Goal: Communication & Community: Answer question/provide support

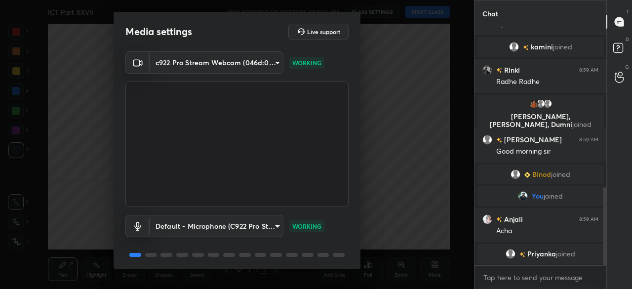
scroll to position [35, 0]
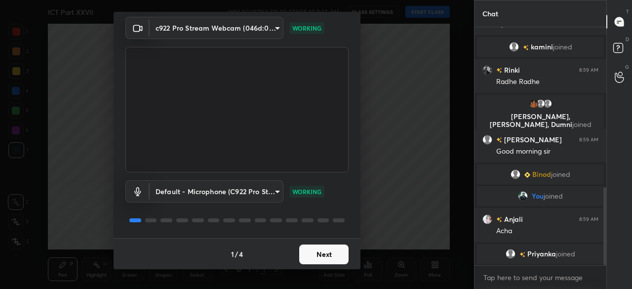
click at [327, 254] on button "Next" at bounding box center [323, 255] width 49 height 20
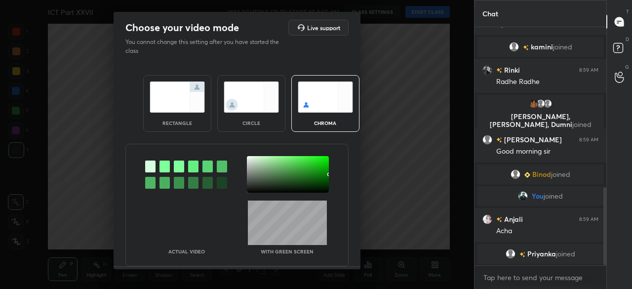
click at [322, 186] on div at bounding box center [288, 174] width 82 height 37
click at [322, 186] on div at bounding box center [323, 187] width 2 height 2
click at [322, 185] on div at bounding box center [288, 174] width 82 height 37
click at [323, 185] on div at bounding box center [324, 186] width 2 height 2
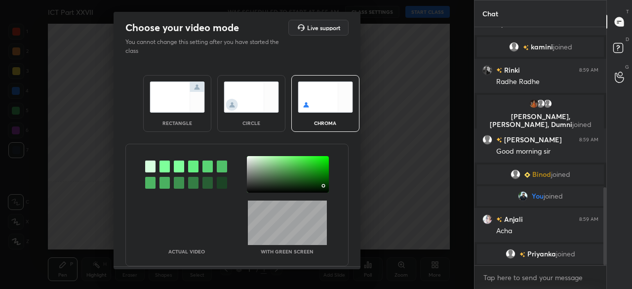
scroll to position [501, 0]
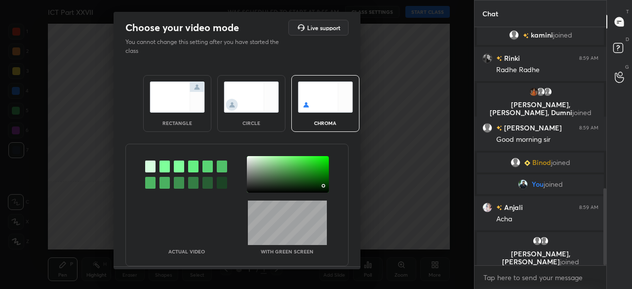
click at [323, 185] on div at bounding box center [324, 186] width 2 height 2
click at [324, 187] on div at bounding box center [325, 187] width 2 height 2
click at [322, 188] on div at bounding box center [288, 174] width 82 height 37
click at [322, 188] on div at bounding box center [323, 189] width 2 height 2
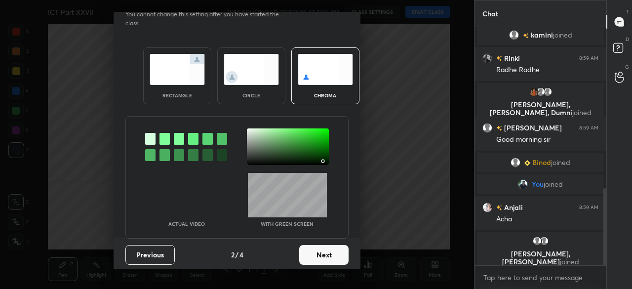
click at [324, 252] on button "Next" at bounding box center [323, 255] width 49 height 20
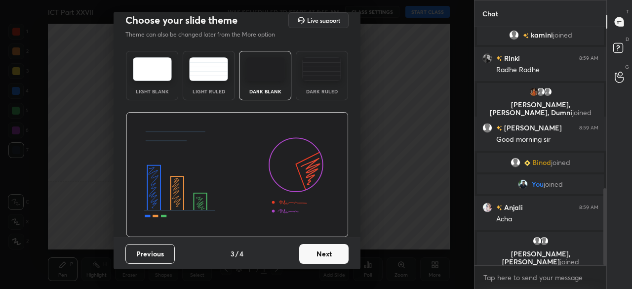
scroll to position [7, 0]
click at [328, 250] on button "Next" at bounding box center [323, 255] width 49 height 20
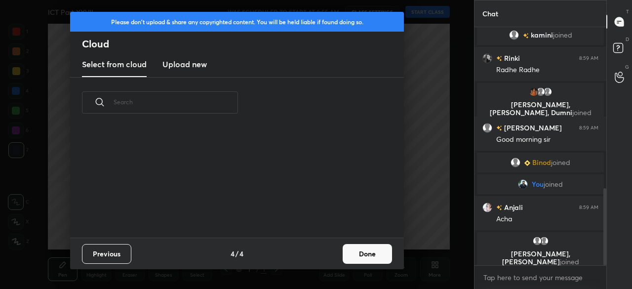
click at [347, 250] on button "Done" at bounding box center [367, 254] width 49 height 20
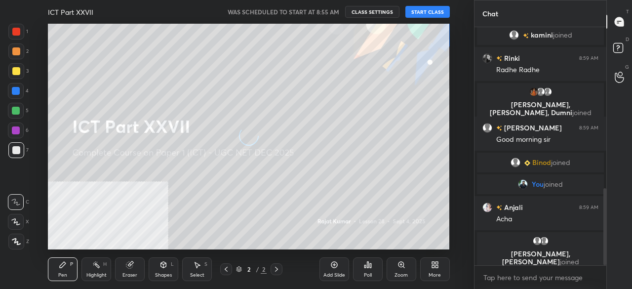
click at [420, 9] on button "START CLASS" at bounding box center [428, 12] width 44 height 12
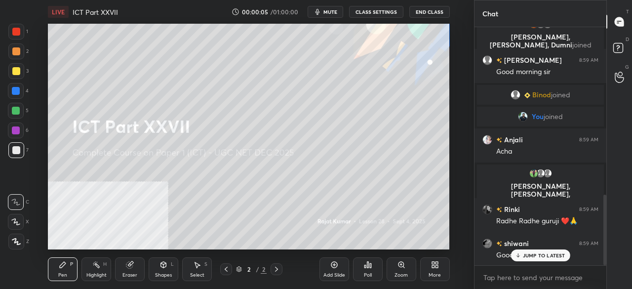
scroll to position [564, 0]
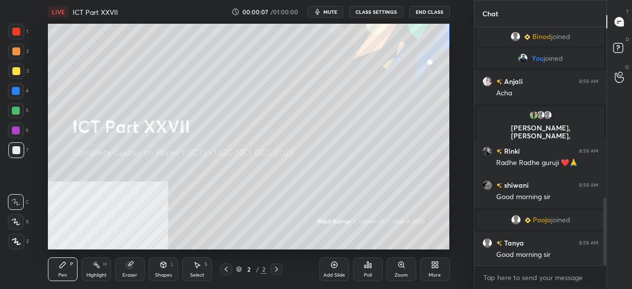
drag, startPoint x: 20, startPoint y: 241, endPoint x: 26, endPoint y: 239, distance: 6.2
click at [20, 242] on icon at bounding box center [16, 241] width 9 height 7
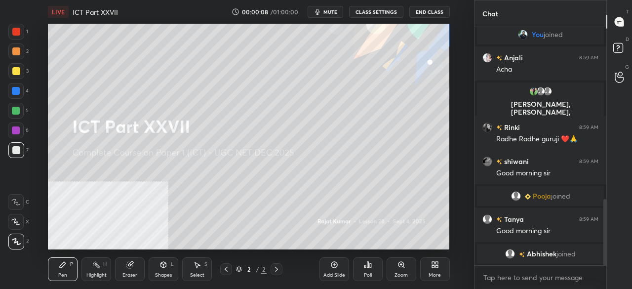
click at [437, 265] on icon at bounding box center [435, 265] width 8 height 8
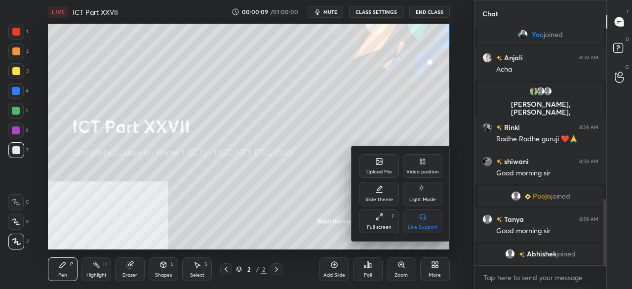
click at [427, 166] on div "Video position" at bounding box center [423, 166] width 40 height 24
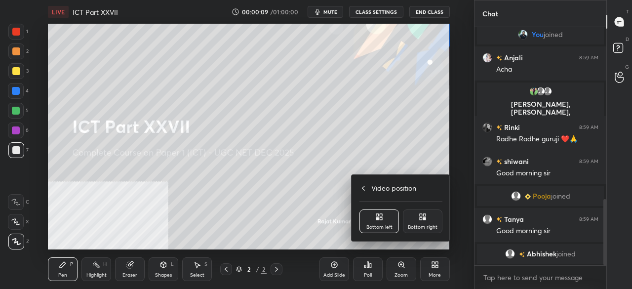
click at [430, 220] on div "Bottom right" at bounding box center [423, 221] width 40 height 24
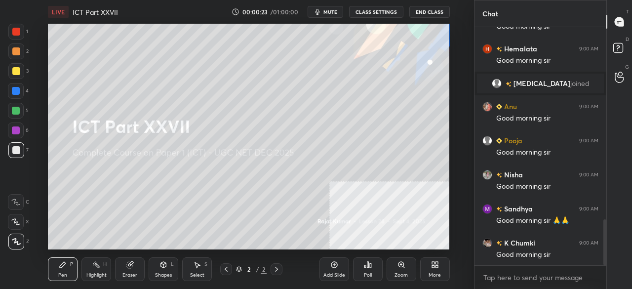
click at [17, 30] on div at bounding box center [16, 32] width 8 height 8
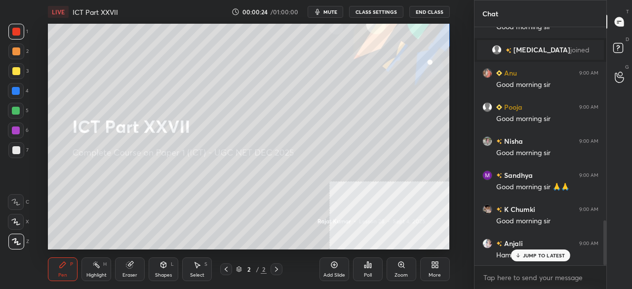
click at [162, 266] on icon at bounding box center [163, 265] width 5 height 6
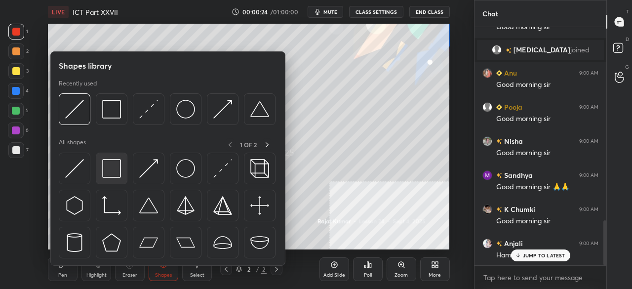
click at [108, 168] on img at bounding box center [111, 168] width 19 height 19
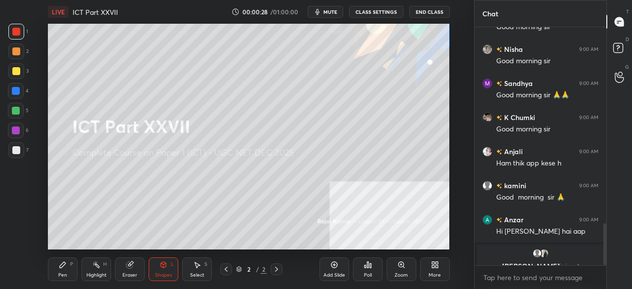
click at [442, 264] on div "More" at bounding box center [435, 269] width 30 height 24
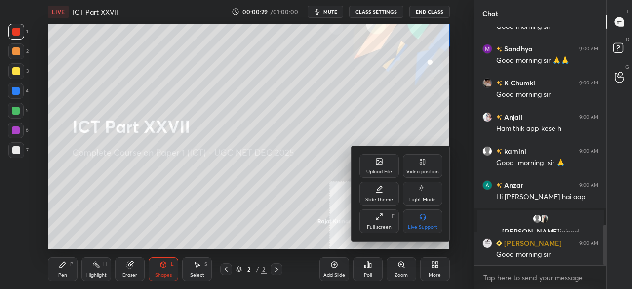
click at [378, 158] on icon at bounding box center [379, 162] width 8 height 8
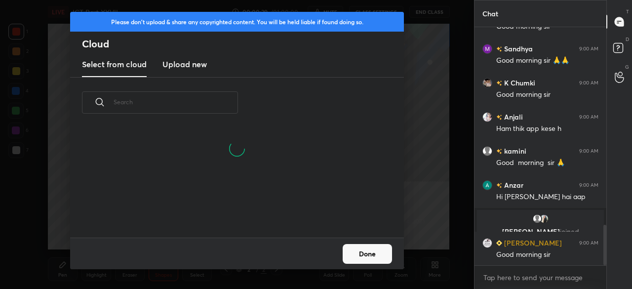
click at [183, 65] on h3 "Upload new" at bounding box center [185, 64] width 44 height 12
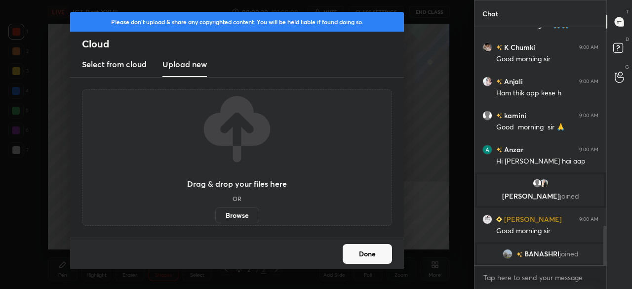
click at [235, 216] on label "Browse" at bounding box center [237, 215] width 44 height 16
click at [215, 216] on input "Browse" at bounding box center [215, 215] width 0 height 16
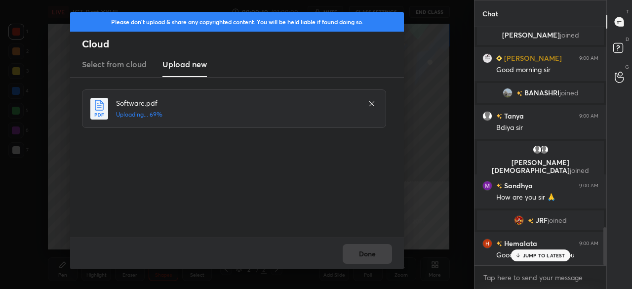
click at [534, 258] on p "JUMP TO LATEST" at bounding box center [544, 255] width 42 height 6
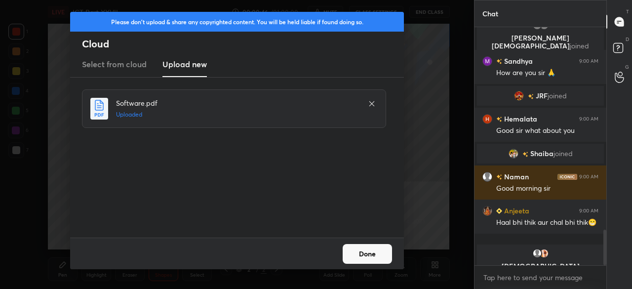
click at [357, 253] on button "Done" at bounding box center [367, 254] width 49 height 20
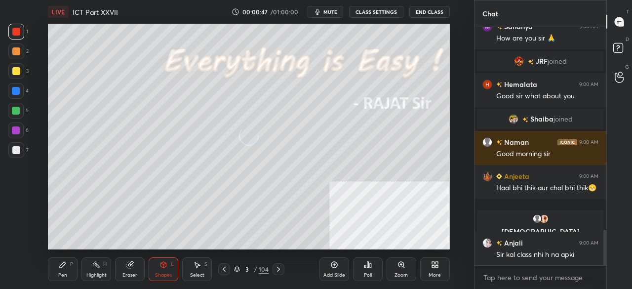
click at [431, 273] on div "More" at bounding box center [435, 275] width 12 height 5
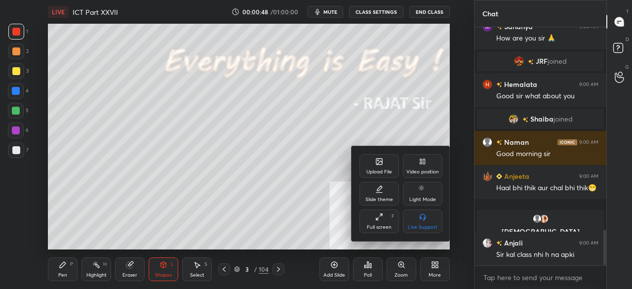
drag, startPoint x: 382, startPoint y: 224, endPoint x: 381, endPoint y: 256, distance: 32.1
click at [383, 225] on div "Full screen" at bounding box center [379, 227] width 25 height 5
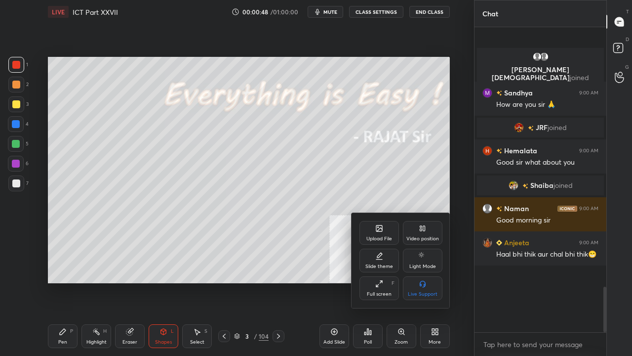
type textarea "x"
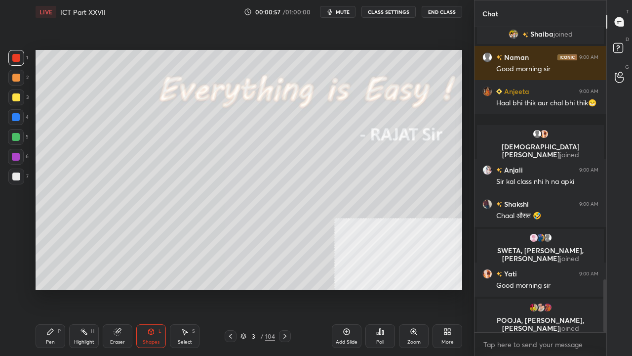
click at [51, 289] on icon at bounding box center [50, 332] width 6 height 6
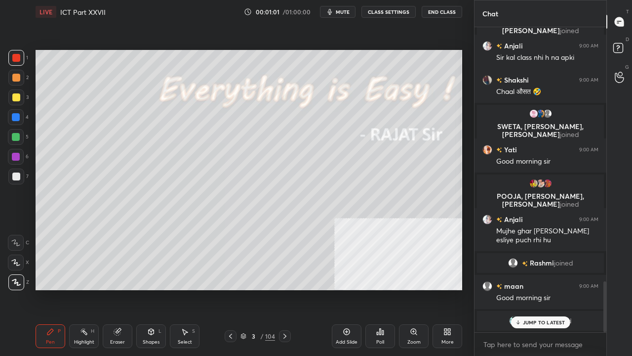
click at [12, 94] on div at bounding box center [16, 97] width 8 height 8
click at [286, 289] on icon at bounding box center [285, 336] width 8 height 8
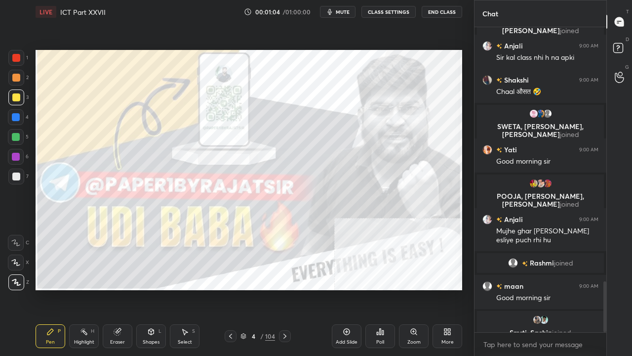
click at [283, 289] on icon at bounding box center [285, 336] width 8 height 8
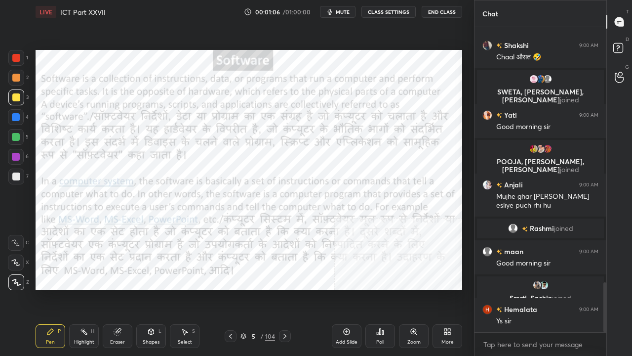
click at [12, 53] on div at bounding box center [16, 58] width 16 height 16
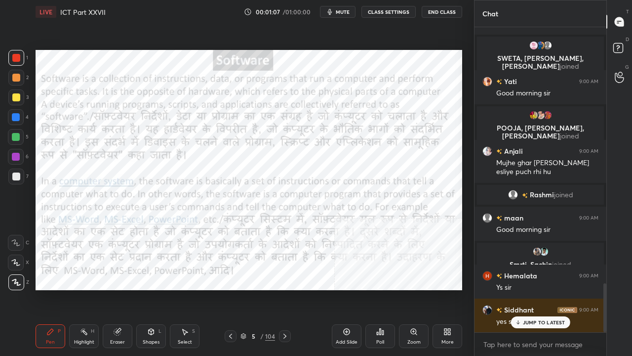
click at [283, 289] on icon at bounding box center [285, 336] width 8 height 8
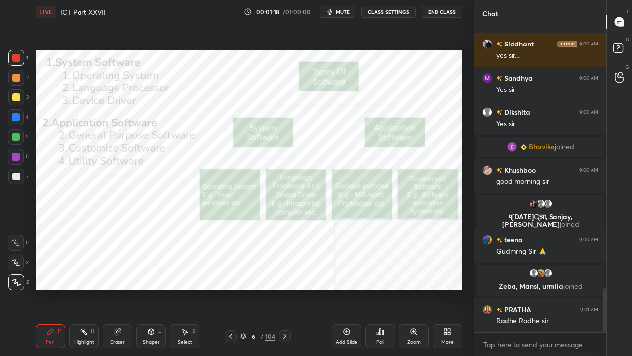
drag, startPoint x: 261, startPoint y: 337, endPoint x: 263, endPoint y: 331, distance: 6.7
click at [260, 289] on div "6 / 104" at bounding box center [258, 335] width 35 height 9
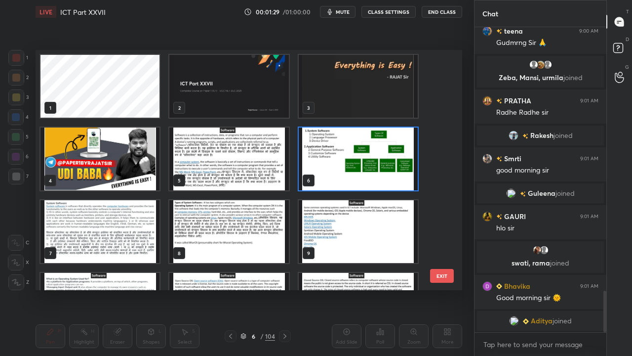
click at [335, 139] on img "grid" at bounding box center [358, 158] width 119 height 63
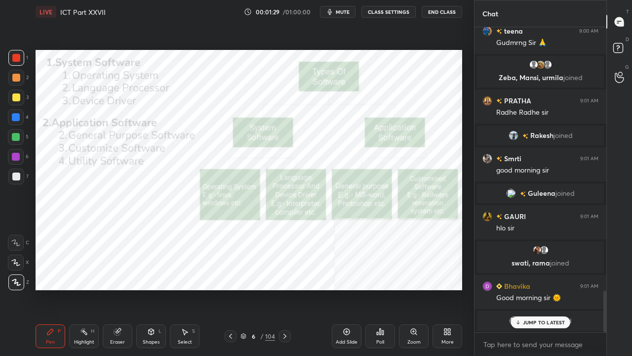
click at [335, 138] on img "grid" at bounding box center [358, 158] width 119 height 63
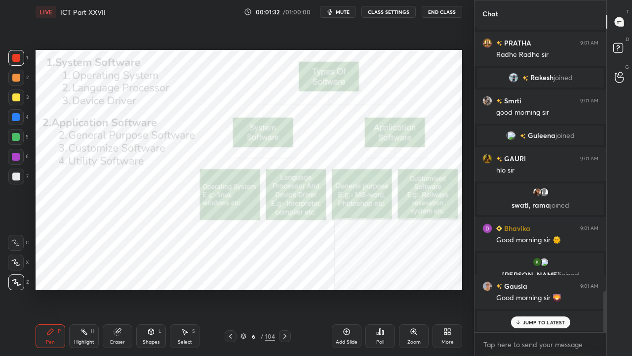
click at [259, 289] on div "6 / 104" at bounding box center [258, 335] width 35 height 9
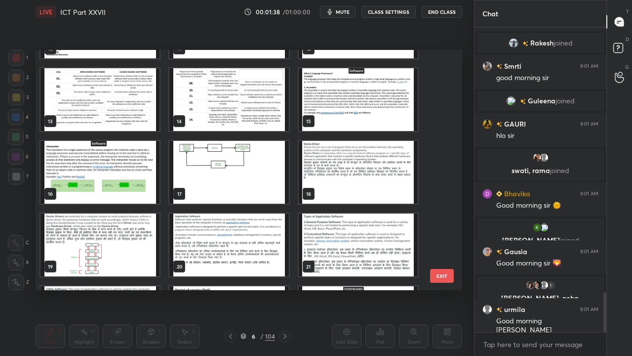
click at [329, 165] on img "grid" at bounding box center [358, 172] width 119 height 63
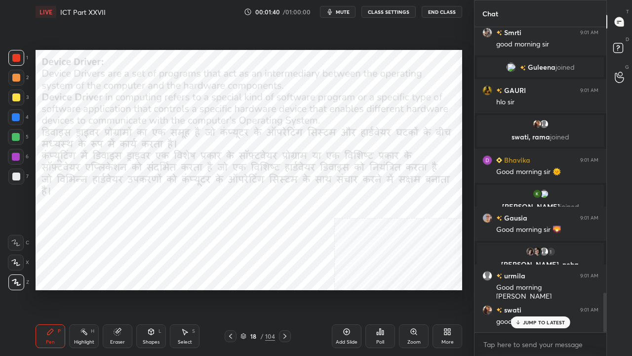
click at [534, 289] on p "JUMP TO LATEST" at bounding box center [544, 322] width 42 height 6
click at [156, 289] on div "Shapes L" at bounding box center [151, 336] width 30 height 24
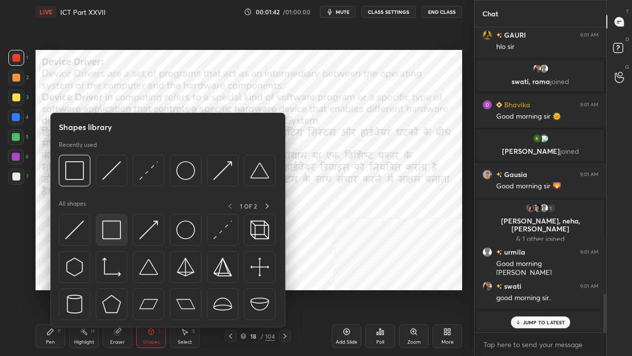
click at [114, 225] on img at bounding box center [111, 229] width 19 height 19
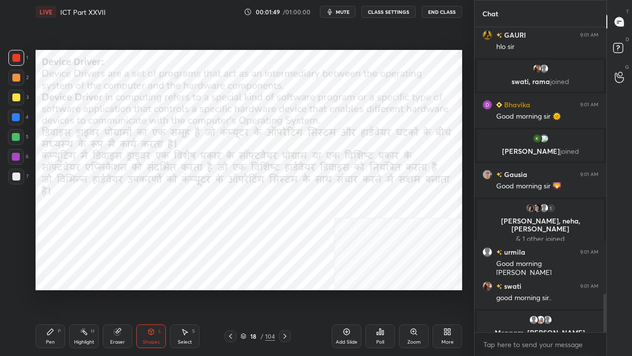
drag, startPoint x: 53, startPoint y: 329, endPoint x: 55, endPoint y: 324, distance: 5.6
click at [53, 289] on icon at bounding box center [50, 332] width 8 height 8
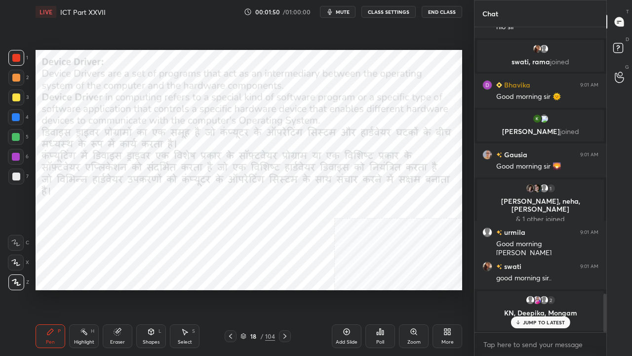
click at [15, 120] on div at bounding box center [16, 117] width 8 height 8
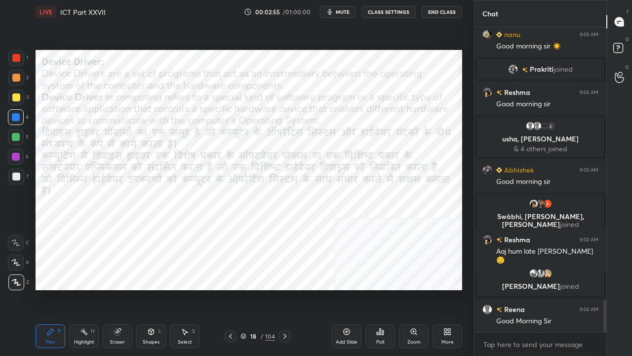
scroll to position [2619, 0]
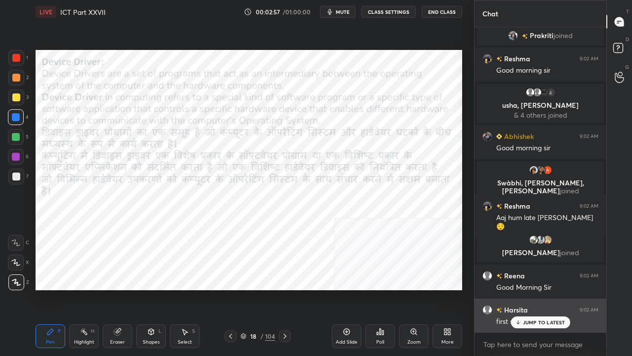
click at [527, 289] on p "JUMP TO LATEST" at bounding box center [544, 322] width 42 height 6
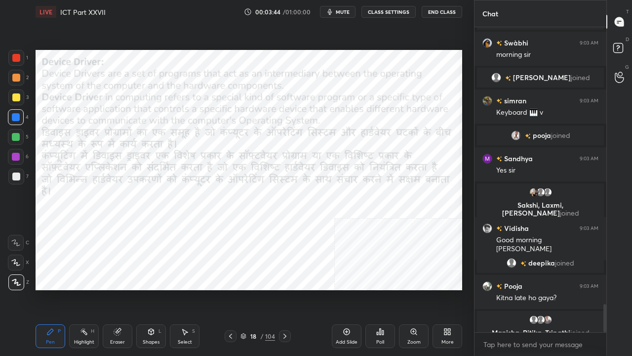
scroll to position [3006, 0]
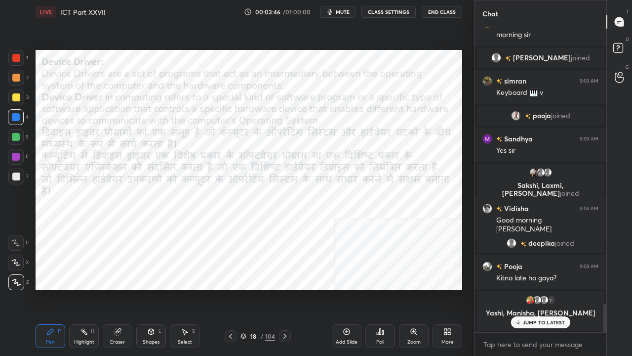
click at [382, 17] on div "LIVE ICT Part XXVII 00:03:46 / 01:00:00 mute CLASS SETTINGS End Class" at bounding box center [249, 12] width 427 height 24
click at [376, 12] on button "CLASS SETTINGS" at bounding box center [389, 12] width 54 height 12
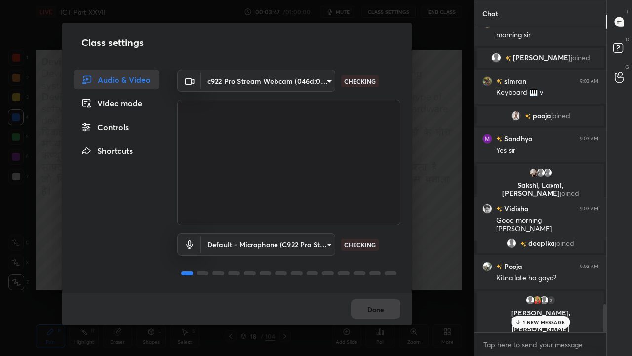
click at [121, 128] on div "Controls" at bounding box center [117, 127] width 86 height 20
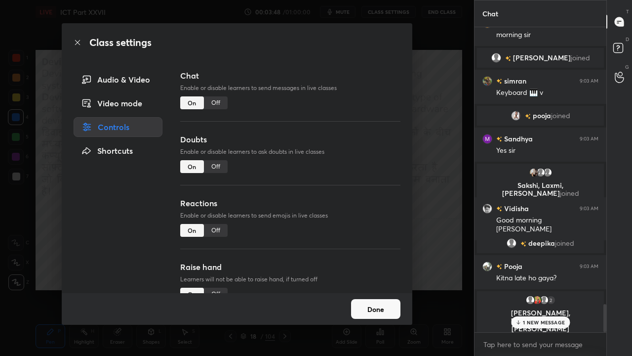
click at [220, 104] on div "Off" at bounding box center [216, 102] width 24 height 13
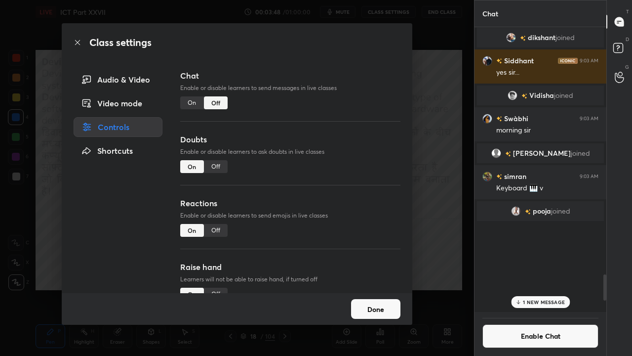
scroll to position [282, 129]
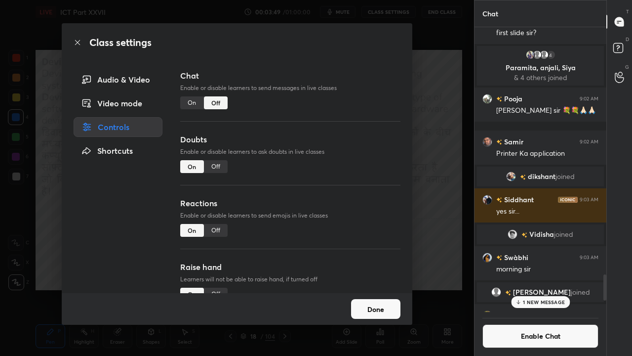
drag, startPoint x: 80, startPoint y: 41, endPoint x: 84, endPoint y: 45, distance: 5.9
click at [80, 41] on icon at bounding box center [78, 43] width 8 height 8
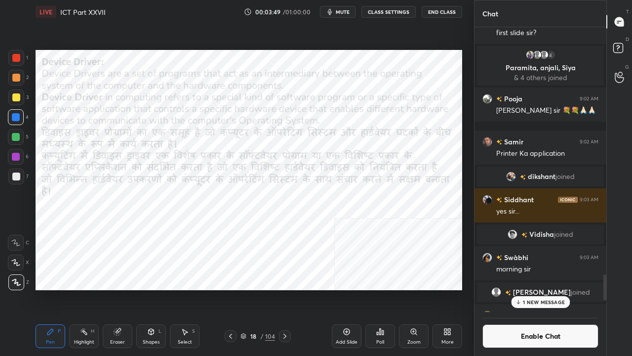
click at [543, 289] on p "1 NEW MESSAGE" at bounding box center [544, 302] width 42 height 6
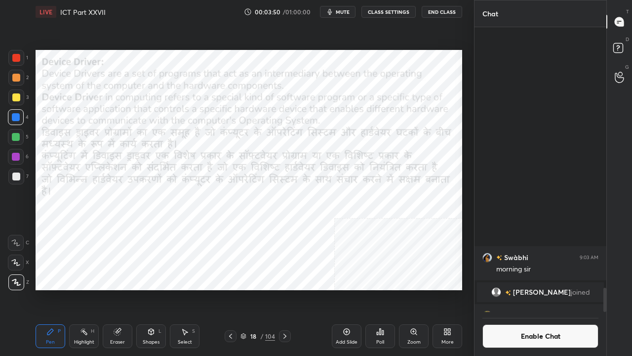
scroll to position [3037, 0]
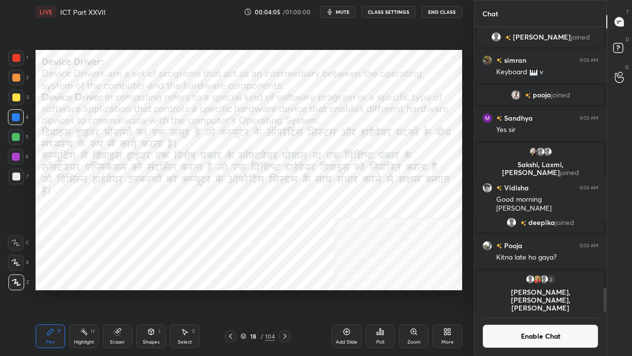
click at [13, 154] on div at bounding box center [16, 157] width 8 height 8
click at [149, 289] on icon at bounding box center [151, 332] width 8 height 8
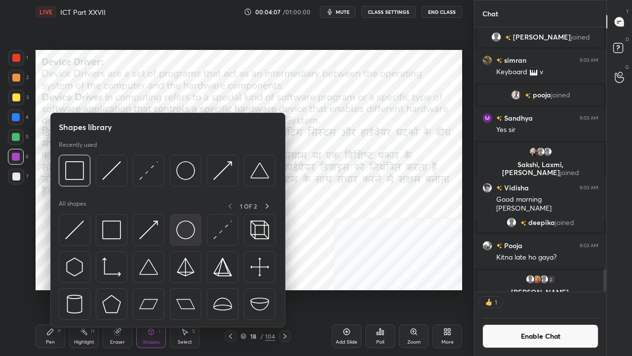
click at [188, 226] on img at bounding box center [185, 229] width 19 height 19
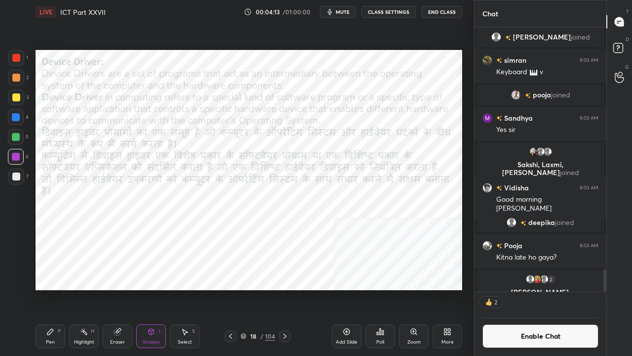
click at [57, 289] on div "Pen P" at bounding box center [51, 336] width 30 height 24
click at [15, 57] on div at bounding box center [16, 58] width 8 height 8
click at [16, 115] on div at bounding box center [16, 117] width 8 height 8
click at [562, 289] on button "Enable Chat" at bounding box center [541, 336] width 116 height 24
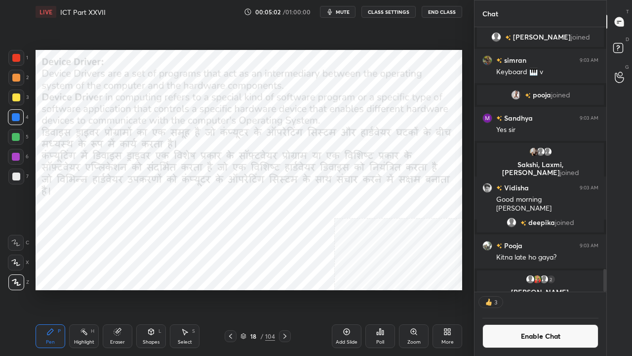
scroll to position [282, 129]
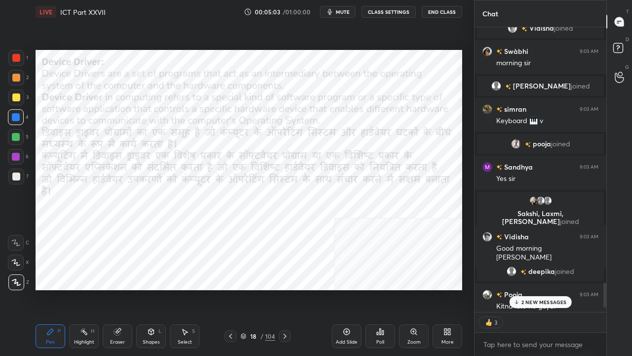
click at [539, 289] on p "2 NEW MESSAGES" at bounding box center [544, 302] width 45 height 6
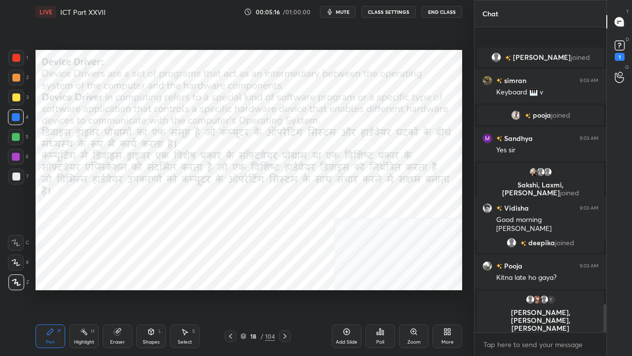
scroll to position [3003, 0]
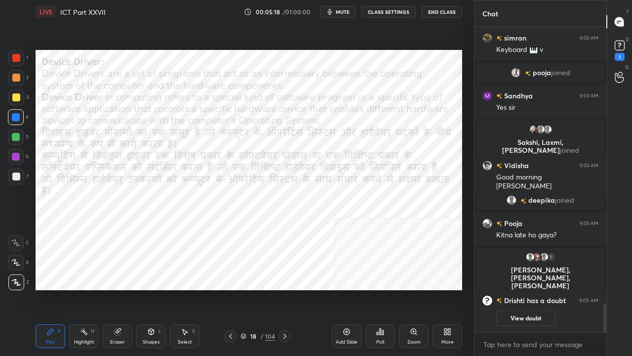
click at [282, 289] on icon at bounding box center [285, 336] width 8 height 8
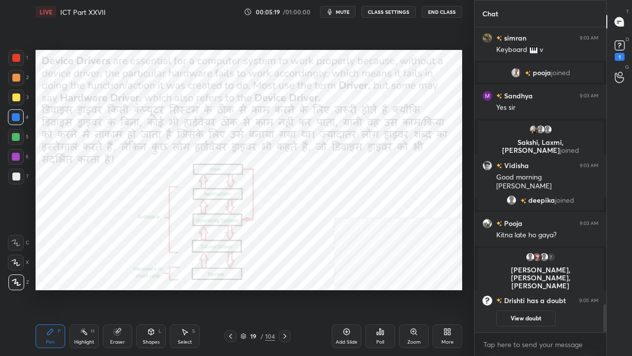
click at [15, 55] on div at bounding box center [16, 58] width 8 height 8
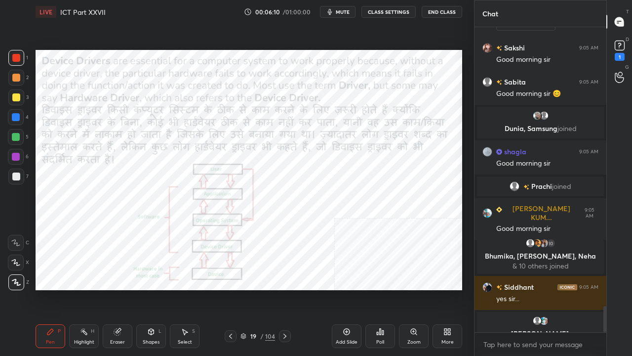
scroll to position [3254, 0]
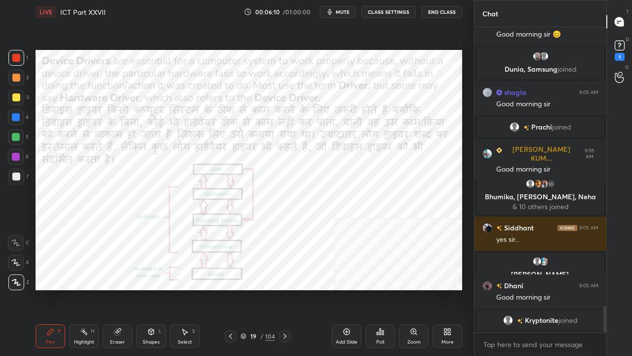
click at [15, 115] on div at bounding box center [16, 117] width 8 height 8
click at [16, 113] on div at bounding box center [16, 117] width 8 height 8
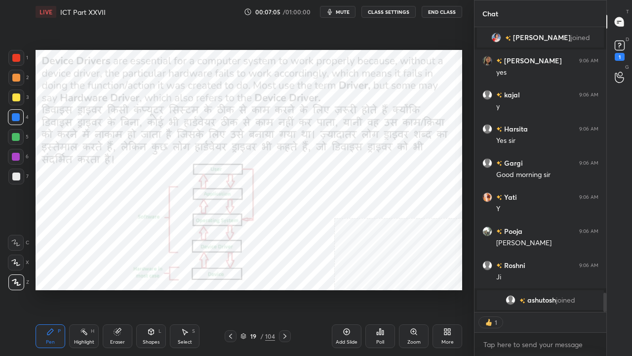
scroll to position [3809, 0]
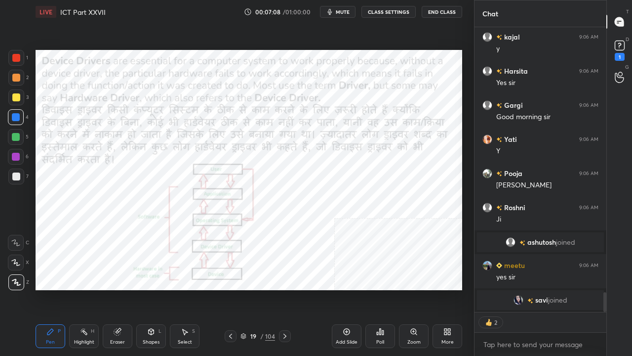
click at [16, 54] on div at bounding box center [16, 58] width 8 height 8
click at [19, 56] on div at bounding box center [16, 58] width 8 height 8
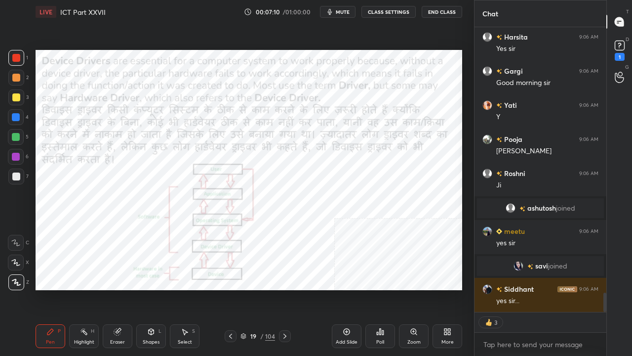
scroll to position [3877, 0]
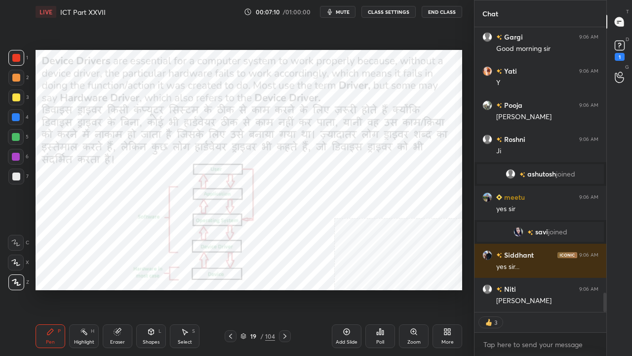
click at [344, 9] on span "mute" at bounding box center [343, 11] width 14 height 7
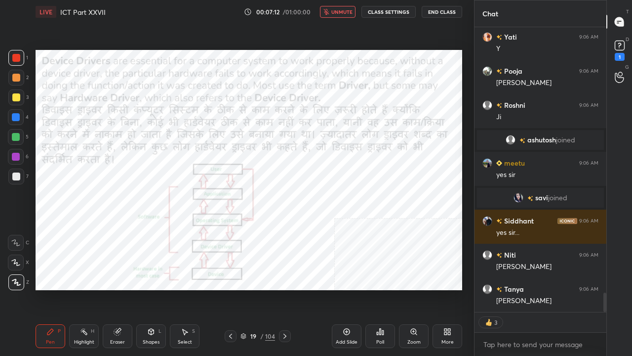
drag, startPoint x: 343, startPoint y: 11, endPoint x: 329, endPoint y: 38, distance: 29.6
click at [343, 11] on span "unmute" at bounding box center [341, 11] width 21 height 7
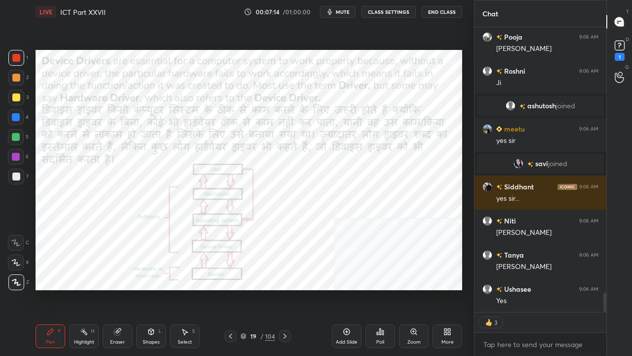
click at [254, 289] on div "19" at bounding box center [254, 336] width 10 height 6
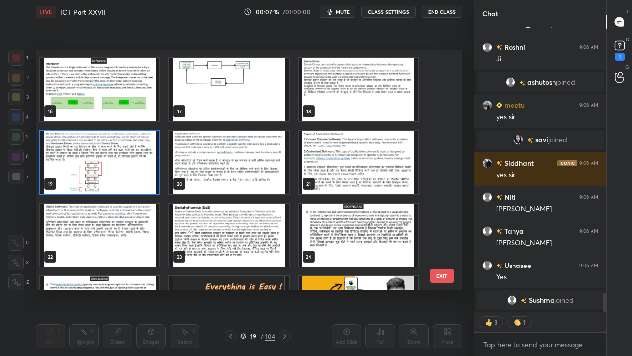
scroll to position [360, 0]
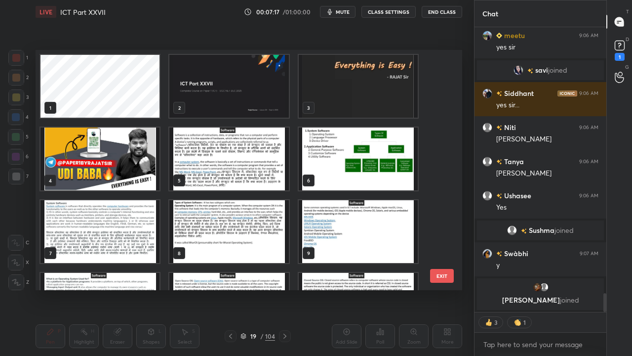
click at [333, 159] on img "grid" at bounding box center [358, 158] width 119 height 63
click at [331, 159] on img "grid" at bounding box center [358, 158] width 119 height 63
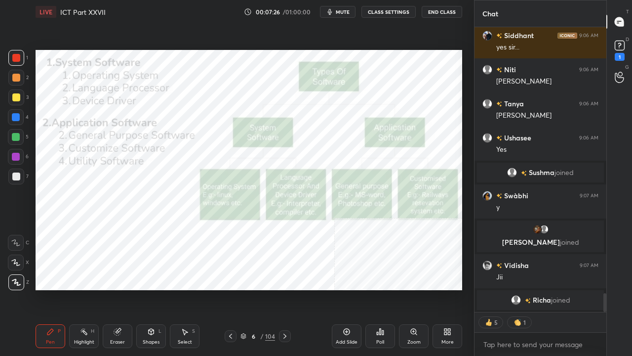
click at [152, 289] on icon at bounding box center [151, 332] width 8 height 8
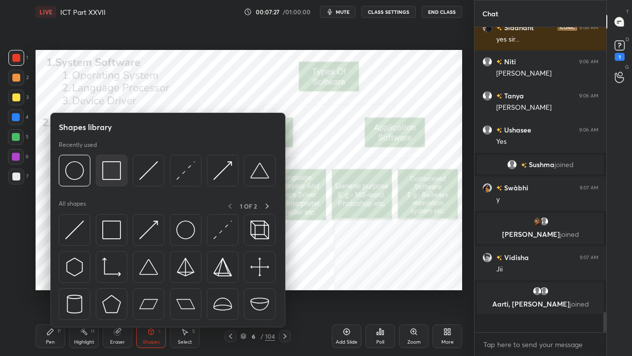
click at [113, 164] on img at bounding box center [111, 170] width 19 height 19
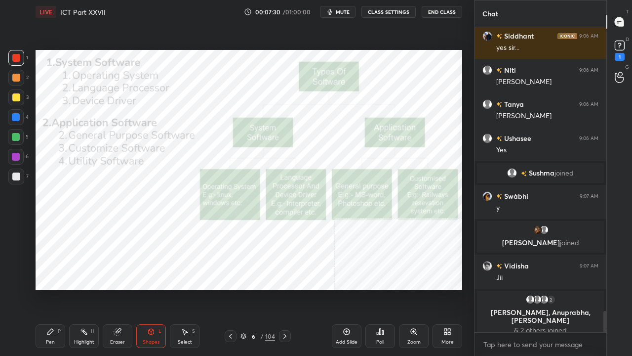
click at [53, 289] on icon at bounding box center [50, 332] width 8 height 8
drag, startPoint x: 254, startPoint y: 332, endPoint x: 273, endPoint y: 290, distance: 46.0
click at [254, 289] on div "6" at bounding box center [254, 336] width 10 height 6
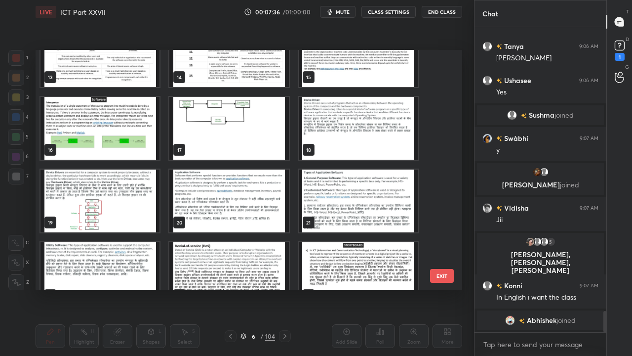
click at [270, 207] on img "grid" at bounding box center [228, 200] width 119 height 63
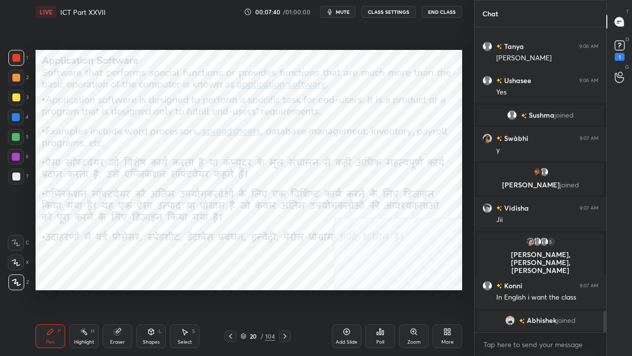
click at [151, 289] on icon at bounding box center [151, 332] width 0 height 3
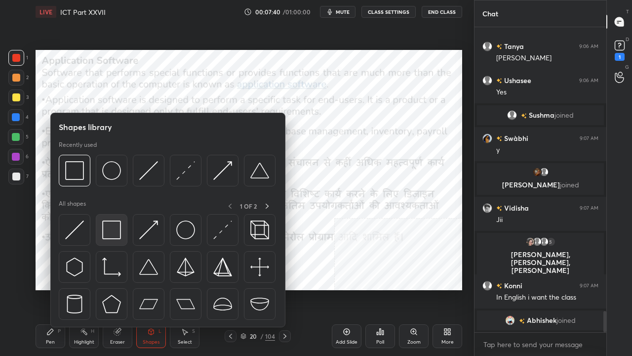
click at [107, 221] on img at bounding box center [111, 229] width 19 height 19
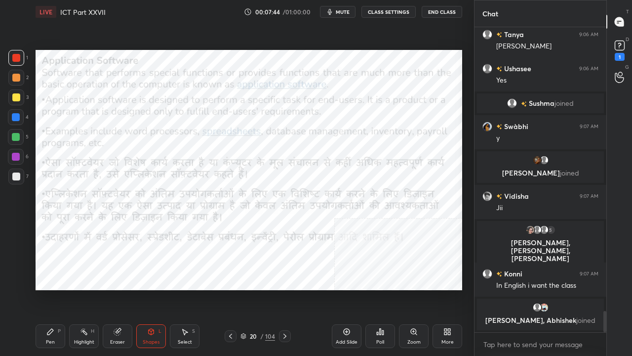
click at [51, 289] on icon at bounding box center [50, 332] width 8 height 8
click at [16, 122] on div at bounding box center [16, 117] width 16 height 16
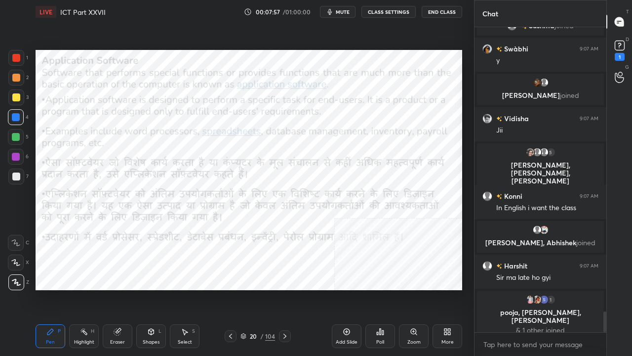
click at [15, 56] on div at bounding box center [16, 58] width 8 height 8
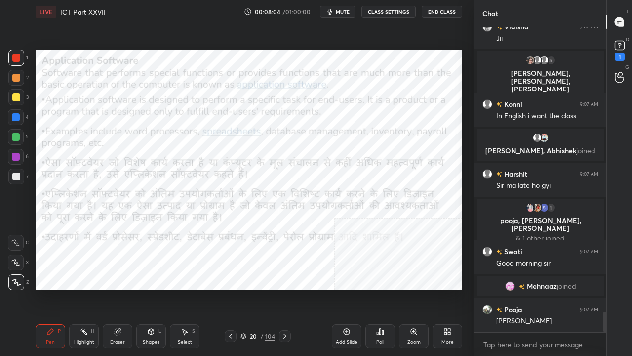
drag, startPoint x: 632, startPoint y: 355, endPoint x: 627, endPoint y: 348, distance: 8.6
click at [632, 289] on div "T Messages (T) D Doubts (D) 1 G Raise Hand (G)" at bounding box center [620, 178] width 26 height 356
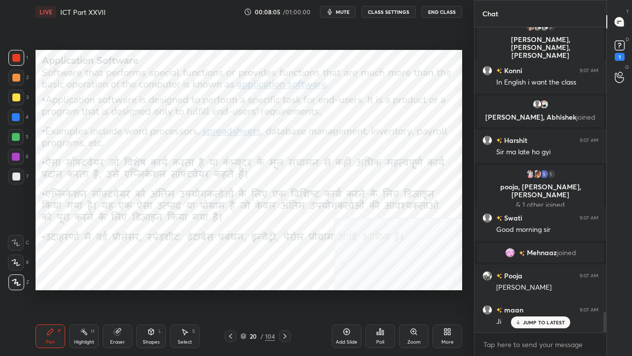
click at [632, 289] on div "T Messages (T) D Doubts (D) 1 G Raise Hand (G)" at bounding box center [620, 178] width 26 height 356
drag, startPoint x: 632, startPoint y: 355, endPoint x: 627, endPoint y: 350, distance: 7.3
click at [631, 289] on div "T Messages (T) D Doubts (D) 1 G Raise Hand (G)" at bounding box center [620, 178] width 26 height 356
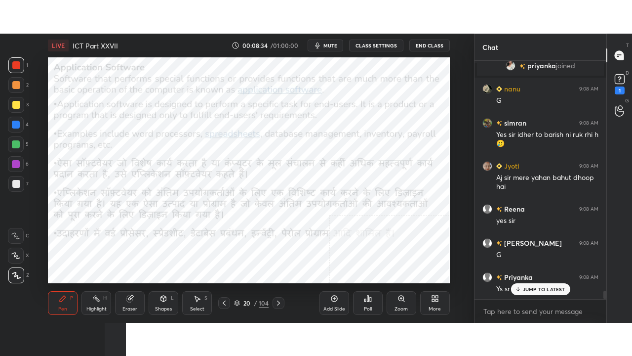
scroll to position [6536, 0]
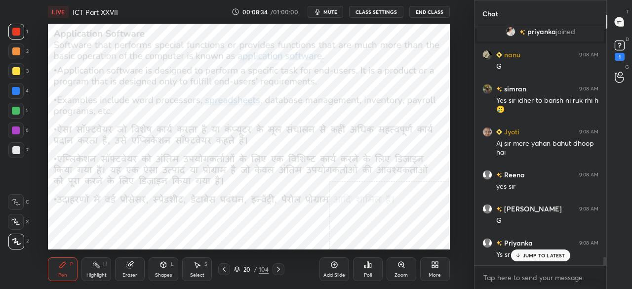
click at [434, 267] on icon at bounding box center [433, 266] width 2 height 2
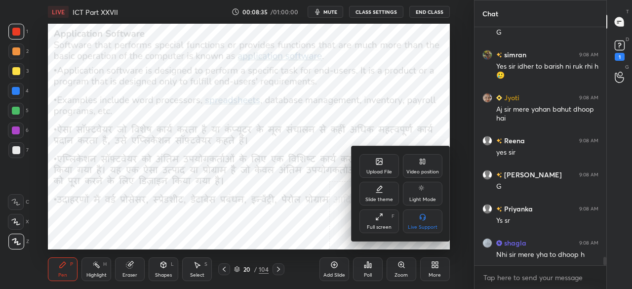
click at [377, 223] on div "Full screen F" at bounding box center [380, 221] width 40 height 24
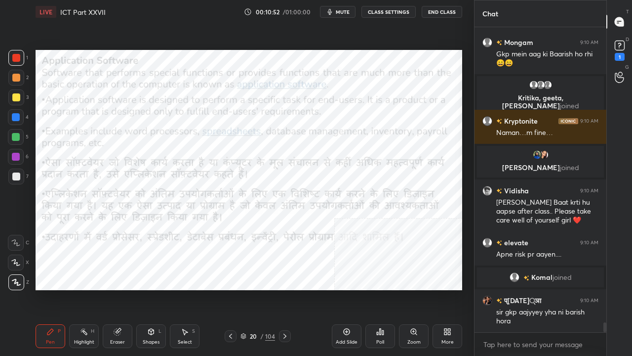
scroll to position [8970, 0]
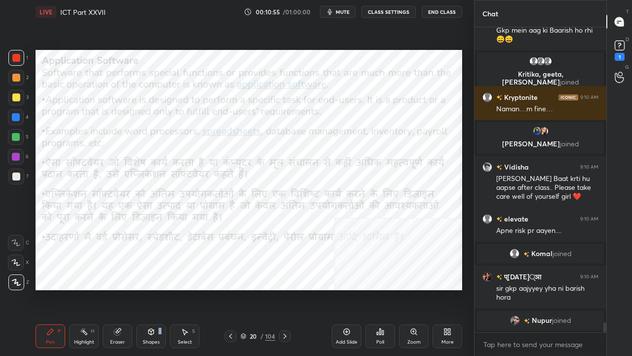
click at [159, 289] on div "L" at bounding box center [160, 331] width 3 height 5
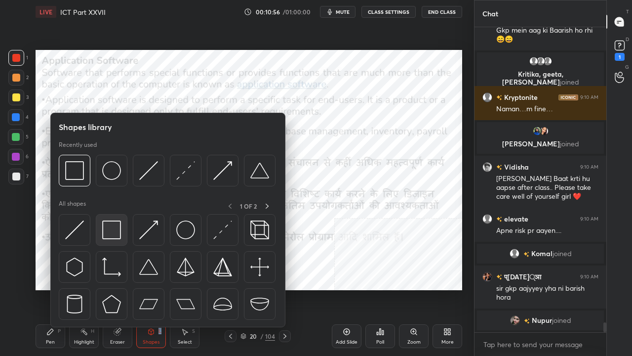
click at [115, 236] on img at bounding box center [111, 229] width 19 height 19
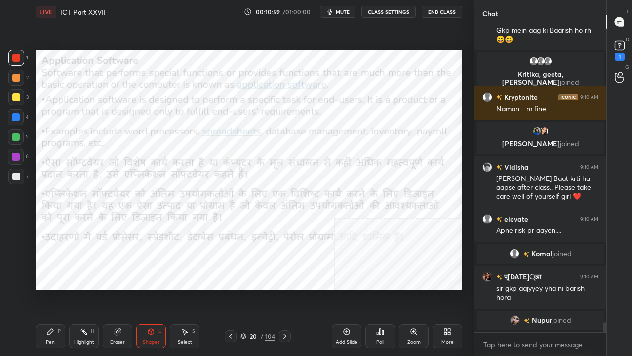
click at [51, 289] on icon at bounding box center [50, 332] width 8 height 8
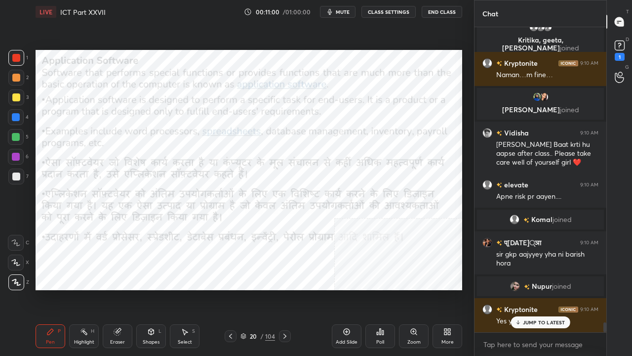
scroll to position [8937, 0]
click at [13, 118] on div at bounding box center [16, 117] width 8 height 8
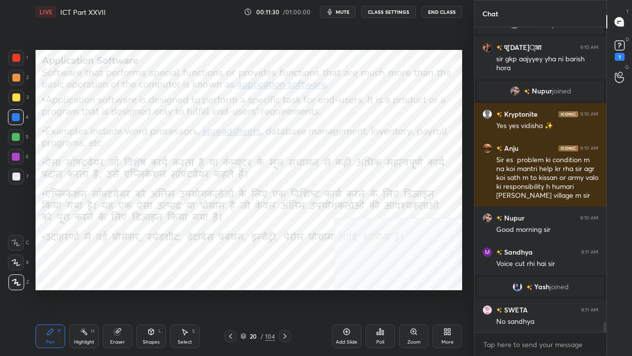
scroll to position [9113, 0]
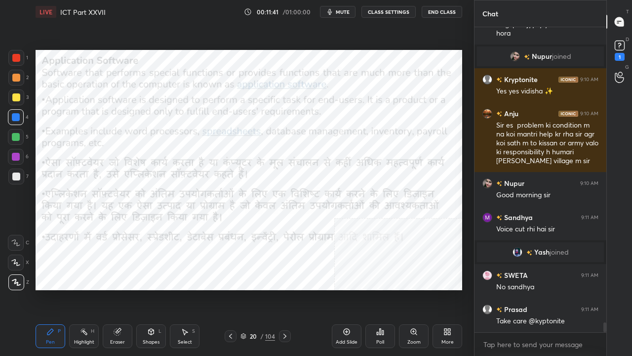
click at [15, 52] on div at bounding box center [16, 58] width 16 height 16
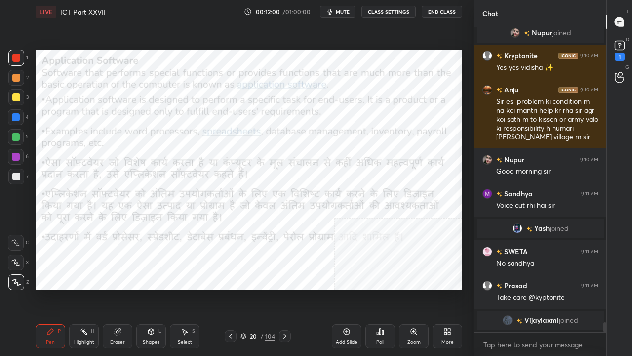
click at [342, 13] on span "mute" at bounding box center [343, 11] width 14 height 7
click at [341, 15] on button "unmute" at bounding box center [338, 12] width 36 height 12
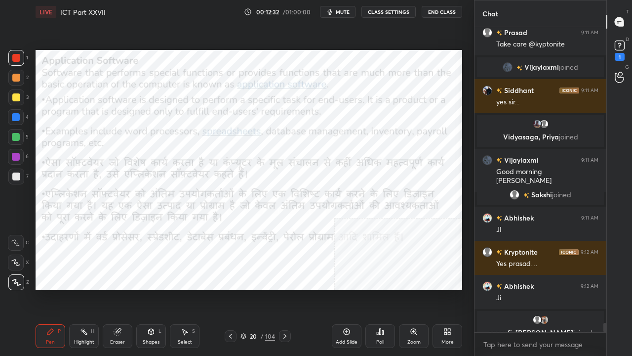
scroll to position [9398, 0]
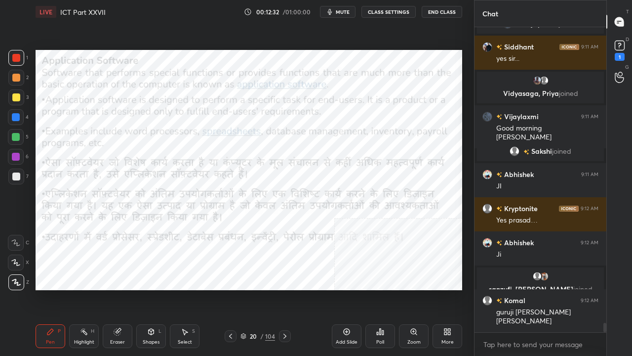
click at [16, 118] on div at bounding box center [16, 117] width 8 height 8
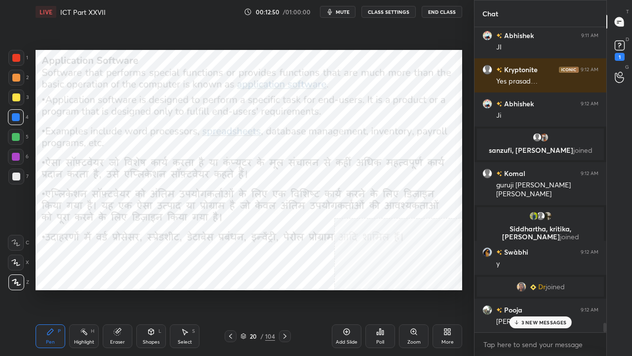
scroll to position [9563, 0]
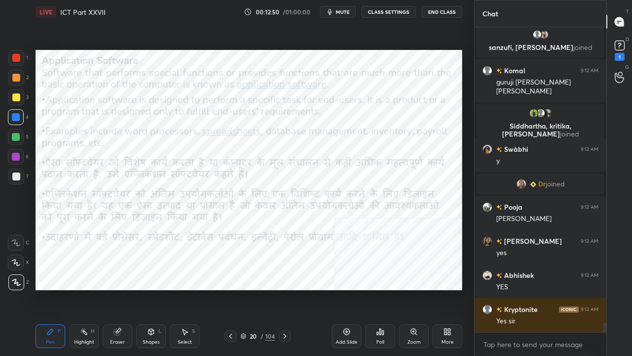
click at [284, 289] on icon at bounding box center [285, 336] width 8 height 8
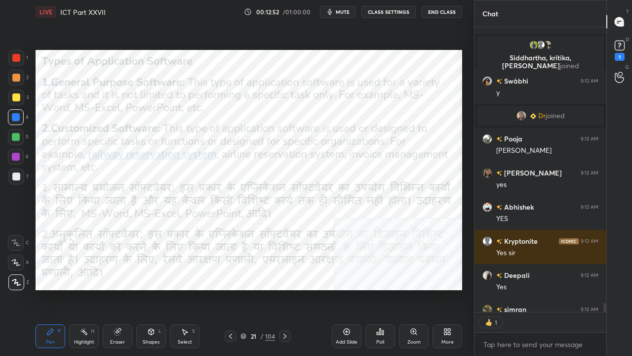
scroll to position [9821, 0]
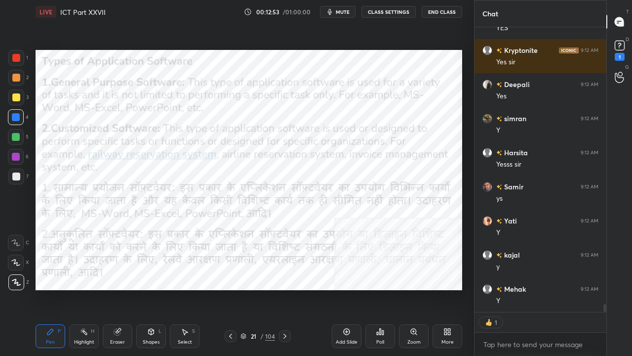
click at [340, 10] on span "mute" at bounding box center [343, 11] width 14 height 7
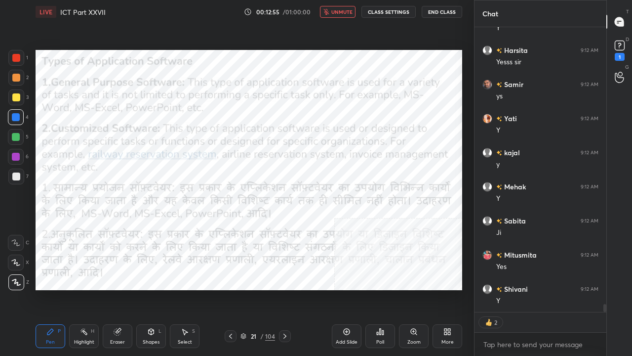
scroll to position [9992, 0]
drag, startPoint x: 348, startPoint y: 9, endPoint x: 331, endPoint y: 27, distance: 24.5
click at [349, 10] on span "unmute" at bounding box center [341, 11] width 21 height 7
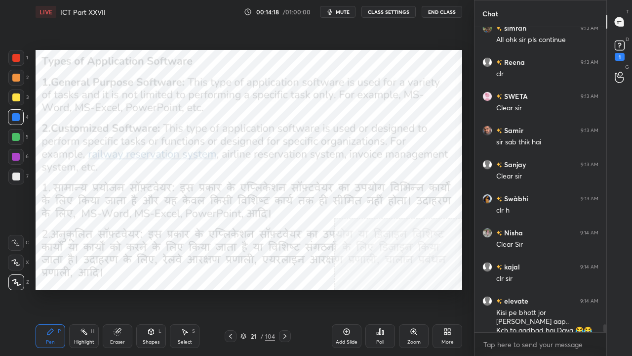
scroll to position [11124, 0]
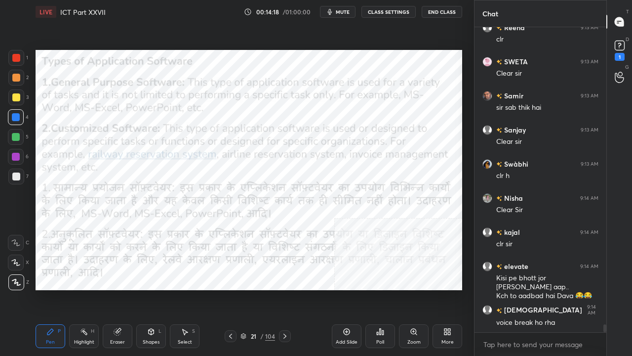
drag, startPoint x: 15, startPoint y: 54, endPoint x: 33, endPoint y: 74, distance: 27.0
click at [15, 54] on div at bounding box center [16, 58] width 8 height 8
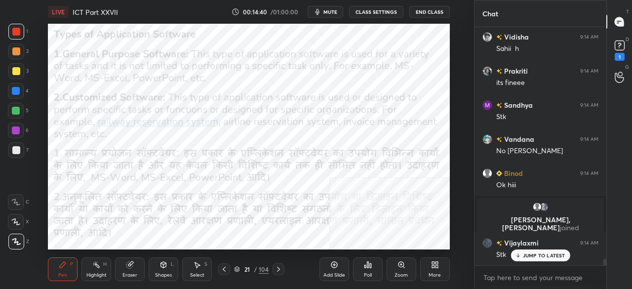
scroll to position [226, 435]
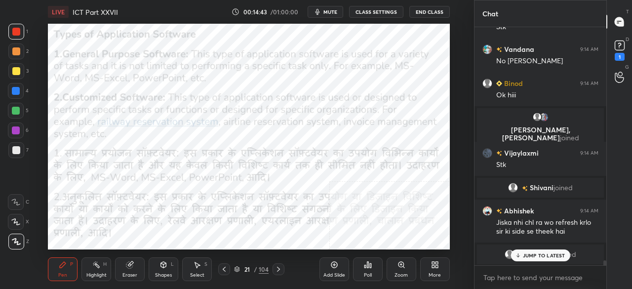
drag, startPoint x: 528, startPoint y: 257, endPoint x: 517, endPoint y: 256, distance: 11.4
click at [528, 257] on p "JUMP TO LATEST" at bounding box center [544, 255] width 42 height 6
click at [435, 270] on div "More" at bounding box center [435, 269] width 30 height 24
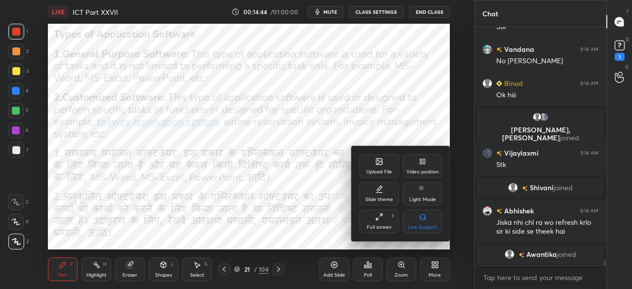
click at [386, 228] on div "Full screen" at bounding box center [379, 227] width 25 height 5
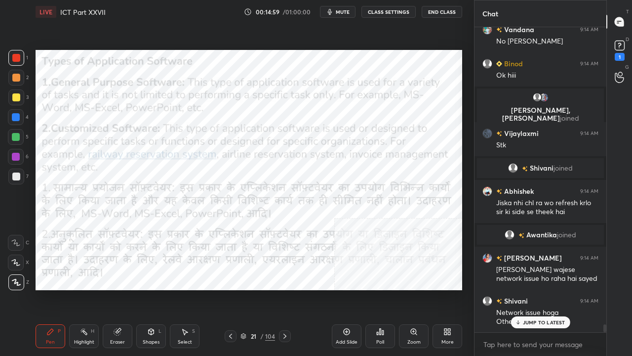
click at [15, 120] on div at bounding box center [16, 117] width 8 height 8
click at [282, 289] on icon at bounding box center [285, 336] width 8 height 8
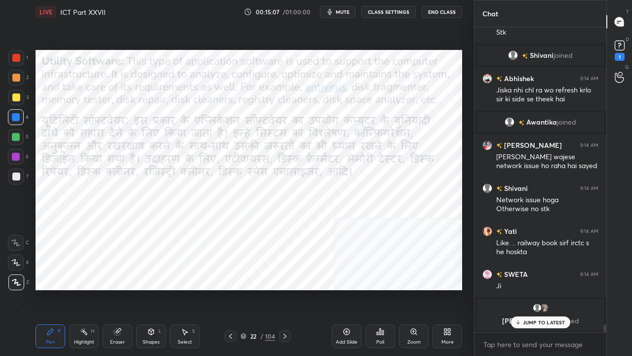
click at [232, 289] on icon at bounding box center [231, 336] width 8 height 8
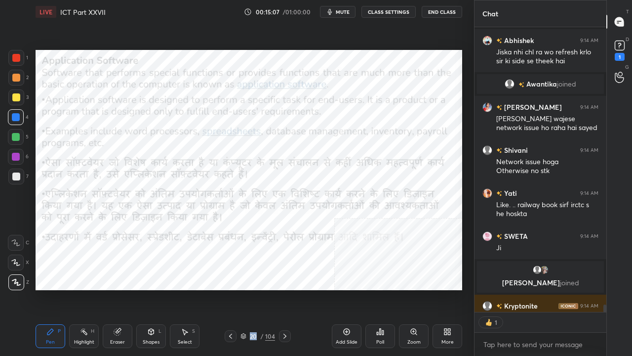
click at [232, 289] on icon at bounding box center [231, 336] width 8 height 8
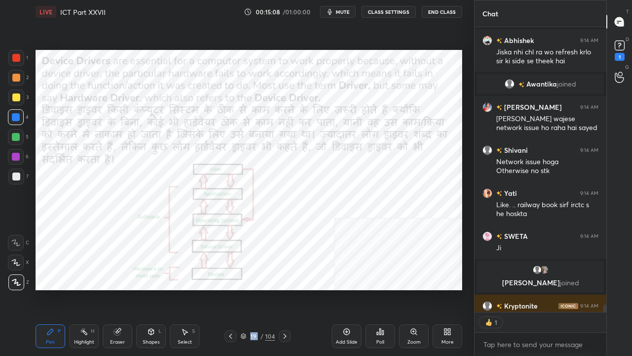
click at [232, 289] on icon at bounding box center [231, 336] width 8 height 8
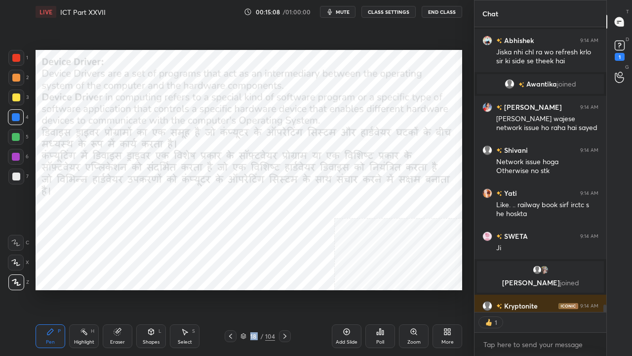
click at [232, 289] on icon at bounding box center [230, 335] width 3 height 5
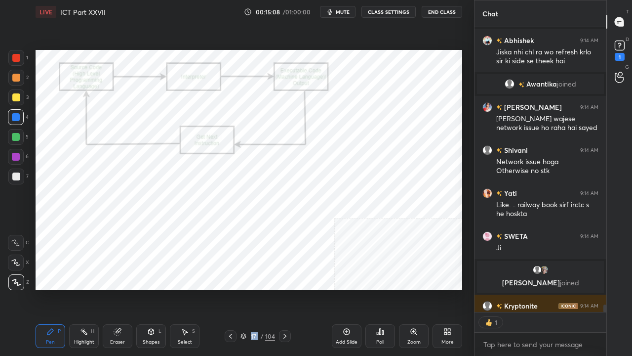
click at [232, 289] on icon at bounding box center [230, 335] width 3 height 5
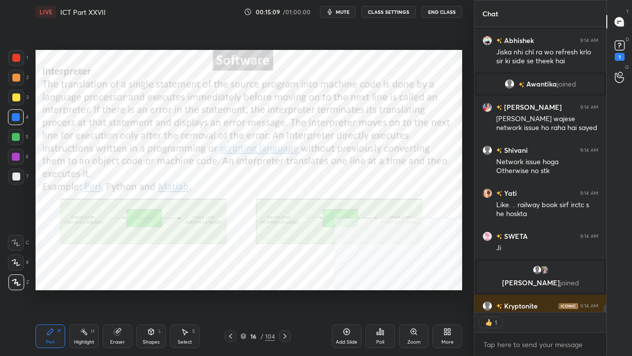
click at [231, 289] on icon at bounding box center [231, 336] width 8 height 8
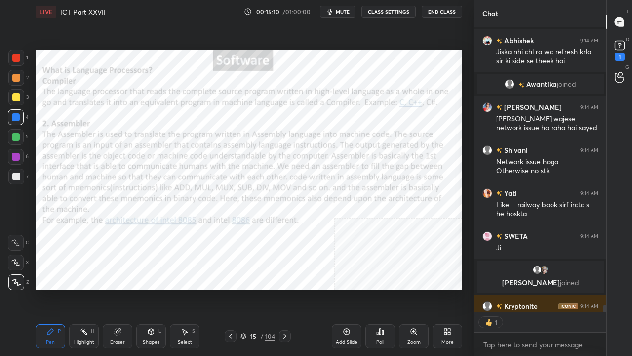
click at [231, 289] on icon at bounding box center [231, 336] width 8 height 8
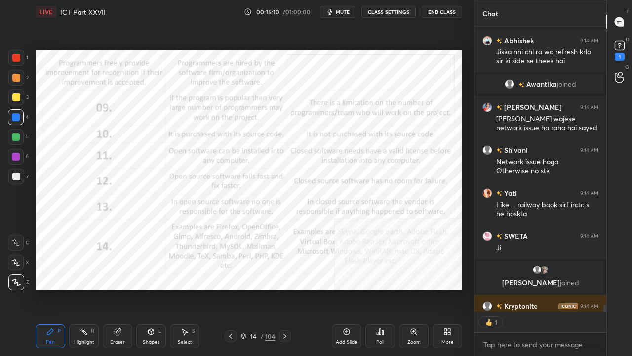
click at [230, 289] on icon at bounding box center [231, 336] width 8 height 8
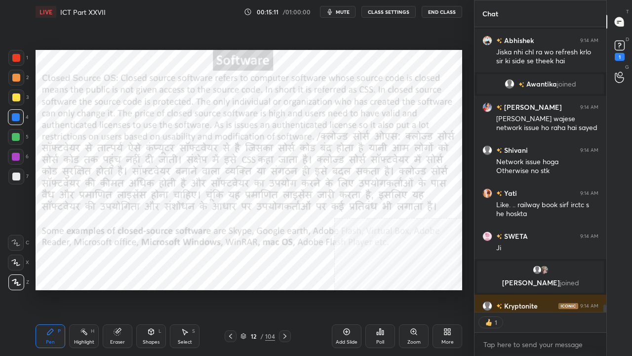
click at [230, 289] on icon at bounding box center [231, 336] width 8 height 8
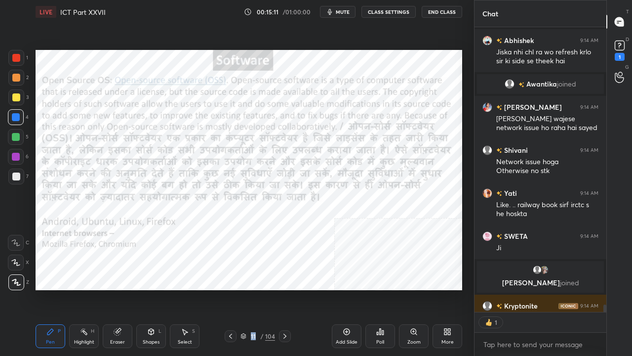
click at [230, 289] on icon at bounding box center [231, 336] width 8 height 8
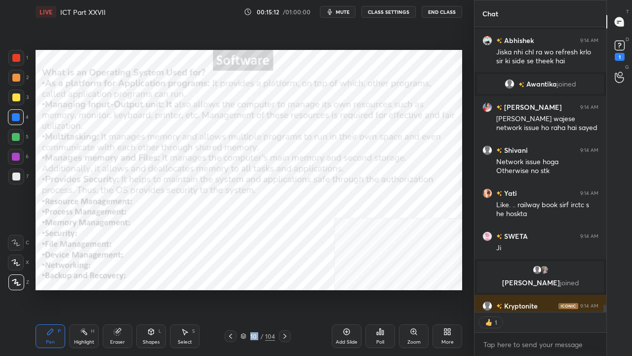
click at [230, 289] on icon at bounding box center [231, 336] width 8 height 8
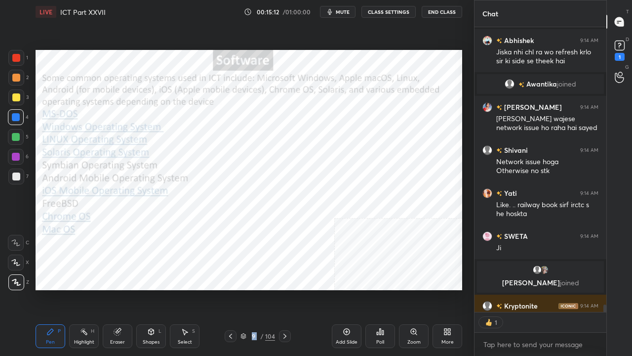
click at [230, 289] on icon at bounding box center [231, 336] width 8 height 8
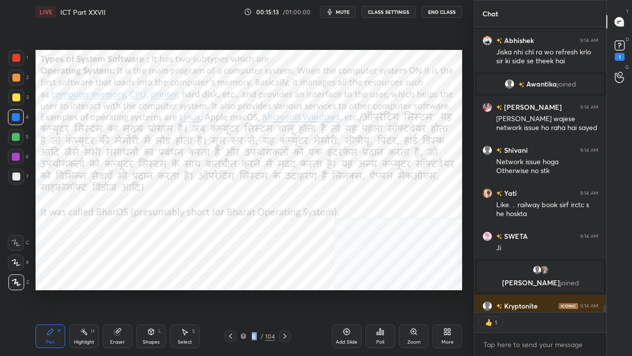
click at [230, 289] on icon at bounding box center [231, 336] width 8 height 8
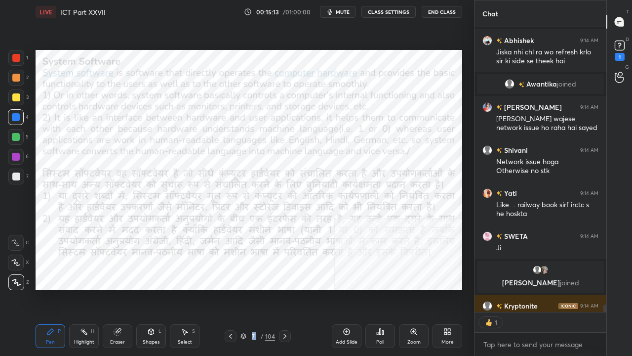
click at [230, 289] on icon at bounding box center [231, 336] width 8 height 8
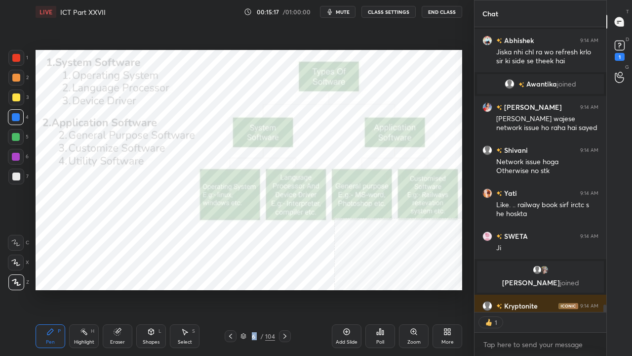
scroll to position [3, 3]
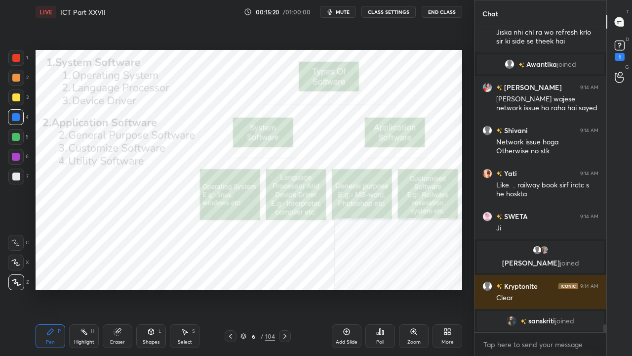
drag, startPoint x: 262, startPoint y: 337, endPoint x: 265, endPoint y: 323, distance: 14.6
click at [262, 289] on div "/" at bounding box center [261, 336] width 3 height 6
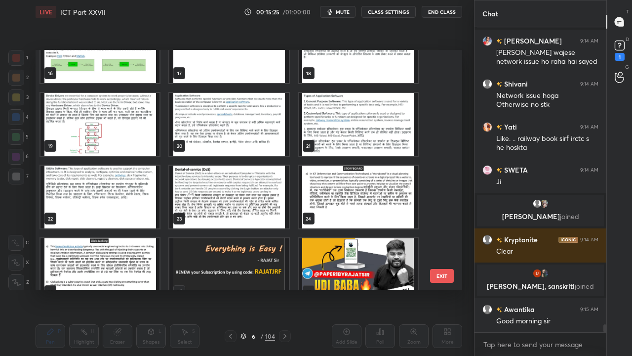
click at [103, 199] on img "grid" at bounding box center [100, 197] width 119 height 63
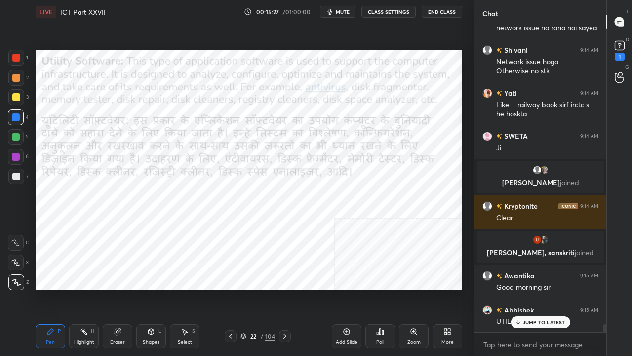
click at [147, 289] on div "Shapes" at bounding box center [151, 341] width 17 height 5
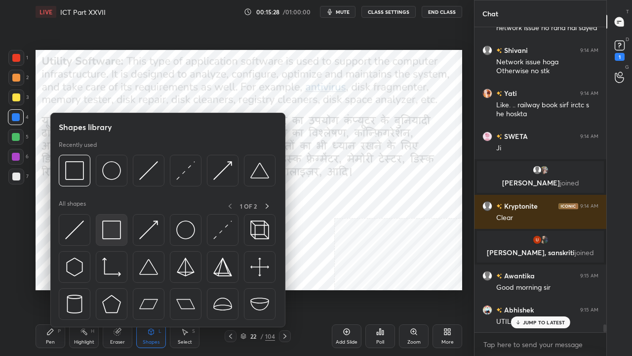
click at [116, 224] on img at bounding box center [111, 229] width 19 height 19
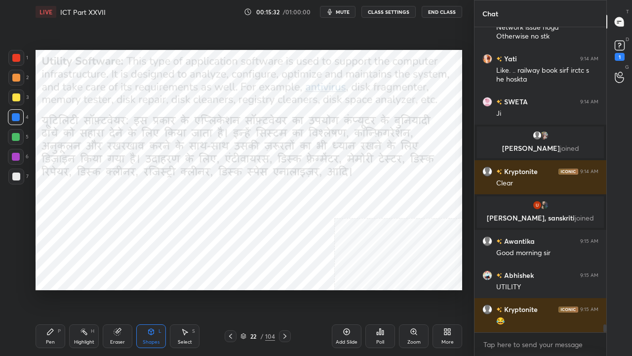
click at [58, 289] on div "Pen P" at bounding box center [51, 336] width 30 height 24
click at [13, 54] on div at bounding box center [16, 58] width 8 height 8
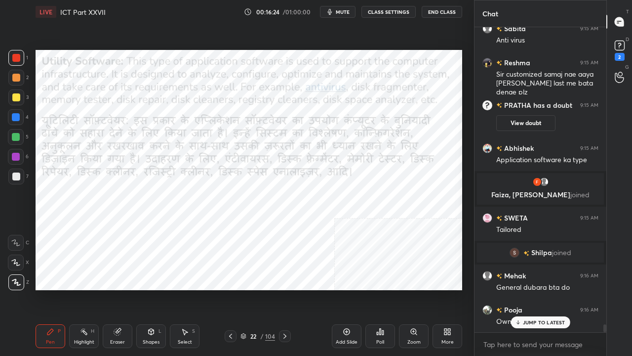
scroll to position [11887, 0]
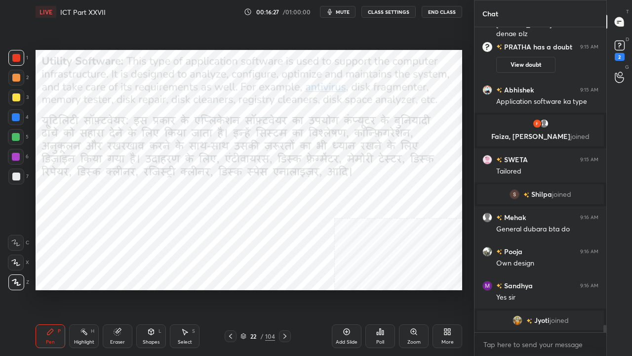
click at [14, 116] on div at bounding box center [16, 117] width 8 height 8
click at [148, 289] on div "Shapes L" at bounding box center [151, 336] width 30 height 24
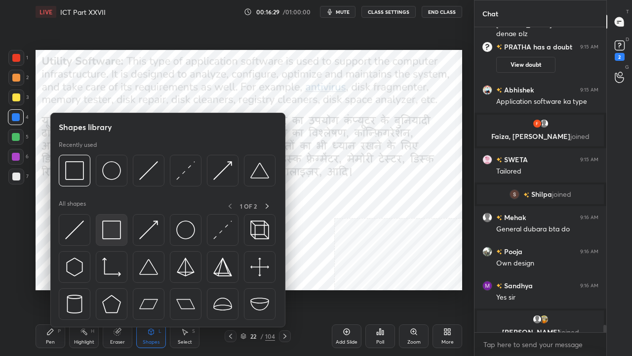
click at [107, 233] on img at bounding box center [111, 229] width 19 height 19
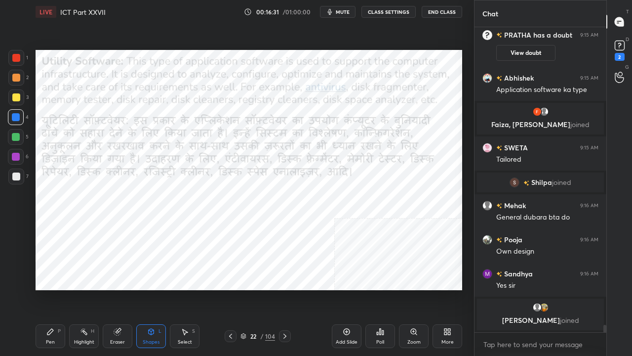
drag, startPoint x: 56, startPoint y: 337, endPoint x: 81, endPoint y: 307, distance: 38.9
click at [57, 289] on div "Pen P" at bounding box center [51, 336] width 30 height 24
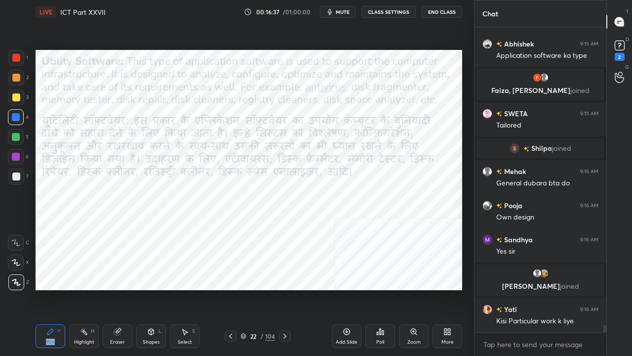
scroll to position [11916, 0]
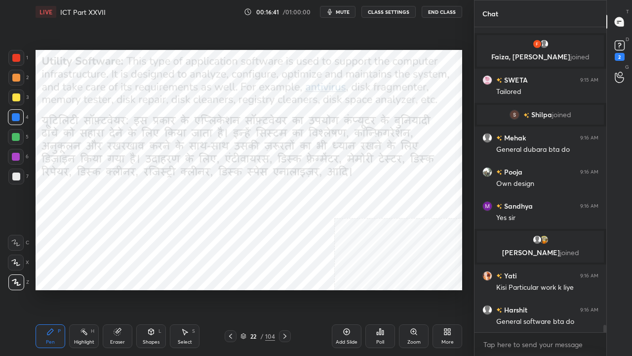
click at [118, 289] on div "Eraser" at bounding box center [118, 336] width 30 height 24
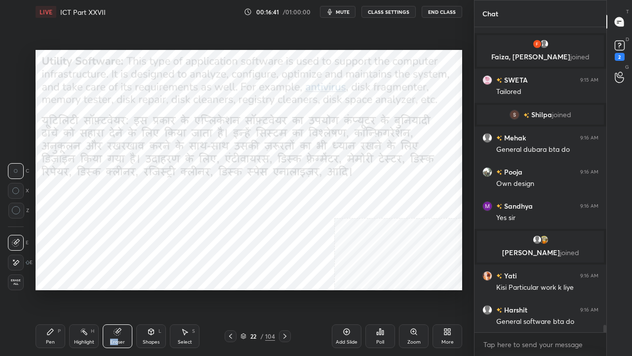
scroll to position [11960, 0]
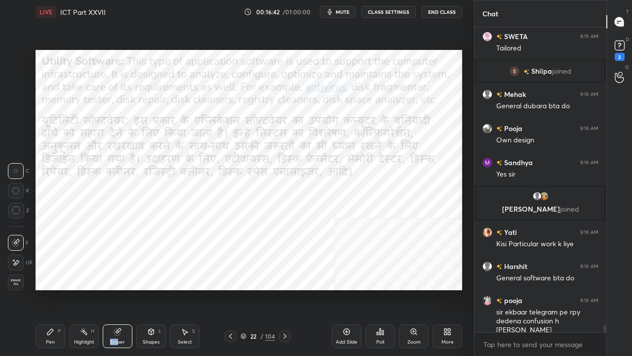
click at [16, 261] on icon at bounding box center [16, 262] width 8 height 8
drag, startPoint x: 54, startPoint y: 333, endPoint x: 66, endPoint y: 302, distance: 33.8
click at [54, 289] on div "Pen P" at bounding box center [51, 336] width 30 height 24
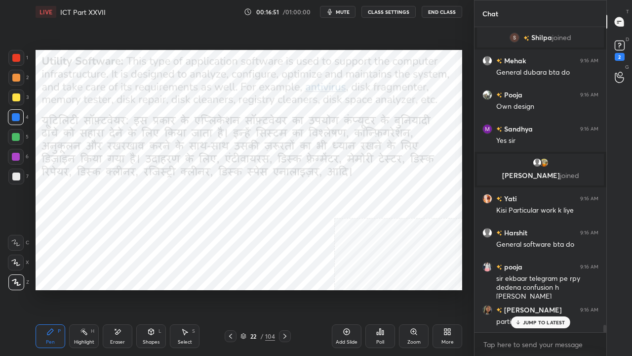
scroll to position [12028, 0]
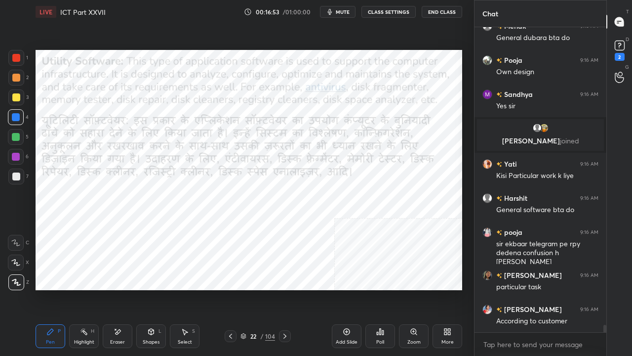
click at [15, 56] on div at bounding box center [16, 58] width 8 height 8
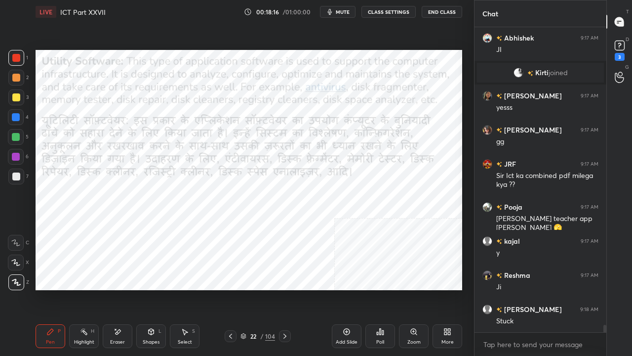
scroll to position [12798, 0]
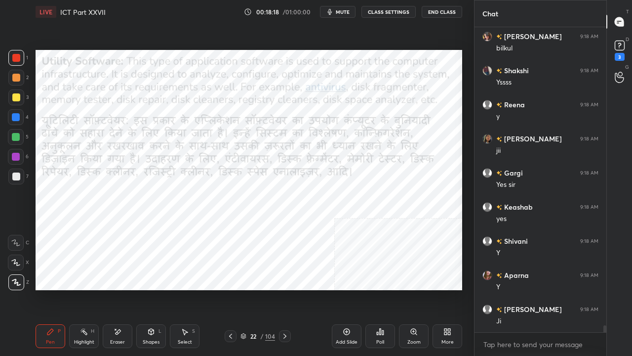
click at [17, 115] on div at bounding box center [16, 117] width 8 height 8
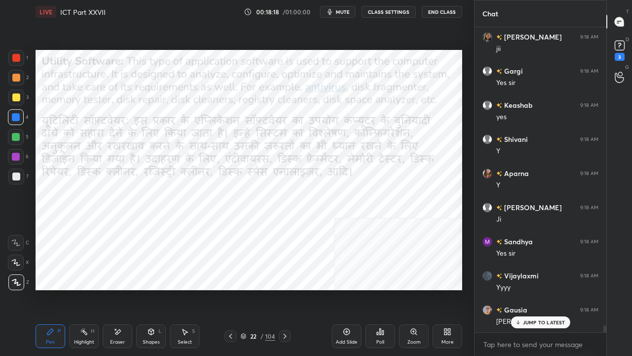
click at [18, 114] on div at bounding box center [16, 117] width 8 height 8
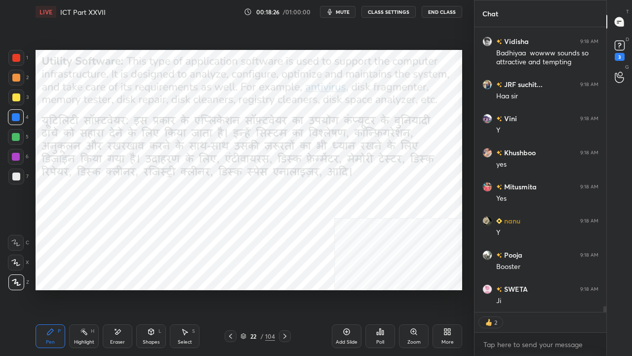
scroll to position [13679, 0]
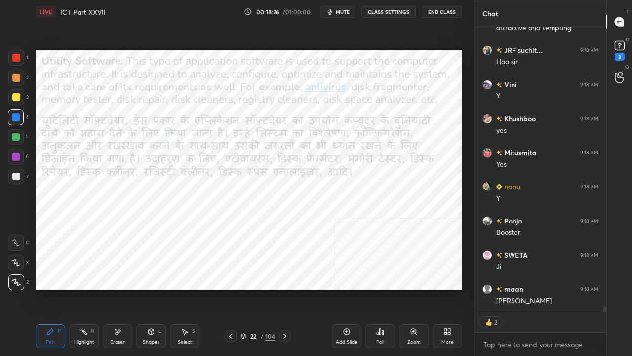
click at [154, 289] on div "Shapes" at bounding box center [151, 341] width 17 height 5
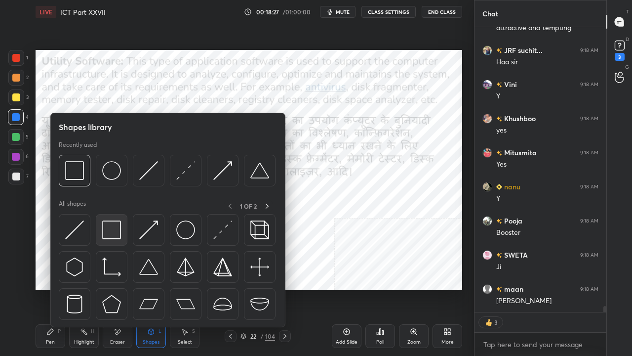
click at [102, 232] on img at bounding box center [111, 229] width 19 height 19
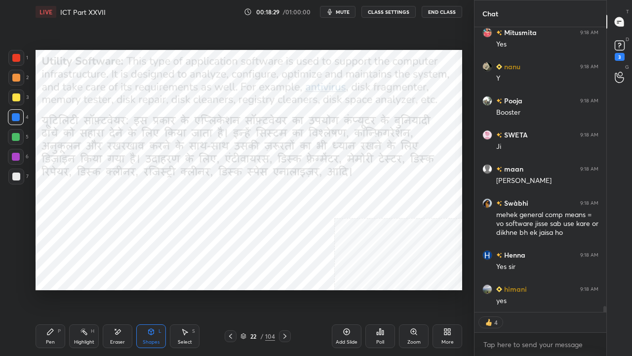
scroll to position [13834, 0]
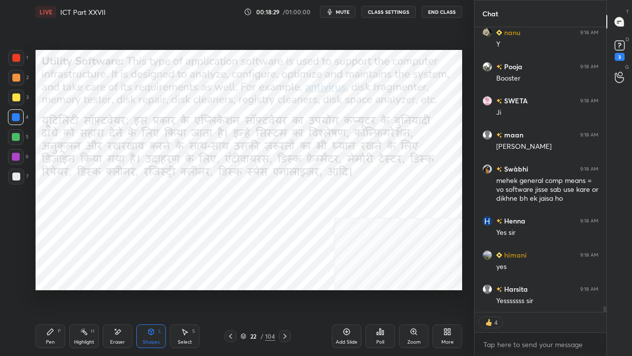
click at [52, 289] on div "Pen P" at bounding box center [51, 336] width 30 height 24
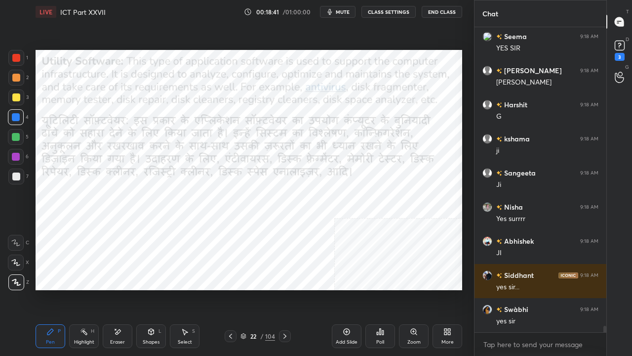
scroll to position [302, 129]
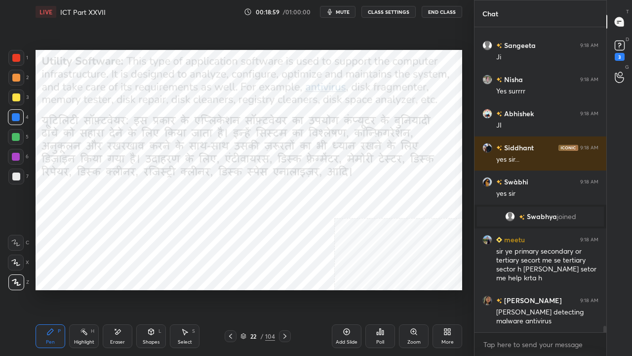
drag, startPoint x: 17, startPoint y: 51, endPoint x: 19, endPoint y: 56, distance: 5.1
click at [17, 52] on div at bounding box center [16, 58] width 16 height 16
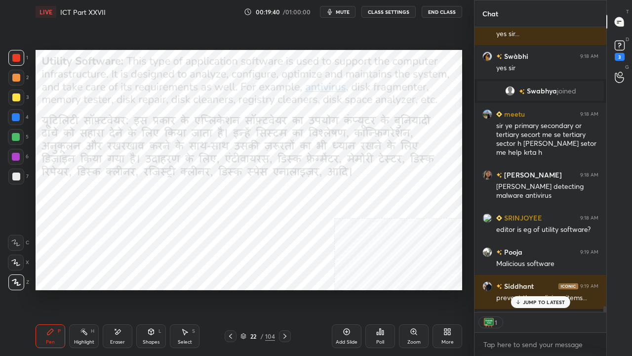
scroll to position [13933, 0]
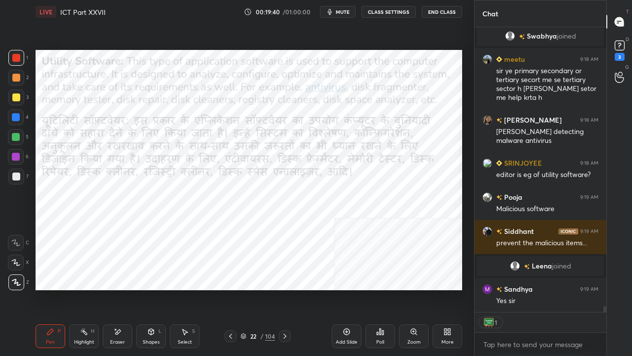
click at [17, 153] on div at bounding box center [16, 157] width 8 height 8
click at [17, 112] on div at bounding box center [16, 117] width 16 height 16
drag, startPoint x: 118, startPoint y: 332, endPoint x: 89, endPoint y: 296, distance: 46.1
click at [117, 289] on icon at bounding box center [118, 332] width 8 height 8
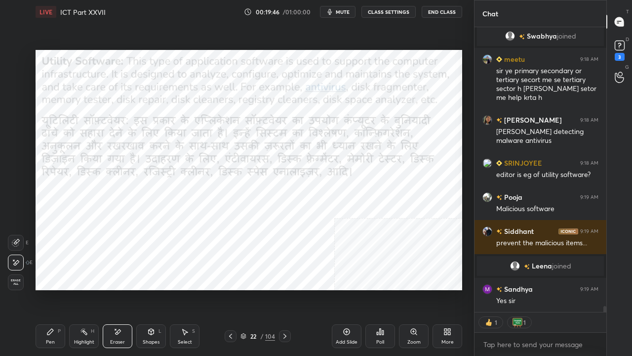
drag, startPoint x: 56, startPoint y: 331, endPoint x: 56, endPoint y: 318, distance: 12.4
click at [56, 289] on div "Pen P" at bounding box center [51, 336] width 30 height 24
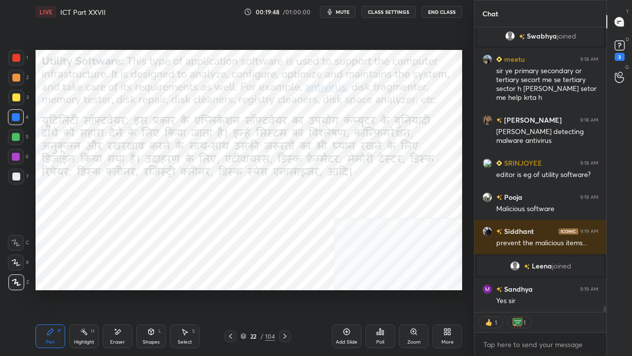
click at [16, 159] on div at bounding box center [16, 157] width 8 height 8
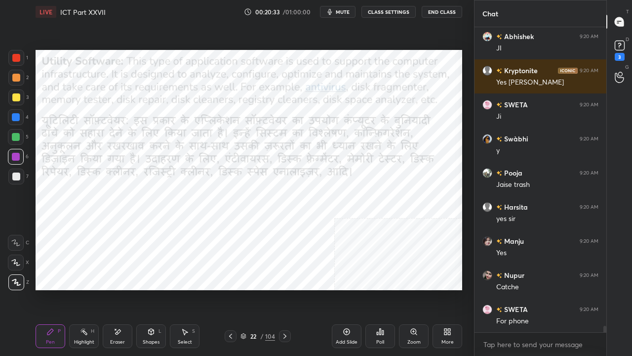
scroll to position [14375, 0]
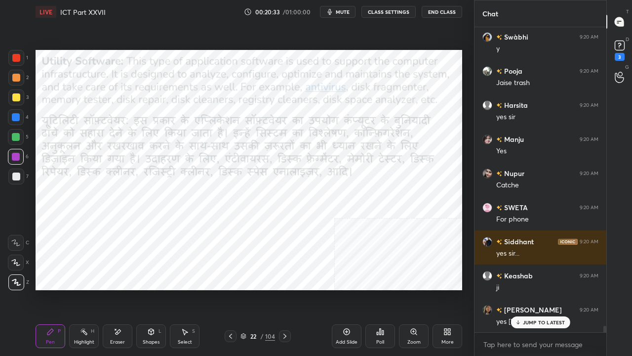
click at [15, 56] on div at bounding box center [16, 58] width 8 height 8
click at [15, 55] on div at bounding box center [16, 58] width 8 height 8
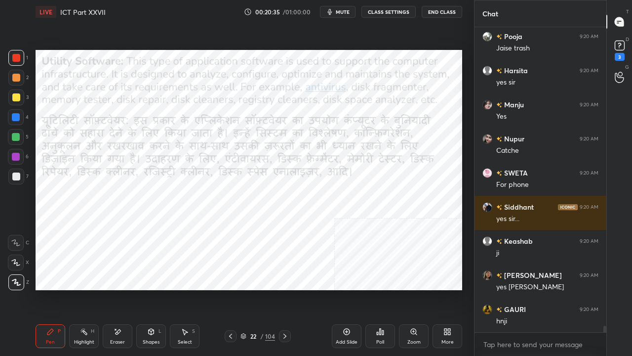
scroll to position [14477, 0]
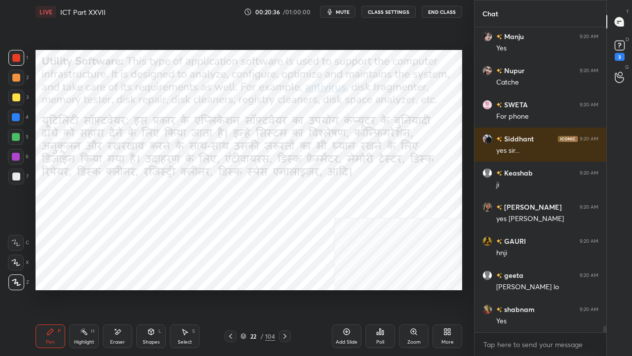
click at [16, 154] on div at bounding box center [16, 157] width 8 height 8
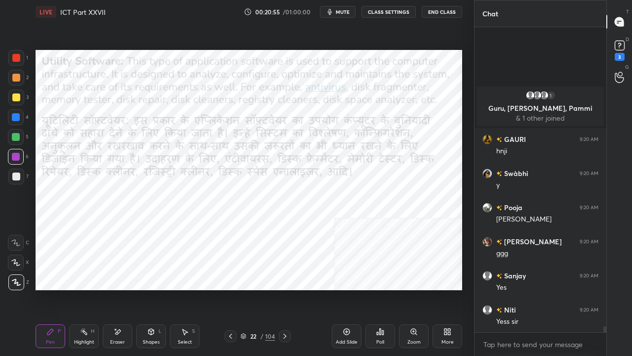
scroll to position [14838, 0]
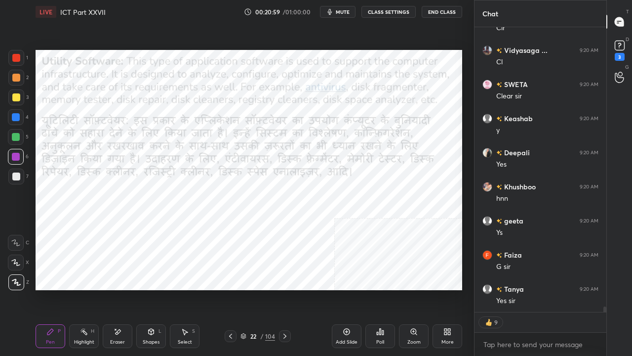
click at [19, 59] on div at bounding box center [16, 58] width 8 height 8
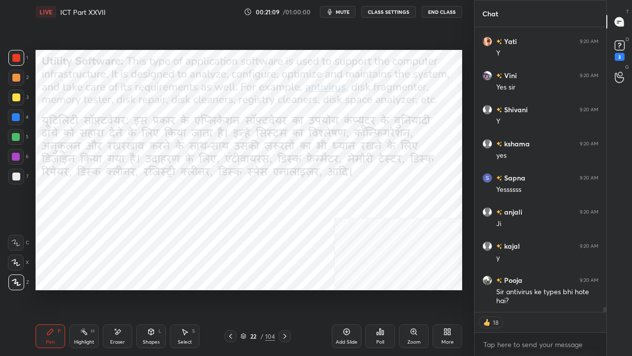
click at [14, 113] on div at bounding box center [16, 117] width 8 height 8
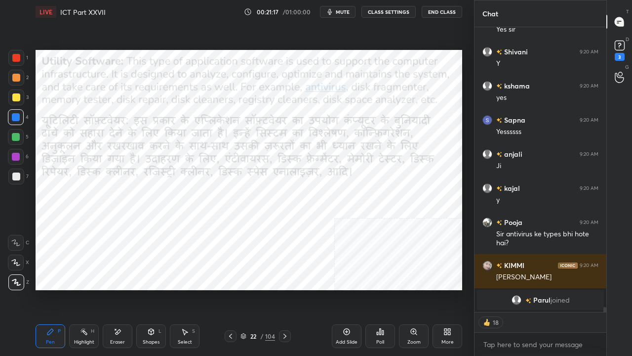
type textarea "x"
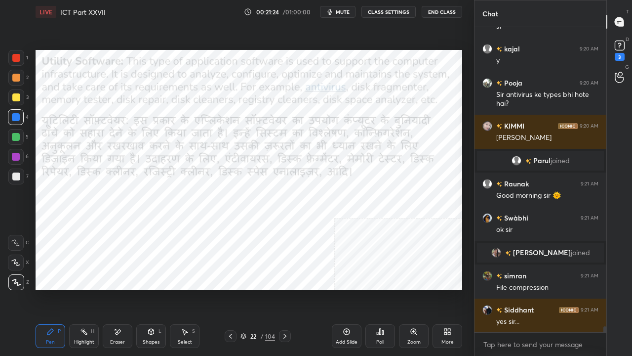
click at [19, 55] on div at bounding box center [16, 58] width 8 height 8
click at [260, 289] on div "22 / 104" at bounding box center [258, 335] width 35 height 9
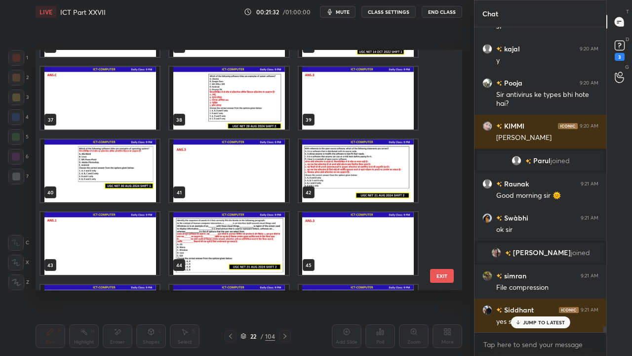
click at [256, 102] on img "grid" at bounding box center [228, 98] width 119 height 63
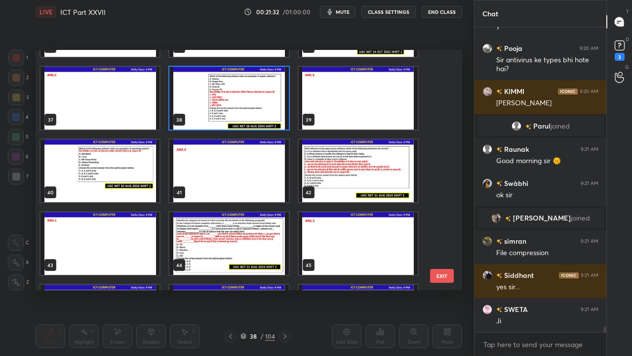
click at [256, 102] on img "grid" at bounding box center [228, 98] width 119 height 63
click at [257, 102] on img "grid" at bounding box center [228, 98] width 119 height 63
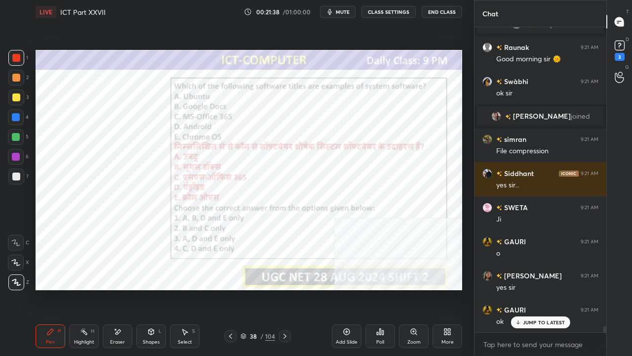
click at [256, 289] on div "38" at bounding box center [254, 336] width 10 height 6
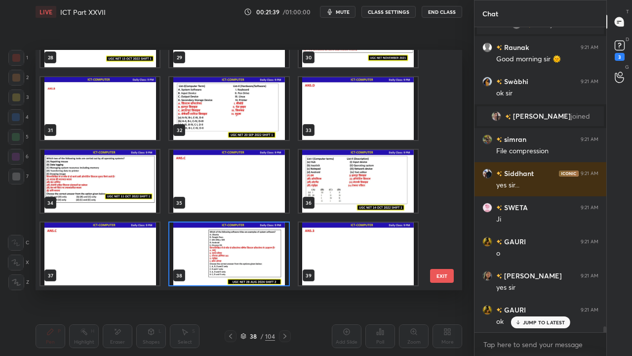
click at [229, 246] on img "grid" at bounding box center [228, 253] width 119 height 63
click at [230, 246] on img "grid" at bounding box center [228, 253] width 119 height 63
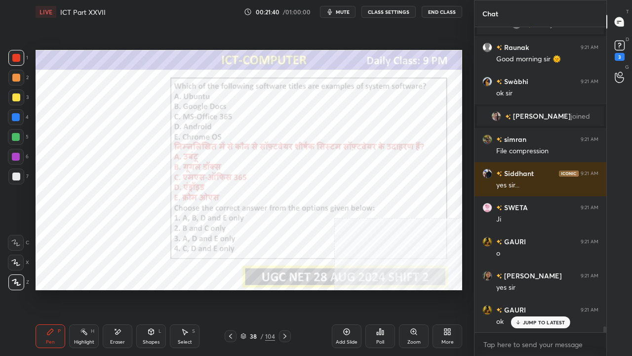
click at [385, 289] on div "Poll" at bounding box center [381, 336] width 30 height 24
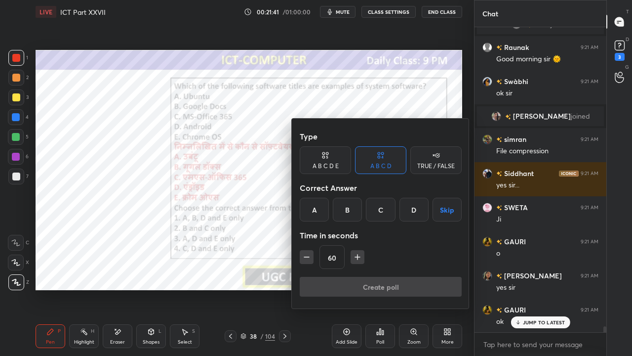
click at [381, 205] on div "C" at bounding box center [380, 210] width 29 height 24
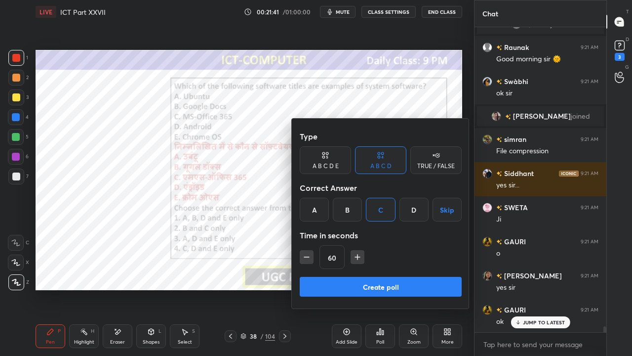
click at [303, 258] on icon "button" at bounding box center [307, 257] width 10 height 10
type input "45"
drag, startPoint x: 363, startPoint y: 287, endPoint x: 364, endPoint y: 271, distance: 15.8
click at [363, 287] on button "Create poll" at bounding box center [381, 287] width 162 height 20
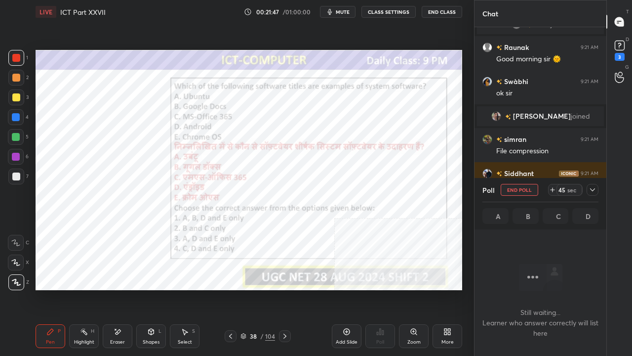
drag, startPoint x: 340, startPoint y: 11, endPoint x: 340, endPoint y: 43, distance: 31.6
click at [340, 12] on span "mute" at bounding box center [343, 11] width 14 height 7
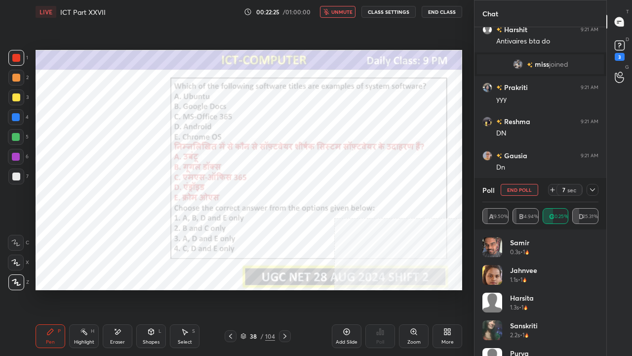
drag, startPoint x: 349, startPoint y: 12, endPoint x: 377, endPoint y: 37, distance: 38.2
click at [350, 12] on span "unmute" at bounding box center [341, 11] width 21 height 7
click at [593, 191] on icon at bounding box center [592, 189] width 5 height 3
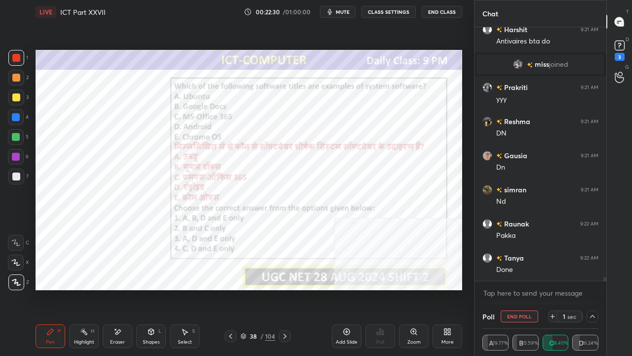
click at [18, 156] on div at bounding box center [16, 157] width 8 height 8
drag, startPoint x: 18, startPoint y: 157, endPoint x: 24, endPoint y: 154, distance: 6.9
click at [22, 156] on div at bounding box center [16, 157] width 16 height 16
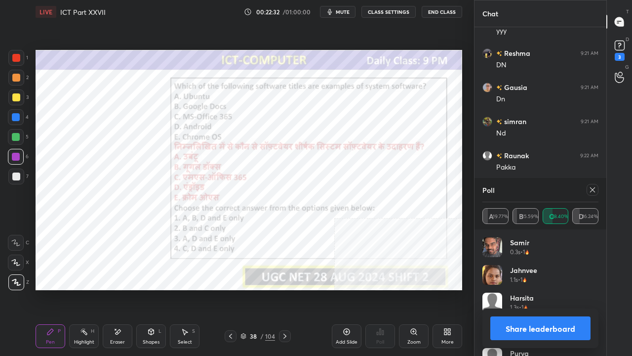
click at [594, 190] on icon at bounding box center [592, 189] width 5 height 5
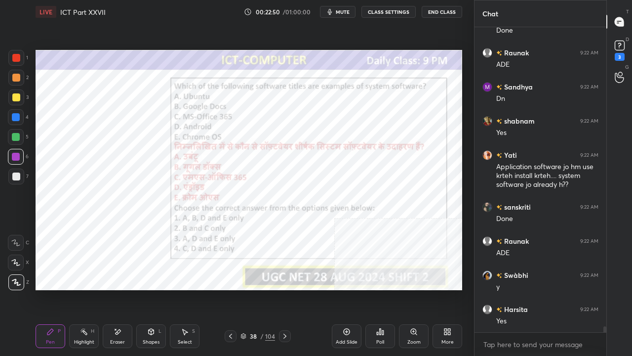
click at [18, 59] on div at bounding box center [16, 58] width 8 height 8
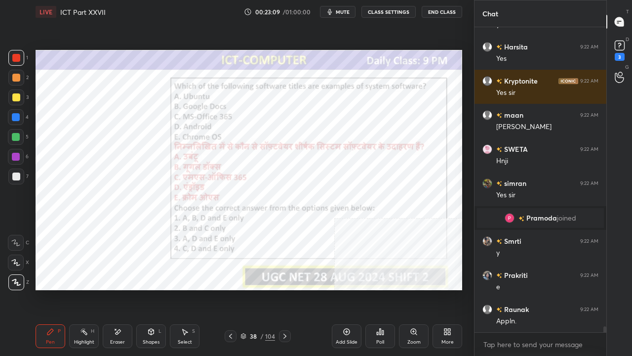
click at [122, 289] on div "Eraser" at bounding box center [118, 336] width 30 height 24
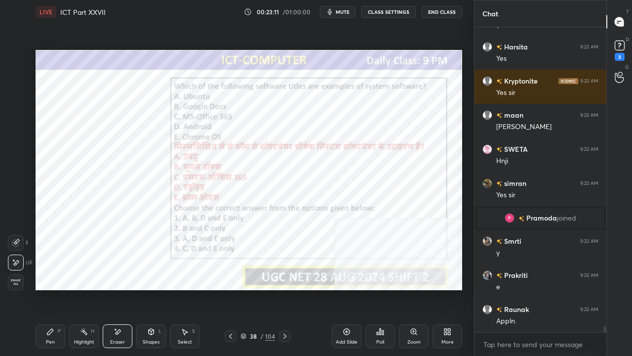
click at [52, 289] on div "Pen P" at bounding box center [51, 336] width 30 height 24
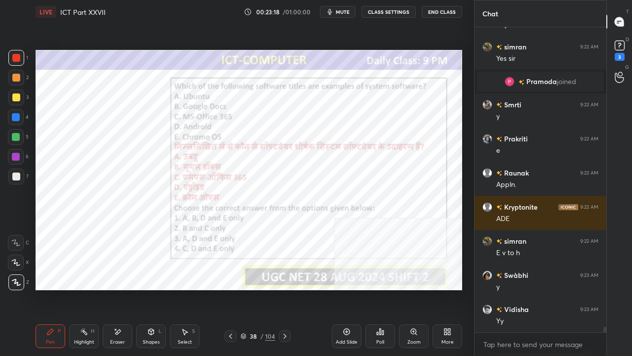
drag, startPoint x: 255, startPoint y: 336, endPoint x: 268, endPoint y: 305, distance: 33.7
click at [257, 289] on div "38" at bounding box center [254, 336] width 10 height 6
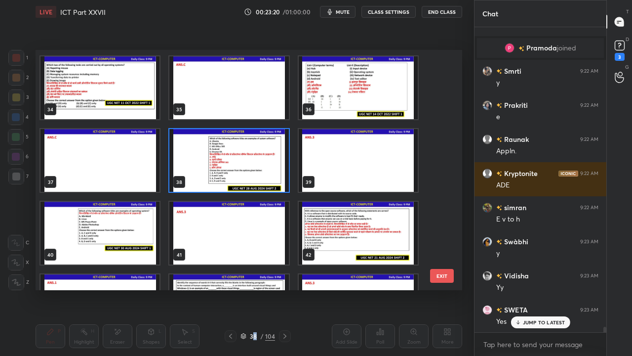
click at [109, 232] on img "grid" at bounding box center [100, 233] width 119 height 63
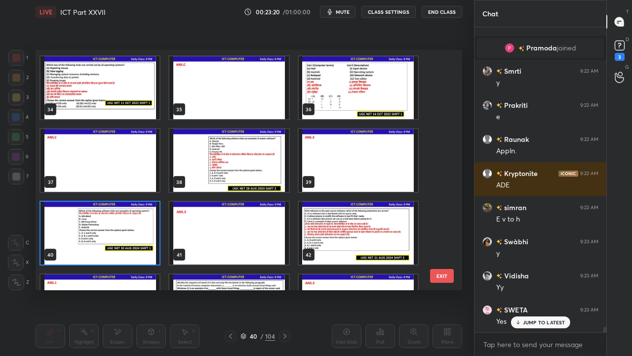
click at [109, 232] on img "grid" at bounding box center [100, 233] width 119 height 63
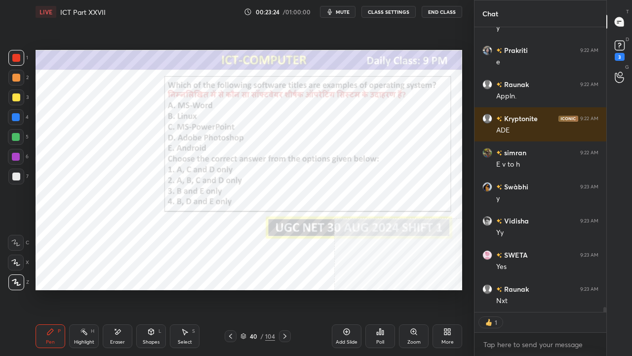
click at [258, 289] on div "40" at bounding box center [254, 336] width 10 height 6
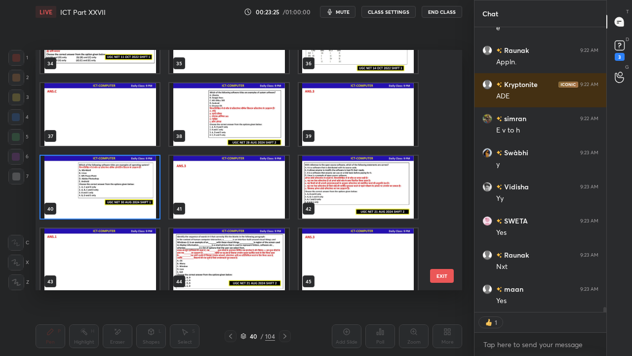
click at [137, 173] on img "grid" at bounding box center [100, 187] width 119 height 63
click at [138, 173] on img "grid" at bounding box center [100, 187] width 119 height 63
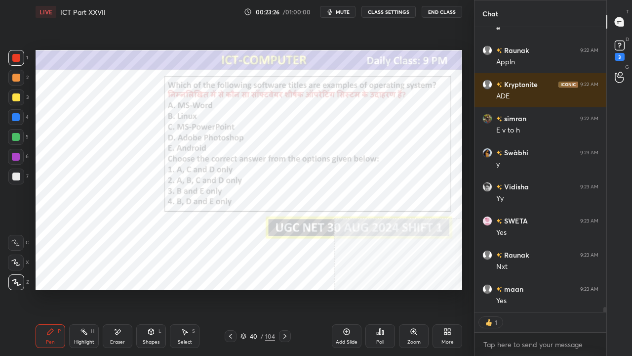
click at [378, 289] on icon at bounding box center [380, 332] width 8 height 8
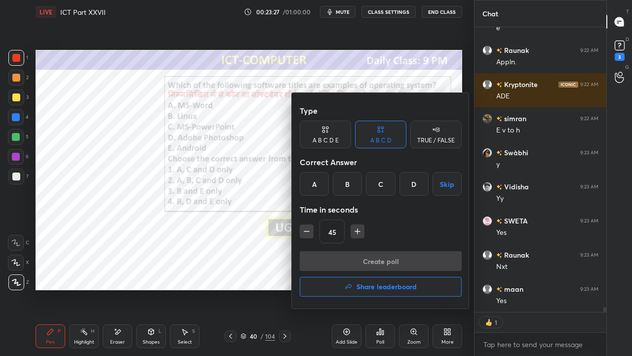
drag, startPoint x: 377, startPoint y: 185, endPoint x: 360, endPoint y: 208, distance: 29.6
click at [377, 186] on div "C" at bounding box center [380, 184] width 29 height 24
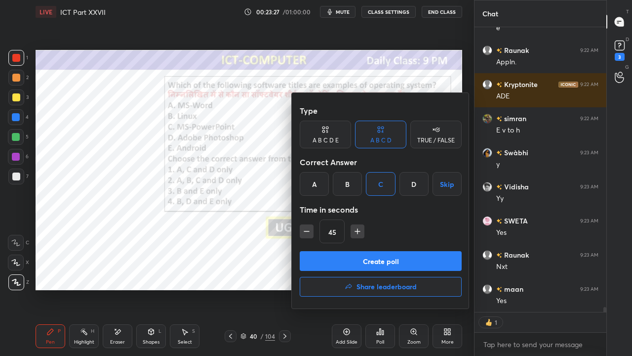
click at [342, 263] on button "Create poll" at bounding box center [381, 261] width 162 height 20
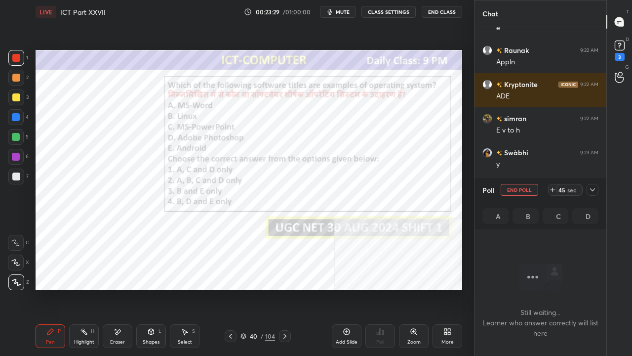
drag, startPoint x: 340, startPoint y: 11, endPoint x: 335, endPoint y: 13, distance: 5.3
click at [339, 11] on span "mute" at bounding box center [343, 11] width 14 height 7
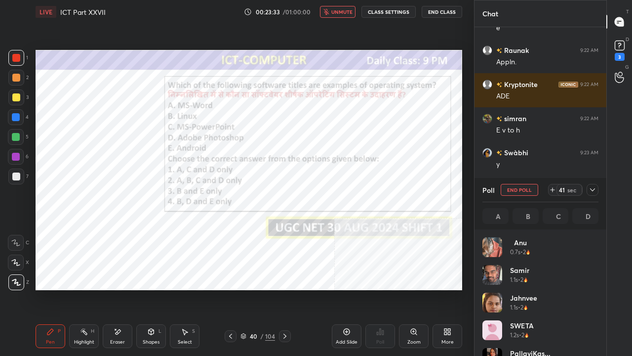
click at [597, 188] on div at bounding box center [593, 190] width 12 height 12
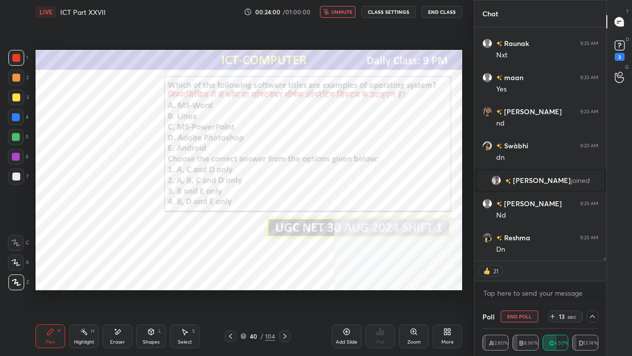
drag, startPoint x: 353, startPoint y: 9, endPoint x: 355, endPoint y: 31, distance: 21.8
click at [353, 9] on span "unmute" at bounding box center [341, 11] width 21 height 7
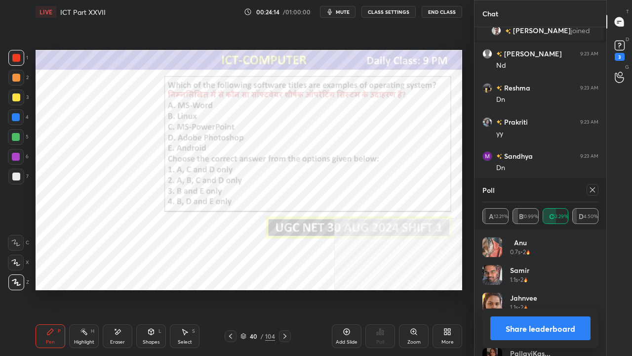
click at [594, 188] on icon at bounding box center [593, 190] width 8 height 8
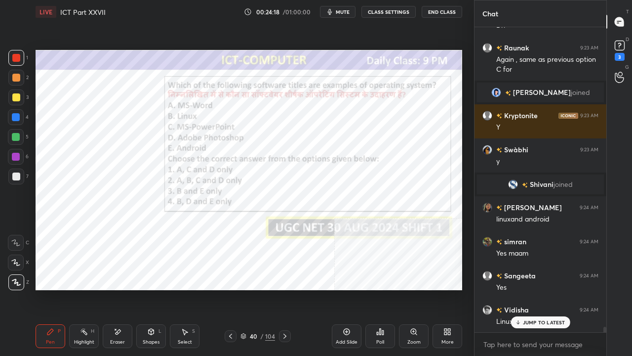
drag, startPoint x: 255, startPoint y: 336, endPoint x: 256, endPoint y: 331, distance: 5.5
click at [255, 289] on div "40" at bounding box center [254, 336] width 10 height 6
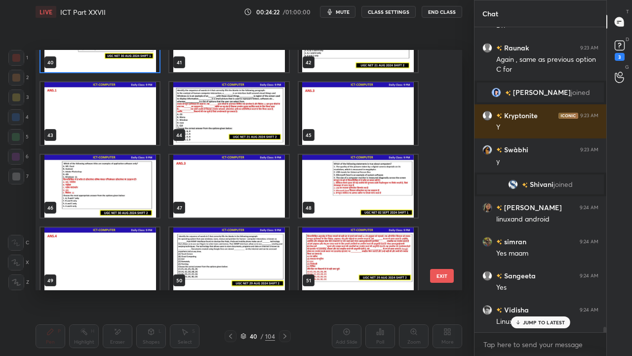
click at [135, 188] on img "grid" at bounding box center [100, 186] width 119 height 63
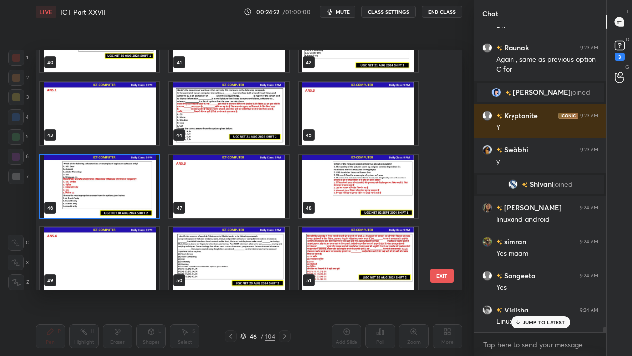
click at [135, 188] on img "grid" at bounding box center [100, 186] width 119 height 63
click at [134, 189] on img "grid" at bounding box center [100, 186] width 119 height 63
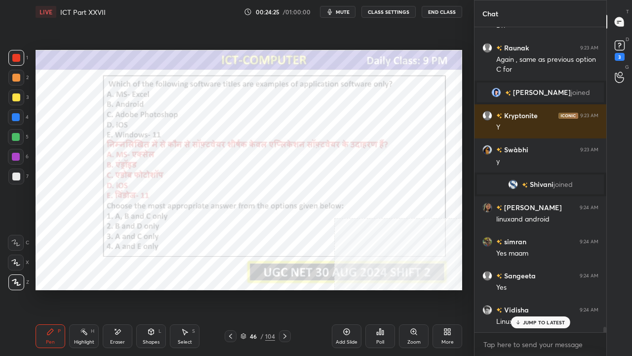
click at [374, 289] on div "Poll" at bounding box center [381, 336] width 30 height 24
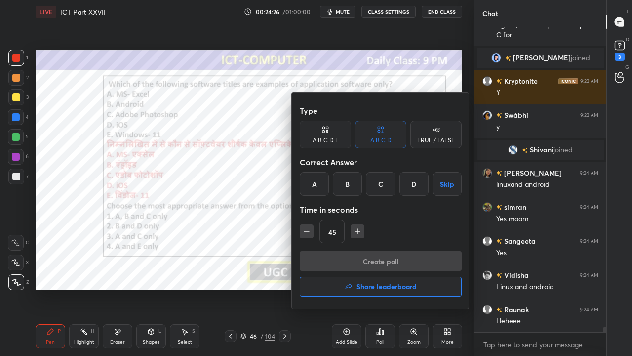
drag, startPoint x: 387, startPoint y: 184, endPoint x: 379, endPoint y: 230, distance: 47.1
click at [387, 185] on div "C" at bounding box center [380, 184] width 29 height 24
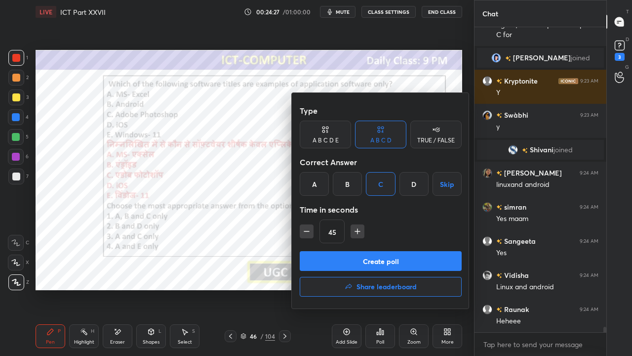
click at [371, 254] on button "Create poll" at bounding box center [381, 261] width 162 height 20
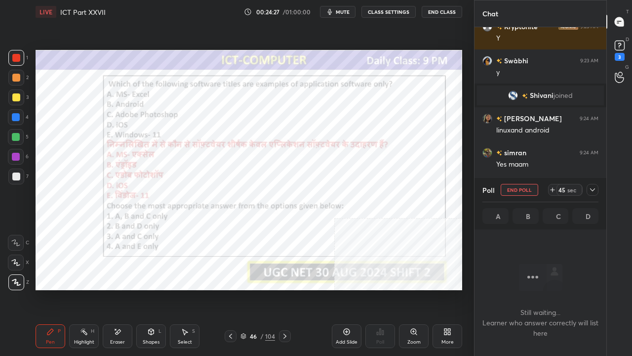
drag, startPoint x: 252, startPoint y: 337, endPoint x: 262, endPoint y: 296, distance: 41.7
click at [252, 289] on div "46" at bounding box center [254, 336] width 10 height 6
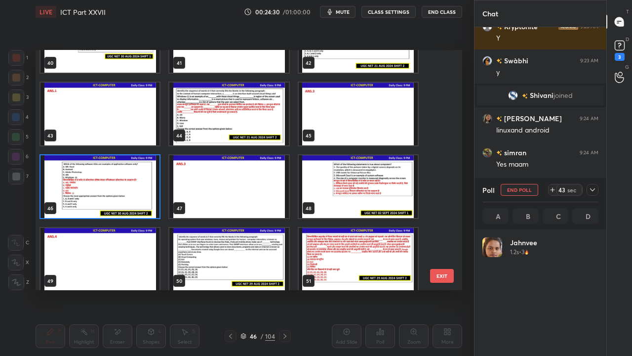
click at [146, 187] on img "grid" at bounding box center [100, 186] width 119 height 63
click at [147, 187] on img "grid" at bounding box center [100, 186] width 119 height 63
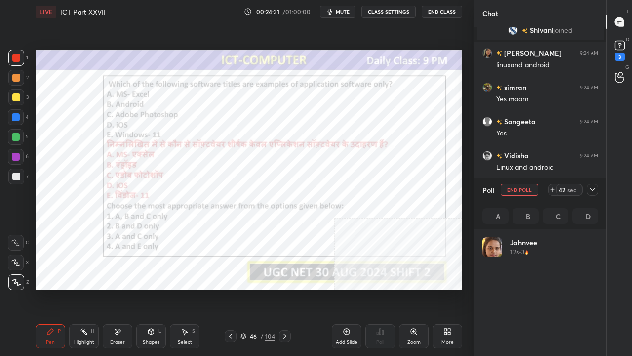
click at [594, 189] on icon at bounding box center [593, 190] width 8 height 8
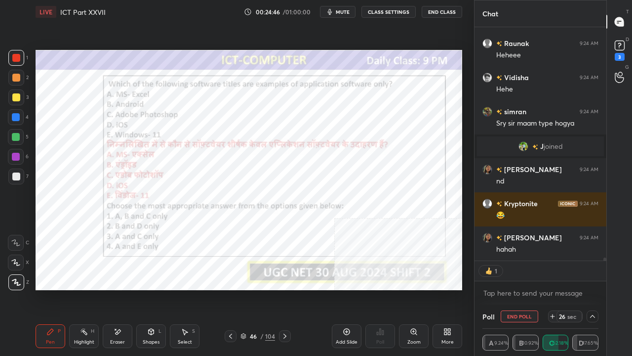
click at [18, 116] on div at bounding box center [16, 117] width 8 height 8
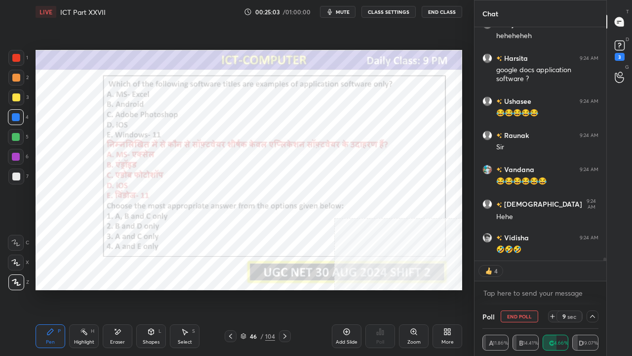
click at [14, 60] on div at bounding box center [16, 58] width 8 height 8
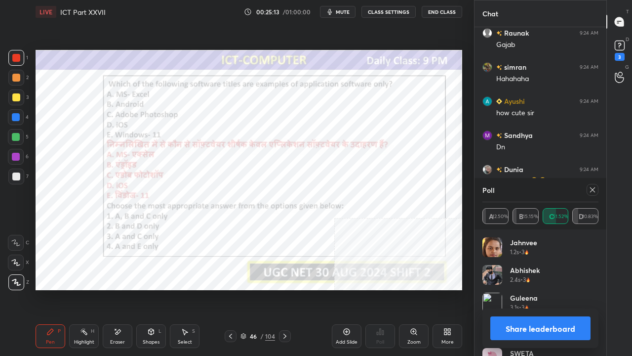
drag, startPoint x: 596, startPoint y: 189, endPoint x: 590, endPoint y: 188, distance: 6.5
click at [596, 188] on icon at bounding box center [593, 190] width 8 height 8
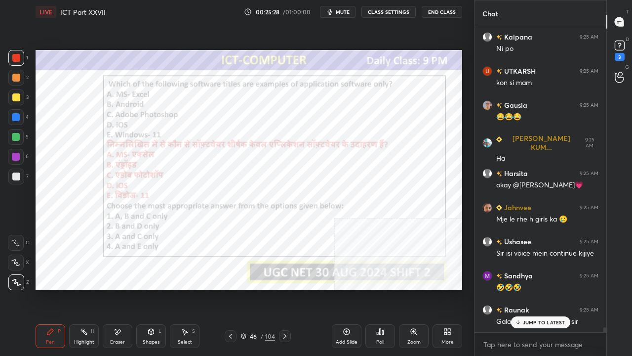
drag, startPoint x: 252, startPoint y: 336, endPoint x: 255, endPoint y: 328, distance: 8.4
click at [252, 289] on div "46" at bounding box center [254, 336] width 10 height 6
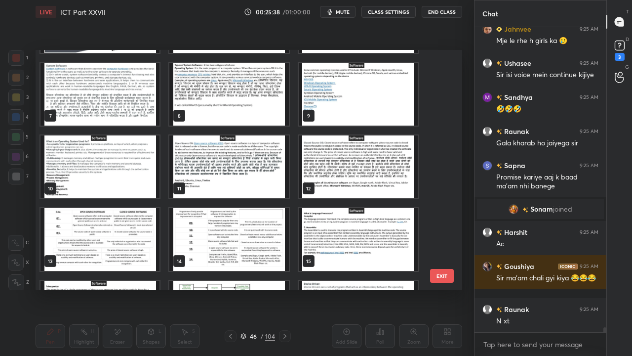
click at [200, 156] on img "grid" at bounding box center [228, 166] width 119 height 63
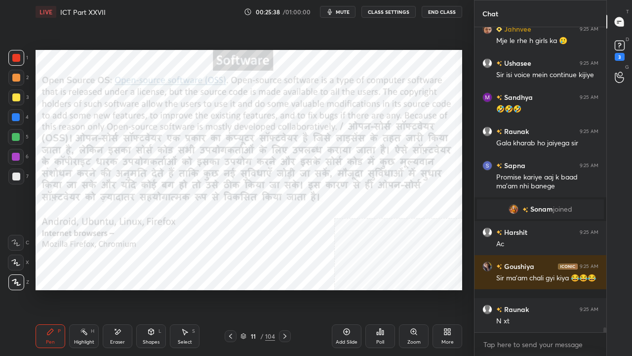
click at [201, 156] on img "grid" at bounding box center [228, 166] width 119 height 63
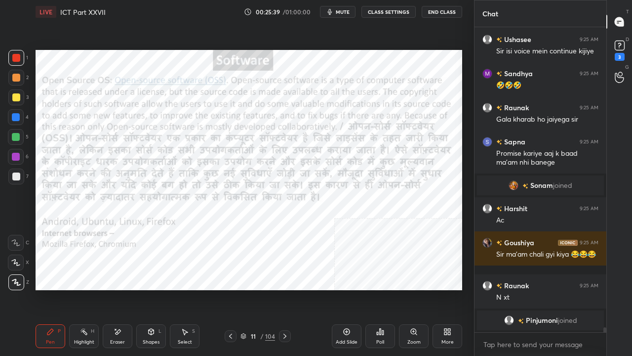
click at [231, 289] on icon at bounding box center [231, 336] width 8 height 8
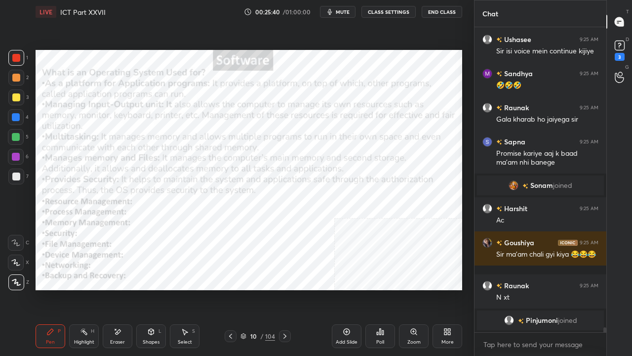
drag, startPoint x: 344, startPoint y: 334, endPoint x: 341, endPoint y: 324, distance: 10.9
click at [344, 289] on icon at bounding box center [347, 332] width 6 height 6
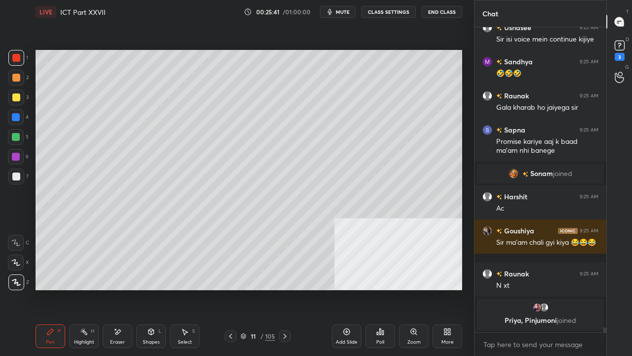
drag, startPoint x: 17, startPoint y: 96, endPoint x: 34, endPoint y: 91, distance: 17.4
click at [19, 96] on div at bounding box center [16, 97] width 8 height 8
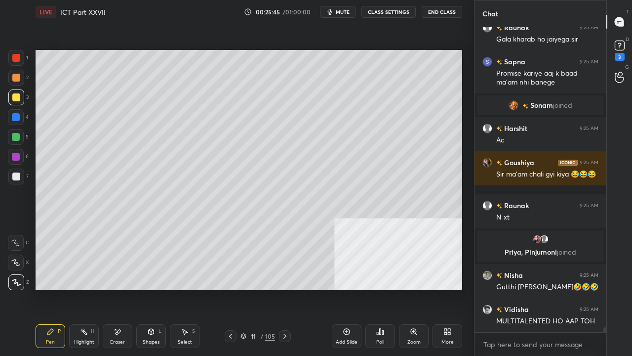
drag, startPoint x: 152, startPoint y: 334, endPoint x: 152, endPoint y: 327, distance: 6.9
click at [152, 289] on icon at bounding box center [151, 332] width 5 height 6
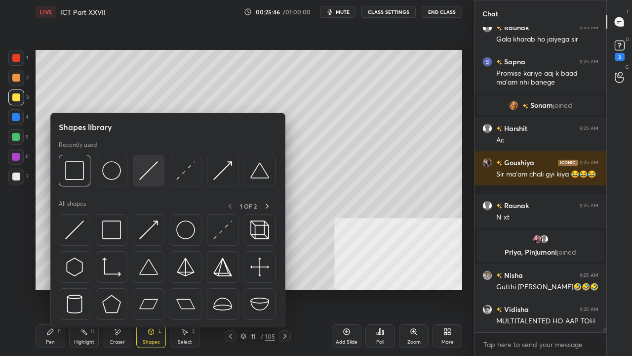
click at [149, 176] on img at bounding box center [148, 170] width 19 height 19
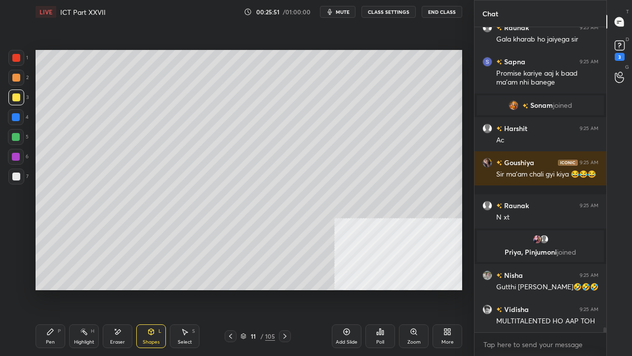
click at [62, 289] on div "Pen P" at bounding box center [51, 336] width 30 height 24
click at [18, 117] on div at bounding box center [16, 117] width 8 height 8
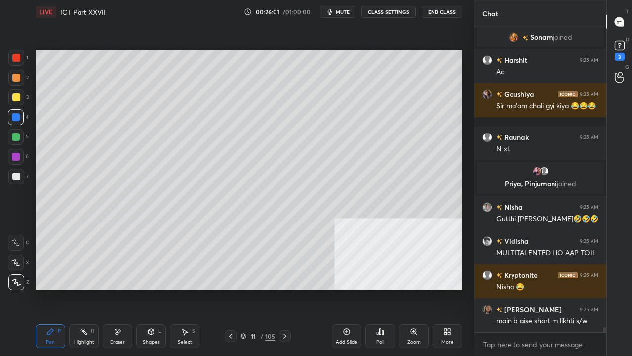
click at [119, 289] on icon at bounding box center [118, 332] width 8 height 8
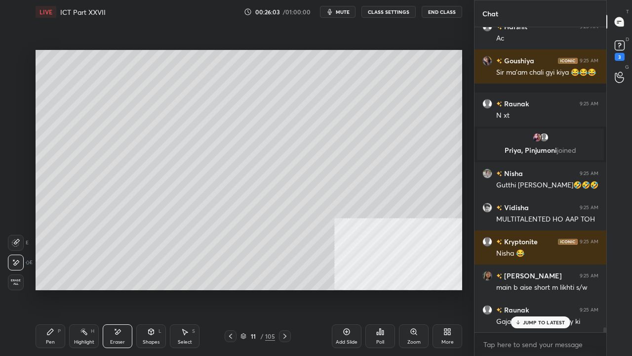
drag, startPoint x: 54, startPoint y: 335, endPoint x: 60, endPoint y: 327, distance: 10.7
click at [55, 289] on div "Pen P" at bounding box center [51, 336] width 30 height 24
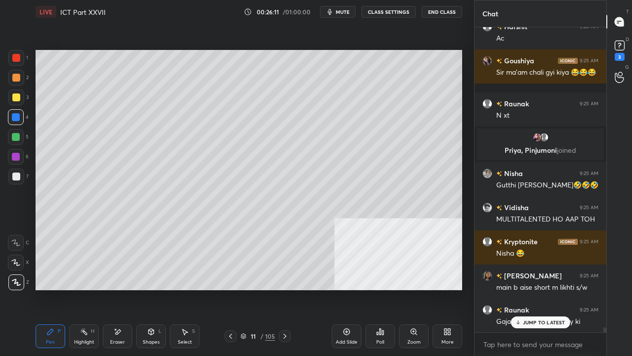
drag, startPoint x: 127, startPoint y: 336, endPoint x: 154, endPoint y: 310, distance: 37.0
click at [129, 289] on div "Eraser" at bounding box center [118, 336] width 30 height 24
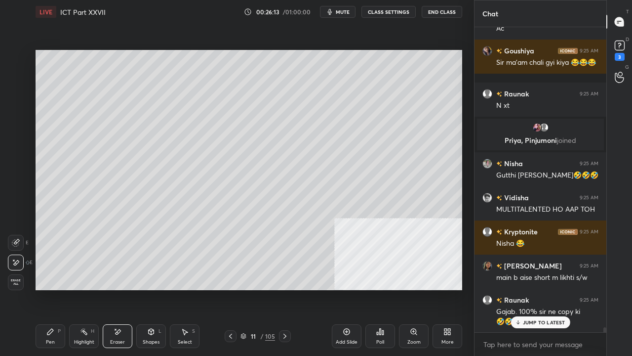
click at [51, 289] on div "Pen" at bounding box center [50, 341] width 9 height 5
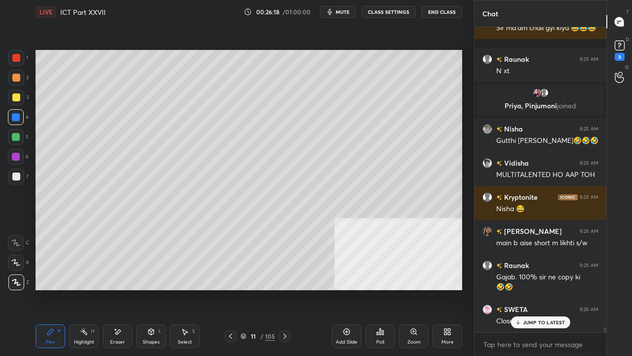
scroll to position [18842, 0]
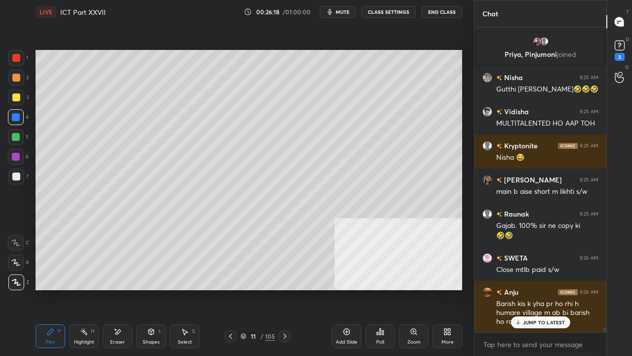
click at [19, 94] on div at bounding box center [16, 97] width 8 height 8
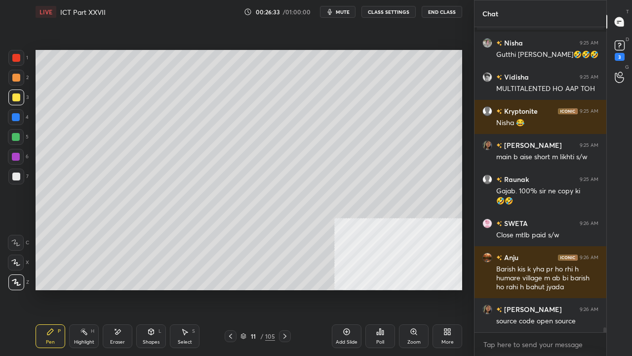
scroll to position [18910, 0]
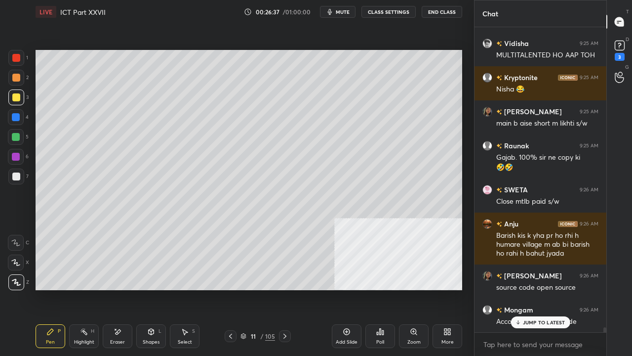
drag, startPoint x: 17, startPoint y: 155, endPoint x: 25, endPoint y: 155, distance: 7.4
click at [17, 154] on div at bounding box center [16, 157] width 8 height 8
drag, startPoint x: 155, startPoint y: 334, endPoint x: 157, endPoint y: 329, distance: 5.5
click at [155, 289] on div "Shapes L" at bounding box center [151, 336] width 30 height 24
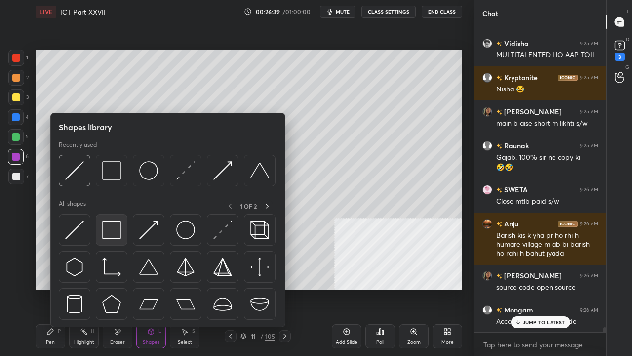
click at [117, 223] on img at bounding box center [111, 229] width 19 height 19
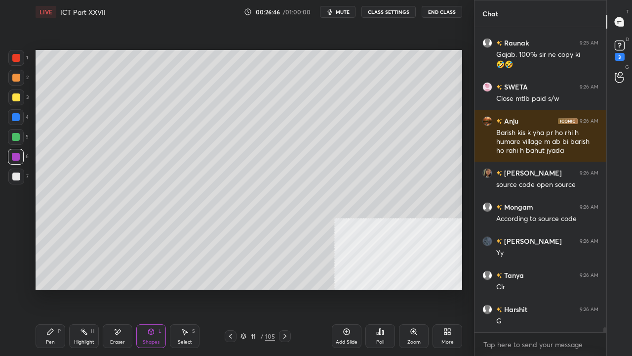
scroll to position [19081, 0]
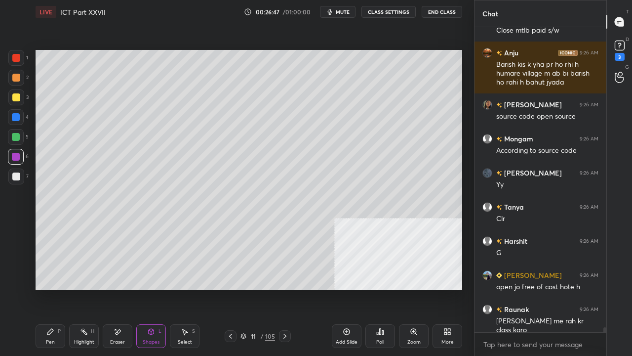
click at [47, 289] on icon at bounding box center [50, 332] width 8 height 8
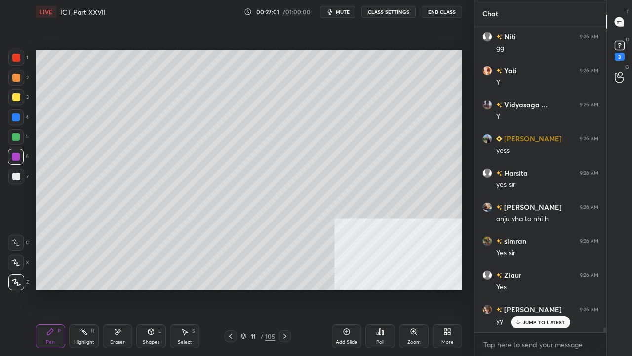
scroll to position [19683, 0]
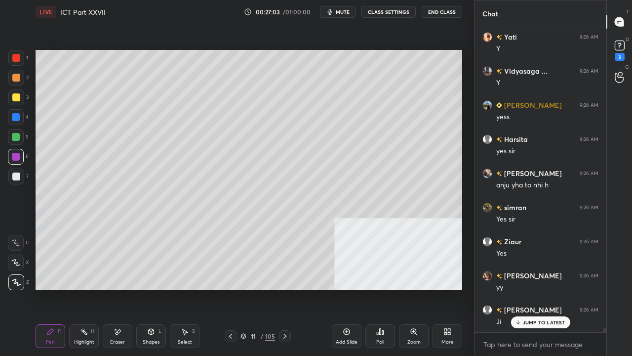
click at [17, 177] on div at bounding box center [16, 176] width 8 height 8
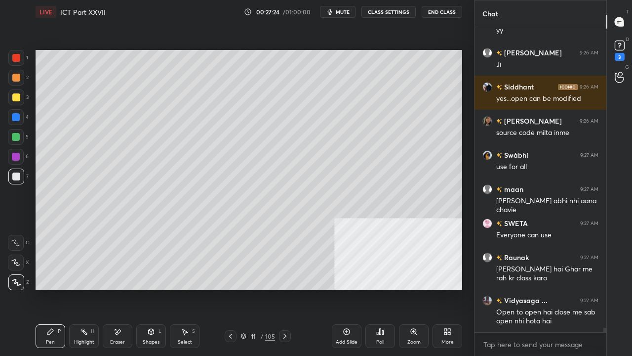
scroll to position [19974, 0]
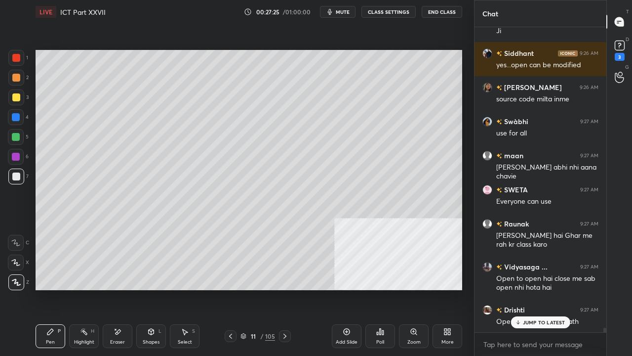
click at [18, 105] on div "3" at bounding box center [18, 99] width 20 height 20
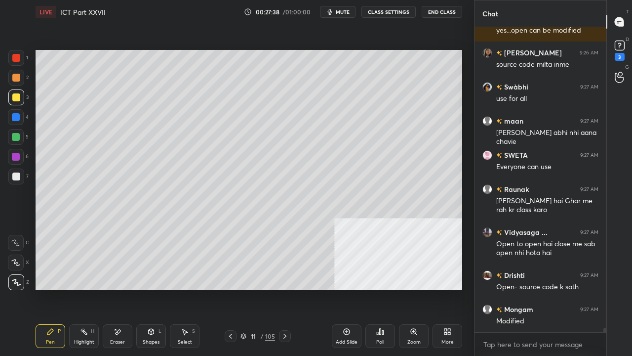
click at [16, 58] on div at bounding box center [16, 58] width 8 height 8
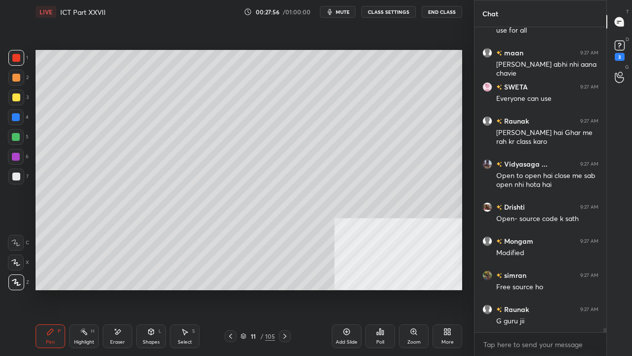
scroll to position [20110, 0]
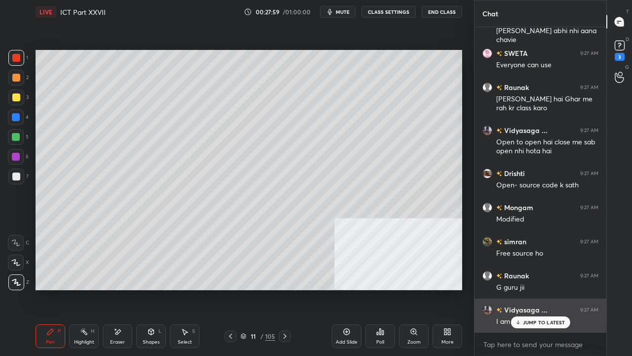
drag, startPoint x: 542, startPoint y: 325, endPoint x: 506, endPoint y: 306, distance: 40.7
click at [542, 289] on p "JUMP TO LATEST" at bounding box center [544, 322] width 42 height 6
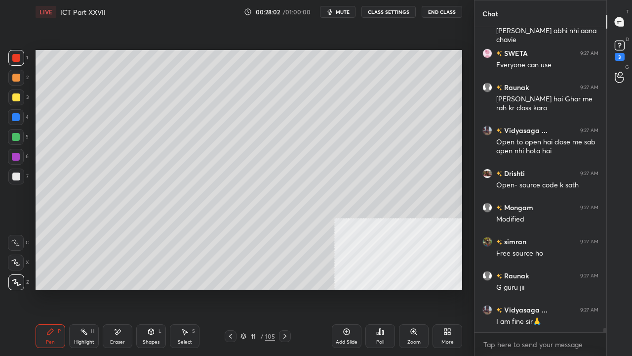
drag, startPoint x: 17, startPoint y: 154, endPoint x: 25, endPoint y: 154, distance: 7.4
click at [19, 154] on div at bounding box center [16, 157] width 8 height 8
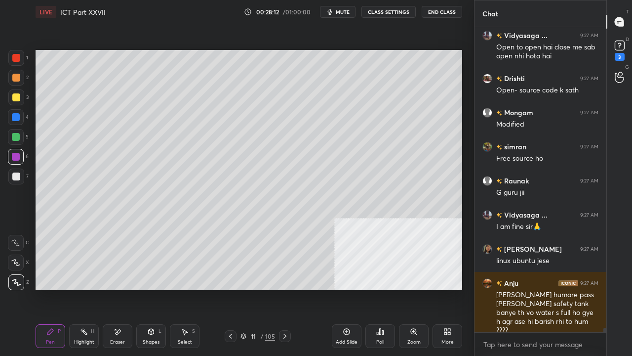
scroll to position [20229, 0]
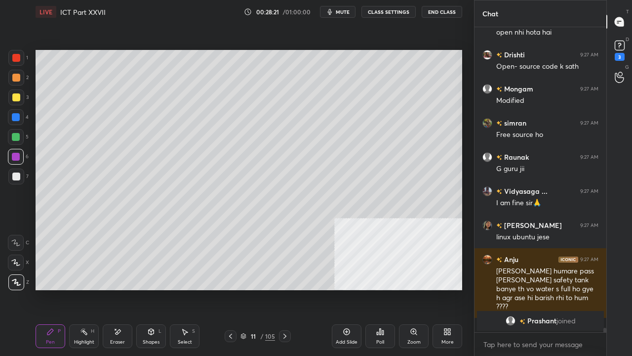
drag, startPoint x: 16, startPoint y: 99, endPoint x: 26, endPoint y: 114, distance: 17.8
click at [16, 98] on div at bounding box center [16, 97] width 8 height 8
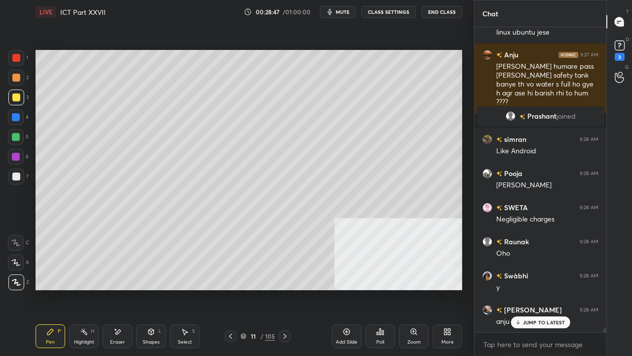
scroll to position [20468, 0]
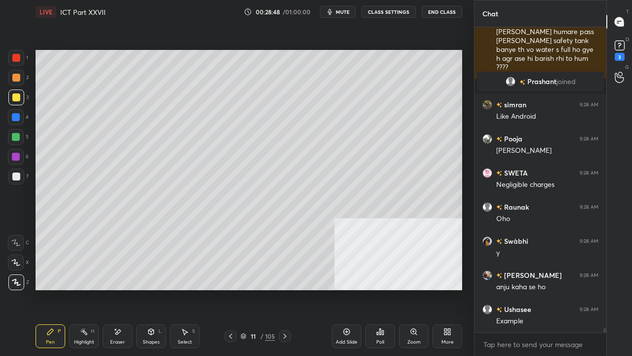
click at [14, 157] on div at bounding box center [16, 157] width 8 height 8
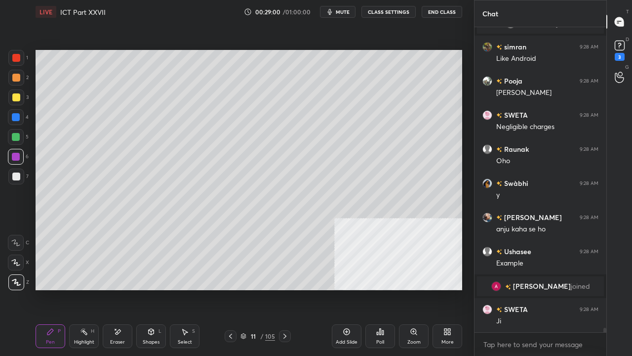
scroll to position [19993, 0]
click at [17, 176] on div at bounding box center [16, 176] width 8 height 8
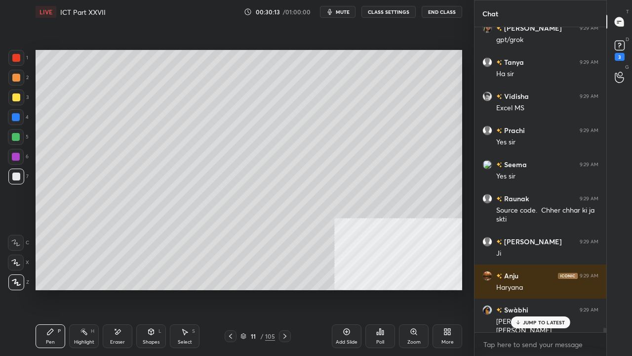
scroll to position [20989, 0]
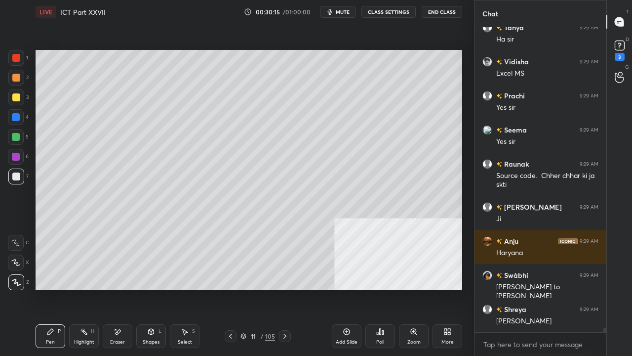
click at [16, 116] on div at bounding box center [16, 117] width 8 height 8
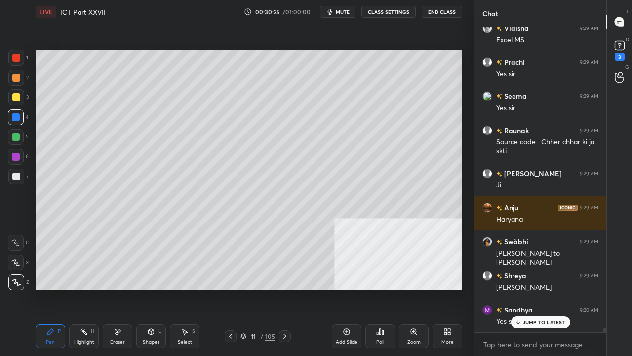
click at [17, 58] on div at bounding box center [16, 58] width 8 height 8
click at [17, 57] on div at bounding box center [16, 58] width 8 height 8
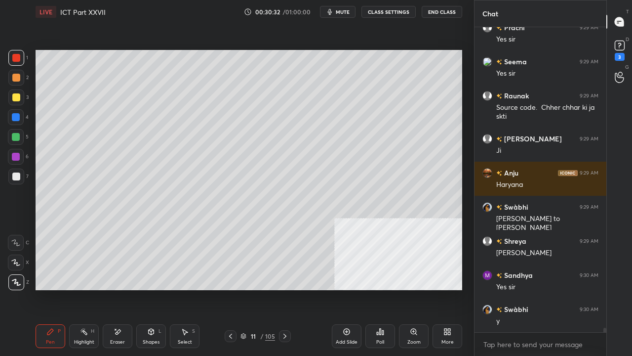
click at [16, 175] on div at bounding box center [16, 176] width 8 height 8
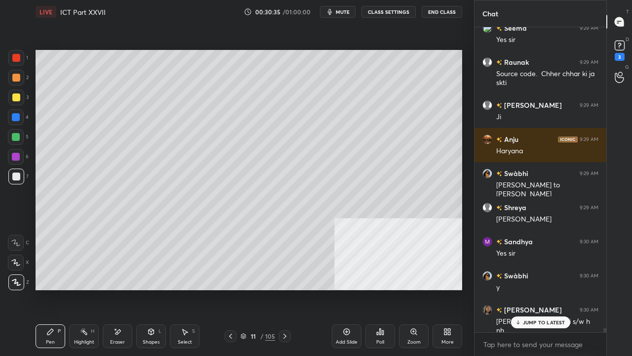
click at [525, 289] on div "JUMP TO LATEST" at bounding box center [540, 322] width 59 height 12
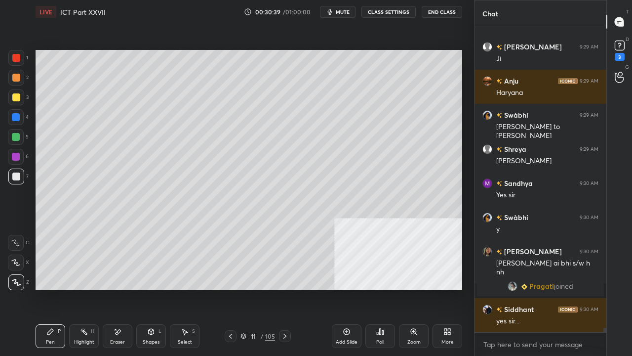
scroll to position [20779, 0]
click at [15, 122] on div at bounding box center [16, 117] width 16 height 16
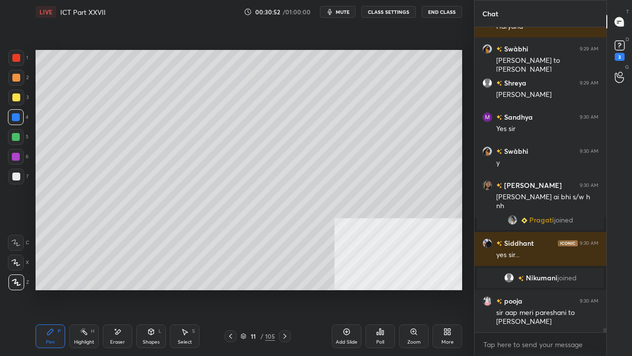
scroll to position [20880, 0]
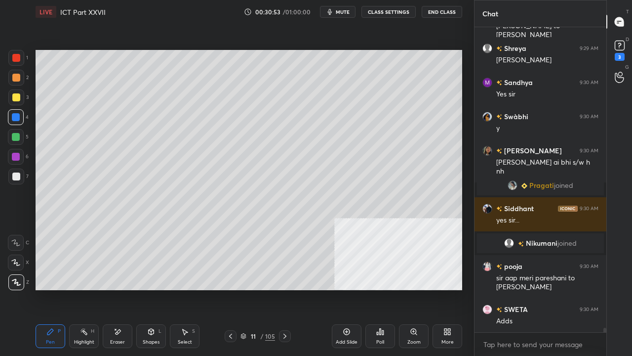
click at [15, 176] on div at bounding box center [16, 176] width 8 height 8
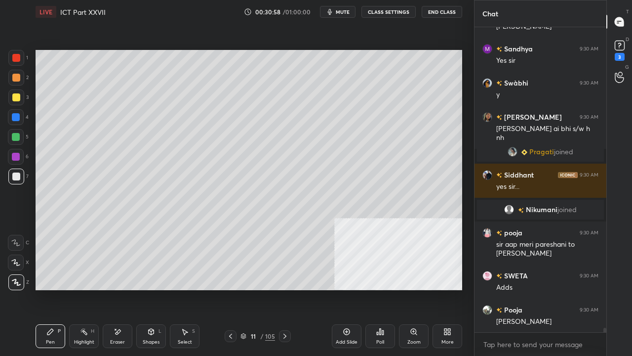
click at [118, 289] on div "Eraser" at bounding box center [118, 336] width 30 height 24
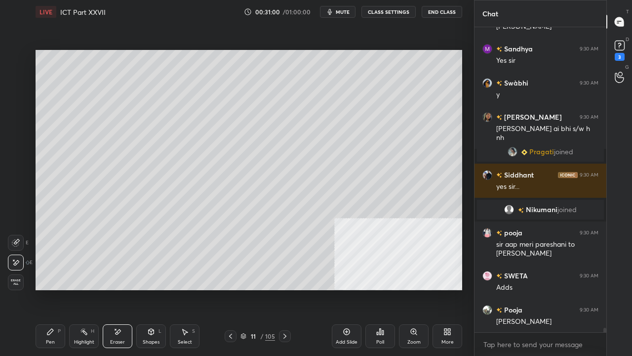
click at [51, 289] on div "Pen P" at bounding box center [51, 336] width 30 height 24
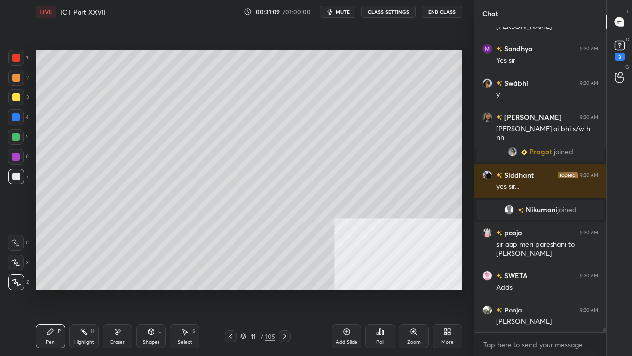
scroll to position [20948, 0]
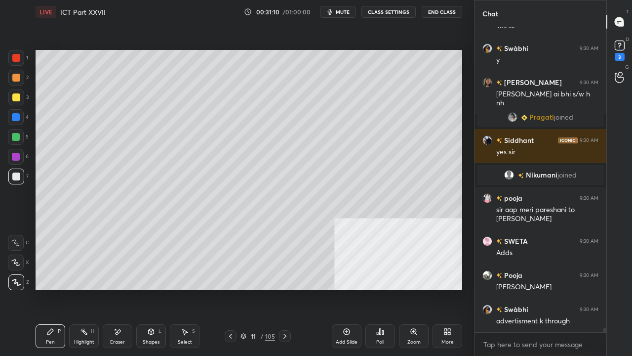
drag, startPoint x: 16, startPoint y: 117, endPoint x: 26, endPoint y: 121, distance: 10.9
click at [17, 116] on div at bounding box center [16, 117] width 8 height 8
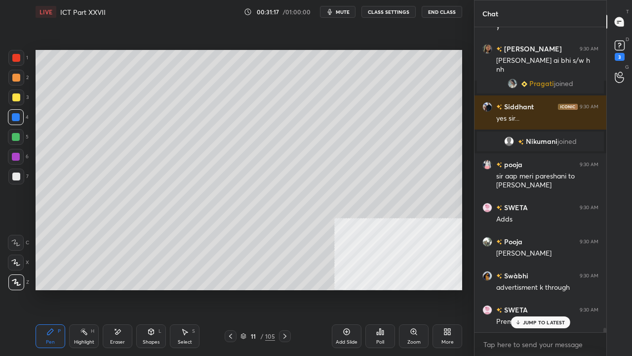
click at [18, 174] on div at bounding box center [16, 176] width 8 height 8
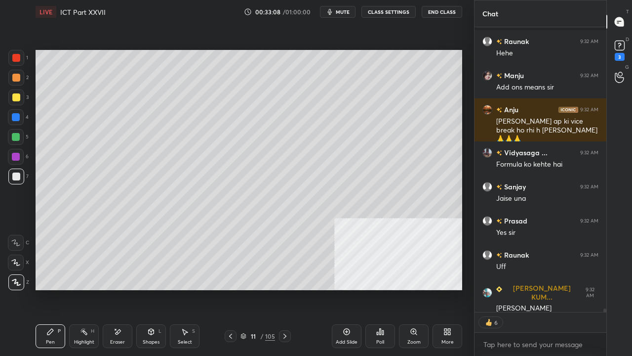
scroll to position [23063, 0]
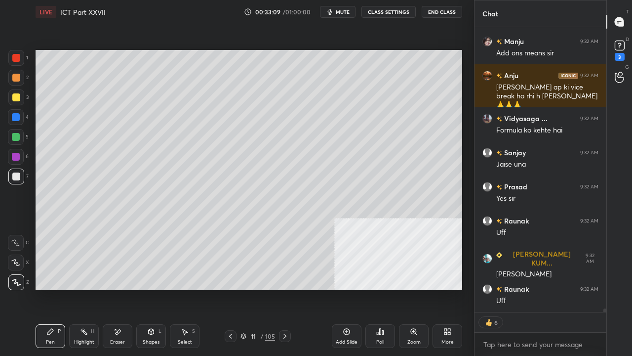
type textarea "x"
click at [14, 56] on div at bounding box center [16, 58] width 8 height 8
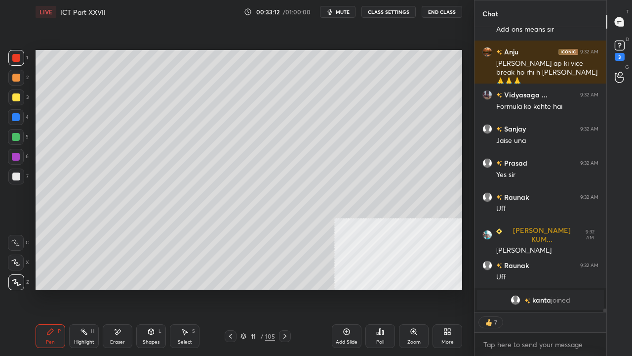
scroll to position [22972, 0]
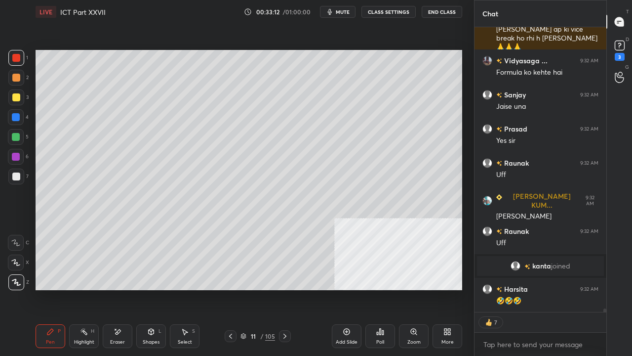
click at [387, 13] on button "CLASS SETTINGS" at bounding box center [389, 12] width 54 height 12
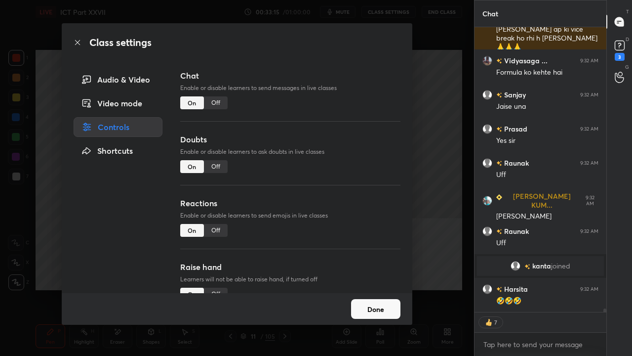
click at [215, 101] on div "Off" at bounding box center [216, 102] width 24 height 13
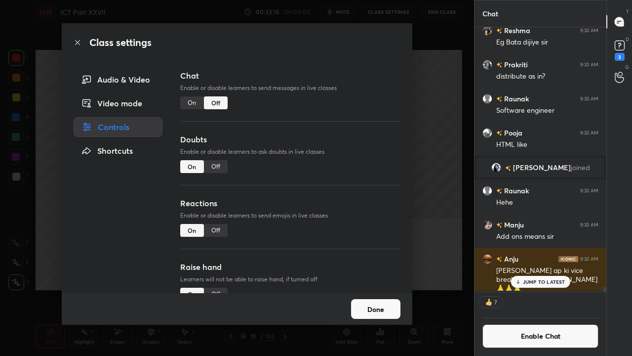
scroll to position [261, 129]
click at [78, 42] on icon at bounding box center [78, 43] width 8 height 8
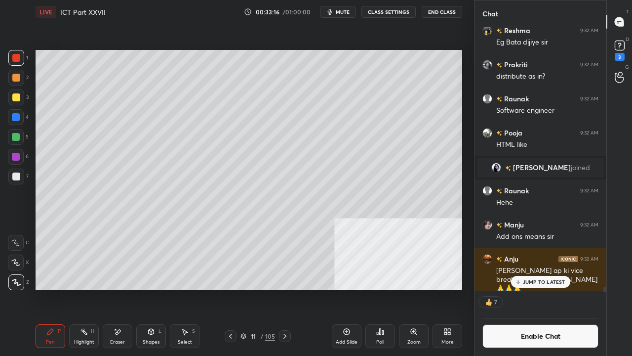
click at [552, 284] on p "JUMP TO LATEST" at bounding box center [544, 282] width 42 height 6
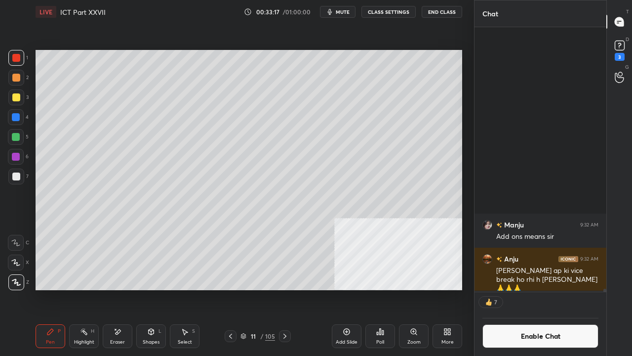
scroll to position [23048, 0]
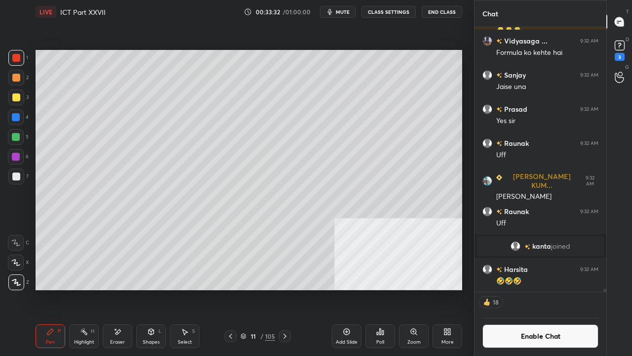
drag, startPoint x: 16, startPoint y: 177, endPoint x: 21, endPoint y: 175, distance: 5.3
click at [16, 177] on div at bounding box center [16, 176] width 8 height 8
click at [346, 289] on icon at bounding box center [347, 332] width 8 height 8
drag, startPoint x: 13, startPoint y: 55, endPoint x: 25, endPoint y: 58, distance: 12.1
click at [15, 54] on div at bounding box center [16, 58] width 8 height 8
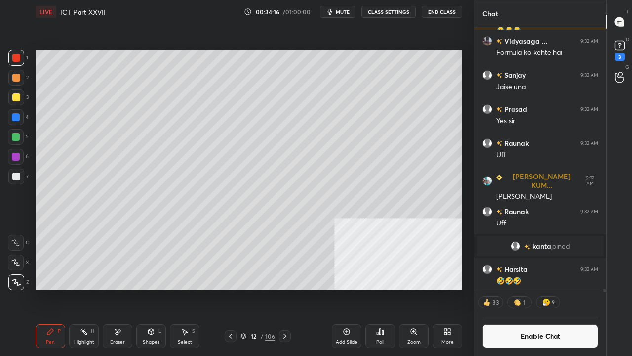
drag, startPoint x: 16, startPoint y: 180, endPoint x: 35, endPoint y: 191, distance: 21.7
click at [16, 179] on div at bounding box center [16, 176] width 8 height 8
click at [16, 55] on div at bounding box center [16, 58] width 8 height 8
click at [229, 289] on icon at bounding box center [231, 336] width 8 height 8
click at [286, 289] on icon at bounding box center [285, 336] width 8 height 8
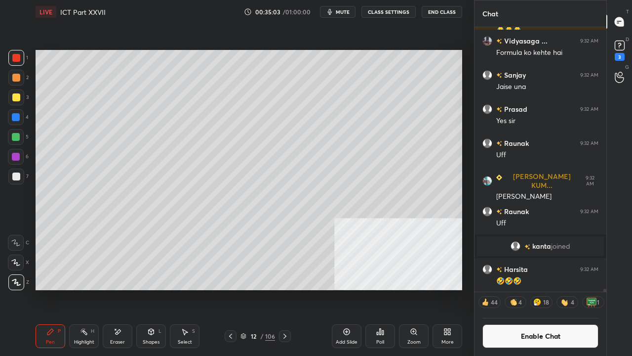
click at [16, 136] on div at bounding box center [16, 137] width 8 height 8
click at [233, 289] on icon at bounding box center [231, 336] width 8 height 8
click at [541, 289] on button "Enable Chat" at bounding box center [541, 336] width 116 height 24
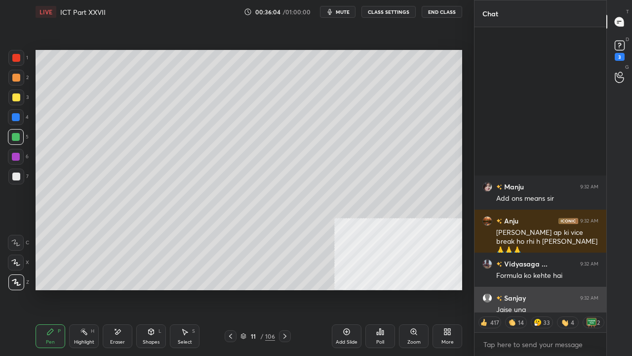
scroll to position [23019, 0]
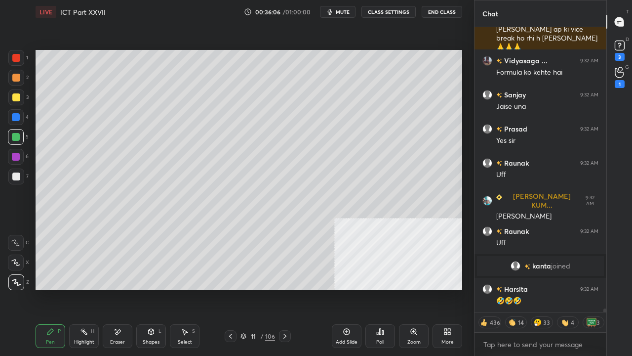
click at [281, 289] on icon at bounding box center [285, 336] width 8 height 8
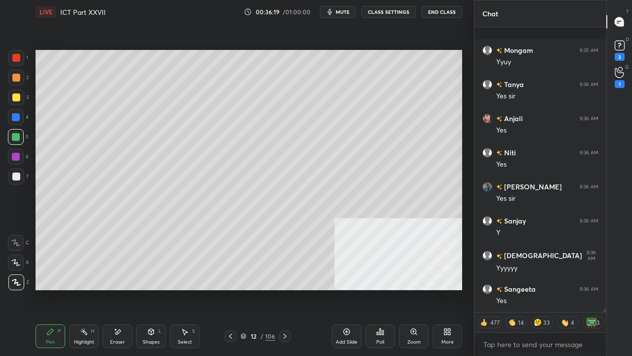
scroll to position [23632, 0]
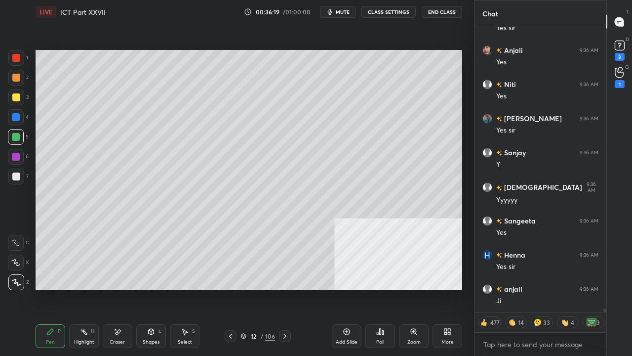
click at [231, 289] on icon at bounding box center [230, 335] width 3 height 5
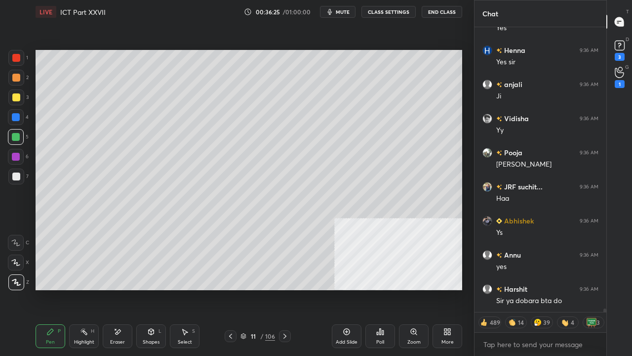
scroll to position [23871, 0]
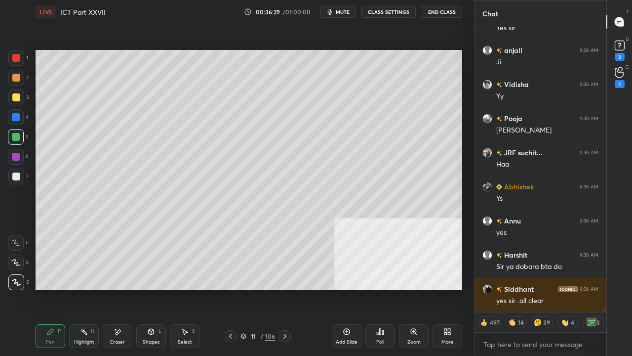
click at [17, 56] on div at bounding box center [16, 58] width 8 height 8
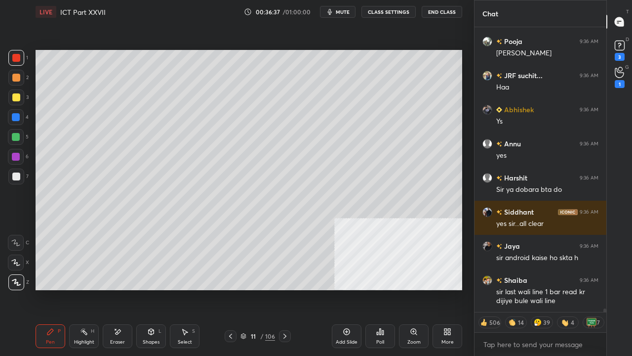
scroll to position [23972, 0]
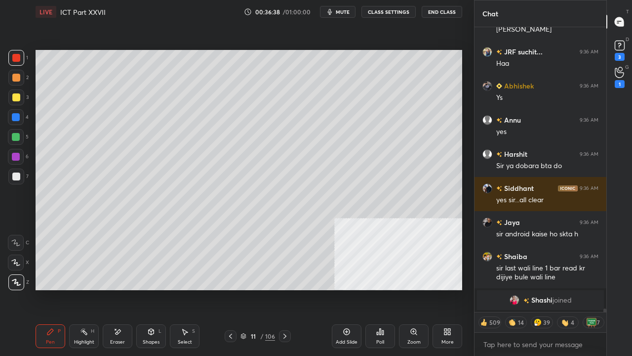
click at [289, 289] on div at bounding box center [285, 336] width 12 height 12
click at [231, 289] on icon at bounding box center [231, 336] width 8 height 8
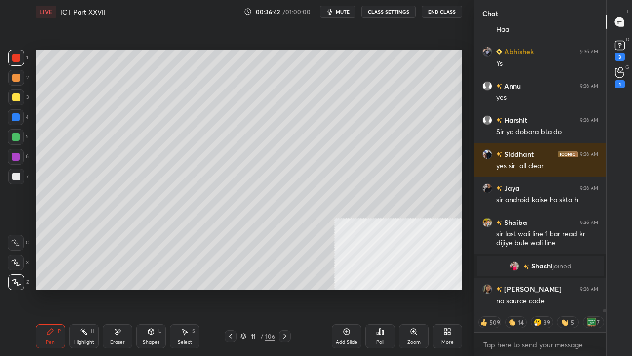
scroll to position [23733, 0]
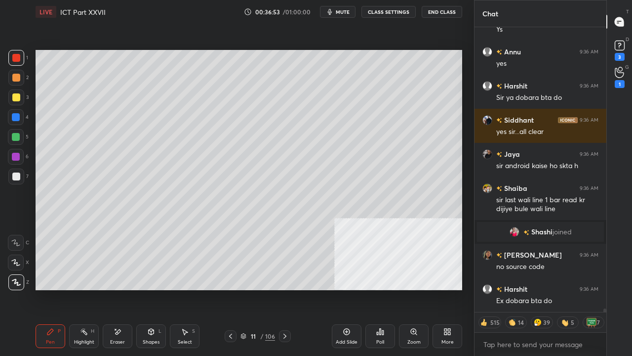
click at [20, 117] on div at bounding box center [16, 117] width 16 height 16
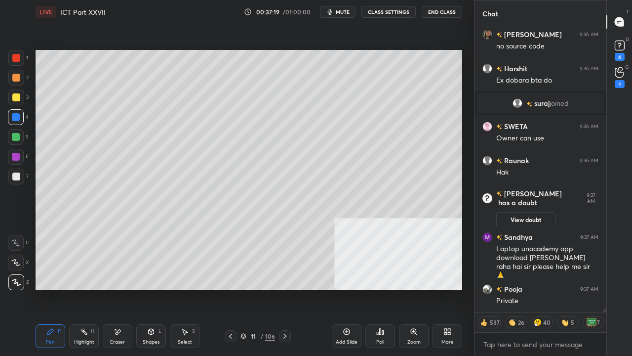
scroll to position [23931, 0]
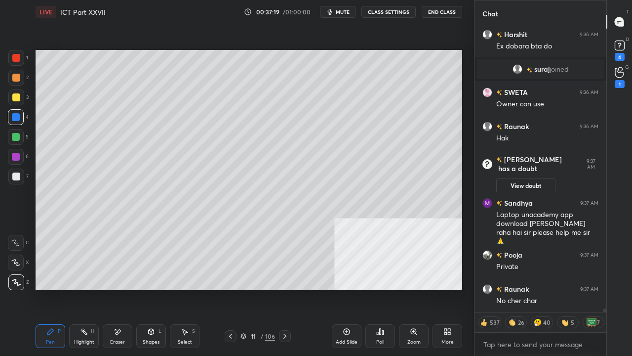
click at [17, 134] on div at bounding box center [16, 137] width 8 height 8
click at [18, 116] on div at bounding box center [16, 117] width 8 height 8
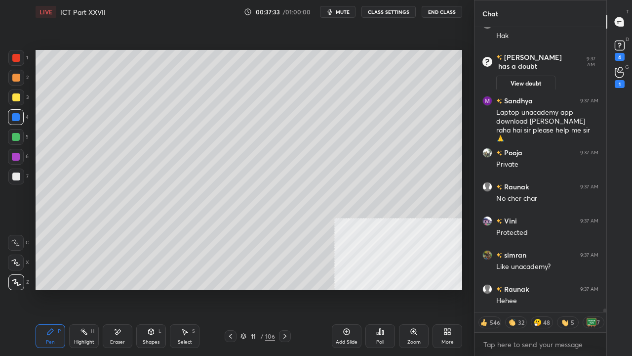
scroll to position [24068, 0]
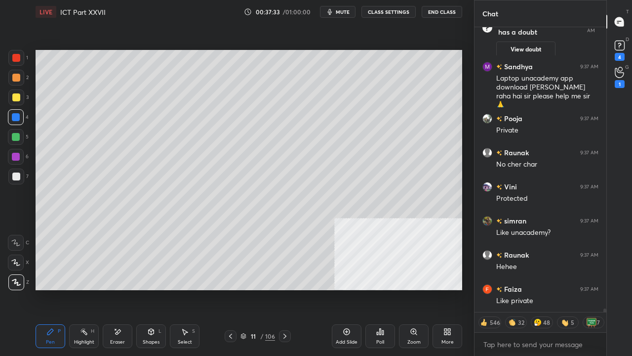
drag, startPoint x: 118, startPoint y: 338, endPoint x: 138, endPoint y: 308, distance: 35.9
click at [118, 289] on div "Eraser" at bounding box center [118, 336] width 30 height 24
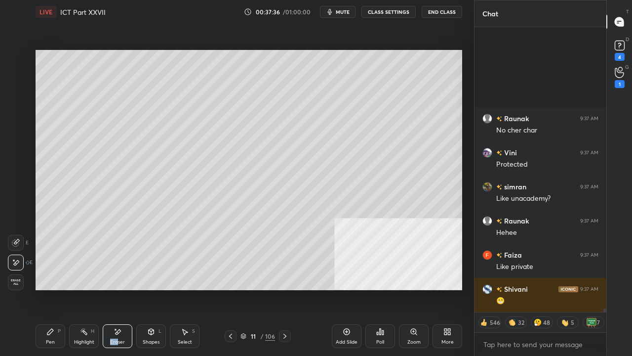
scroll to position [24238, 0]
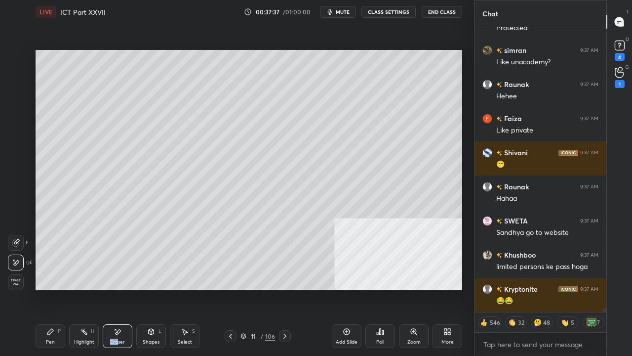
click at [53, 289] on icon at bounding box center [50, 332] width 8 height 8
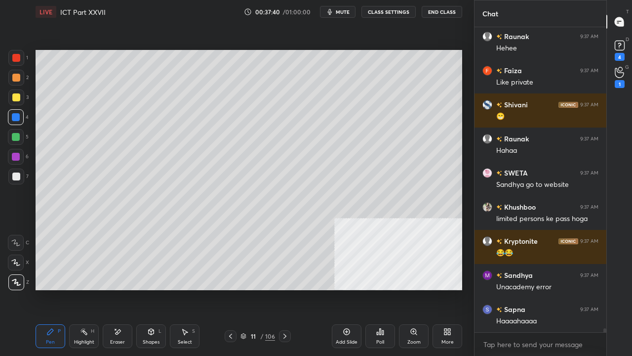
scroll to position [24286, 0]
click at [153, 289] on div "Shapes L" at bounding box center [151, 336] width 30 height 24
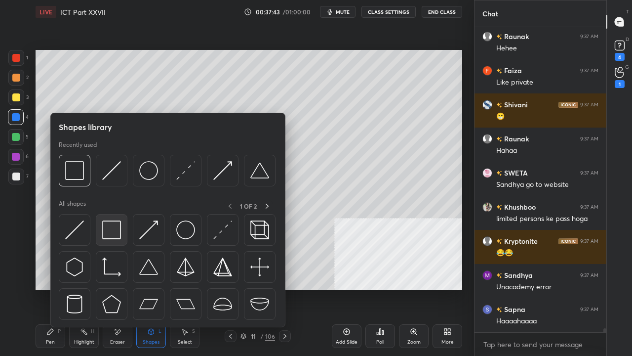
click at [115, 227] on img at bounding box center [111, 229] width 19 height 19
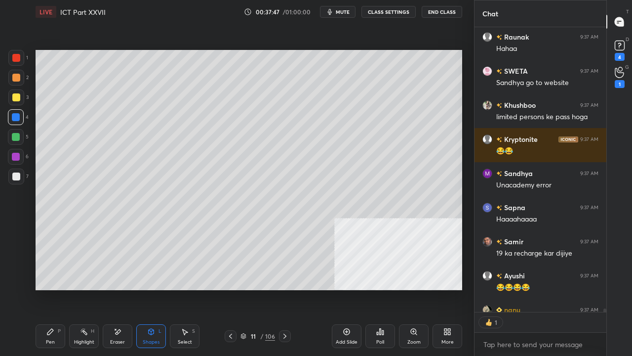
scroll to position [24443, 0]
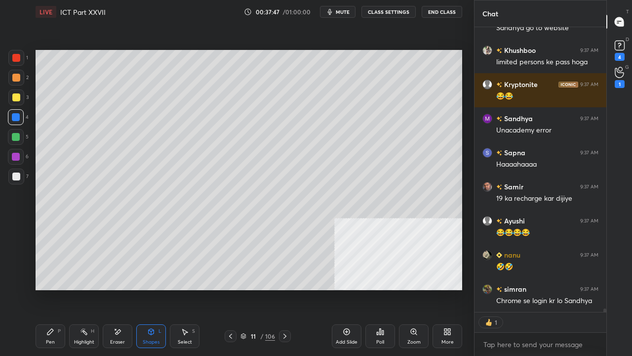
click at [53, 289] on div "Pen P" at bounding box center [51, 336] width 30 height 24
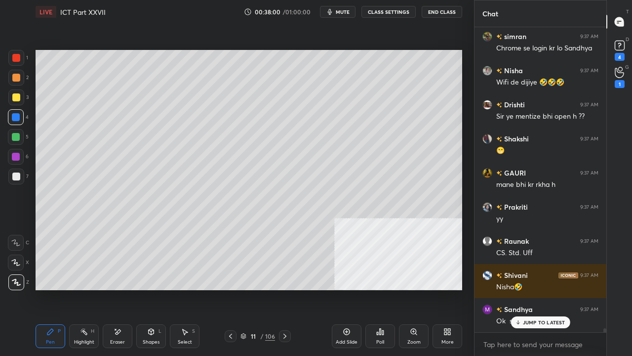
scroll to position [24729, 0]
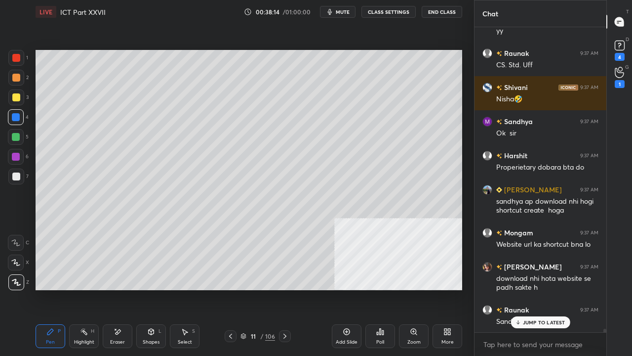
click at [17, 95] on div at bounding box center [16, 97] width 8 height 8
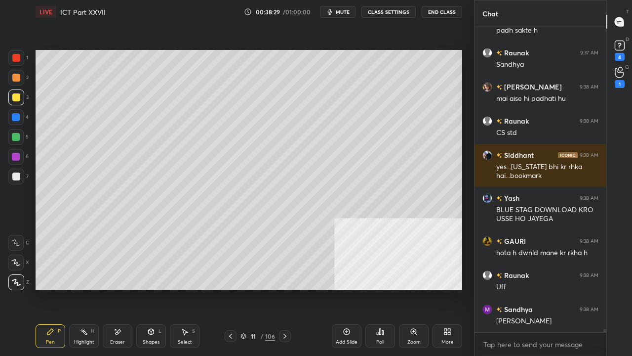
click at [445, 289] on div "More" at bounding box center [448, 341] width 12 height 5
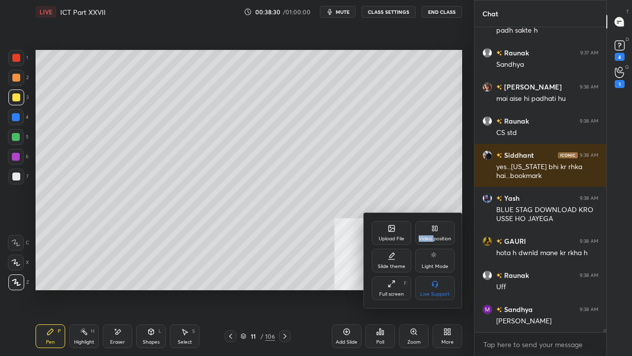
drag, startPoint x: 434, startPoint y: 234, endPoint x: 419, endPoint y: 256, distance: 26.6
click at [431, 236] on div "Video position" at bounding box center [435, 233] width 40 height 24
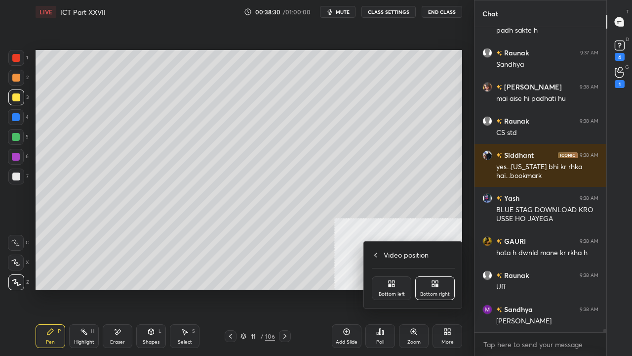
click at [387, 289] on div "Bottom left" at bounding box center [392, 293] width 26 height 5
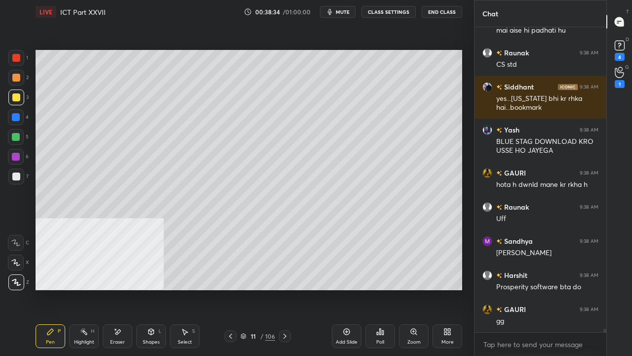
drag, startPoint x: 14, startPoint y: 154, endPoint x: 26, endPoint y: 153, distance: 11.4
click at [14, 154] on div at bounding box center [16, 157] width 8 height 8
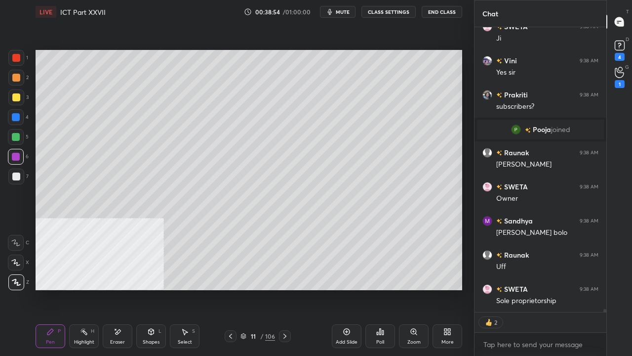
scroll to position [25165, 0]
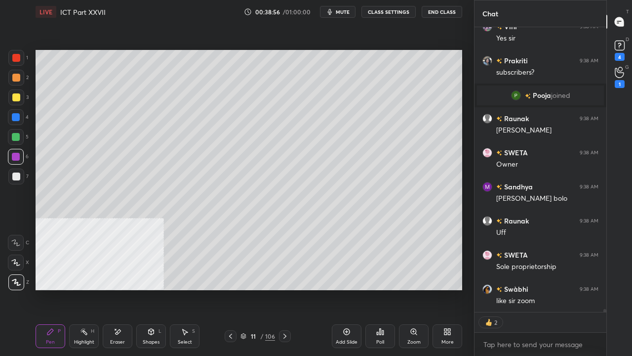
click at [17, 58] on div at bounding box center [16, 58] width 8 height 8
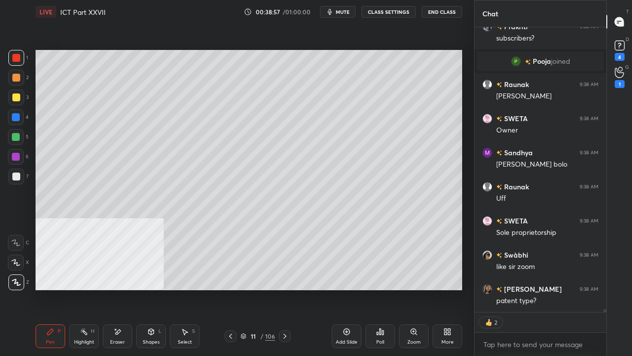
type textarea "x"
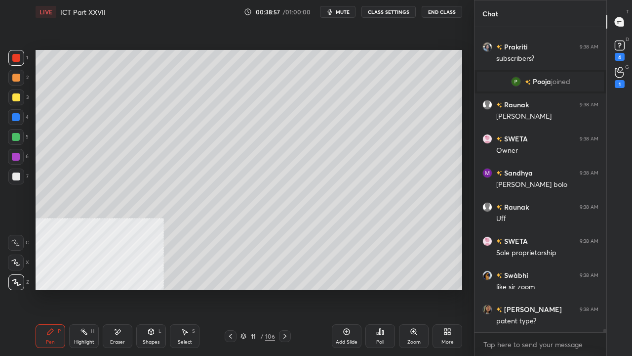
scroll to position [25179, 0]
click at [15, 155] on div at bounding box center [16, 157] width 8 height 8
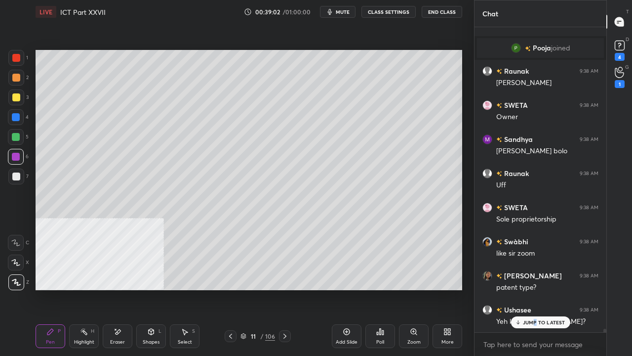
click at [536, 289] on p "JUMP TO LATEST" at bounding box center [544, 322] width 42 height 6
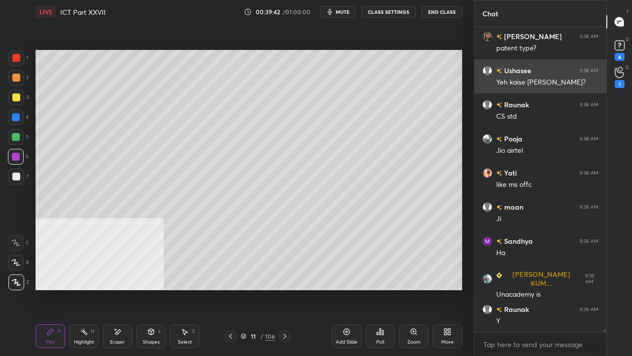
scroll to position [25462, 0]
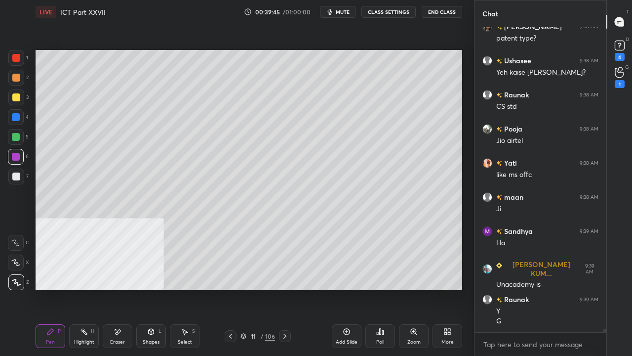
click at [123, 289] on div "Eraser" at bounding box center [118, 336] width 30 height 24
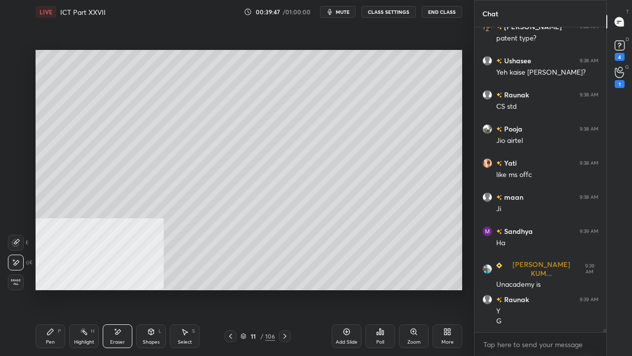
drag, startPoint x: 49, startPoint y: 335, endPoint x: 69, endPoint y: 314, distance: 29.0
click at [49, 289] on icon at bounding box center [50, 332] width 8 height 8
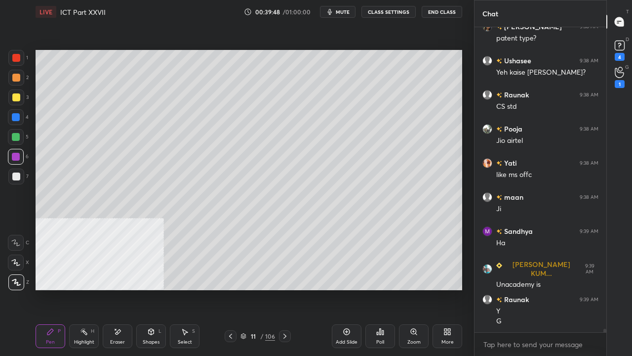
click at [16, 116] on div at bounding box center [16, 117] width 8 height 8
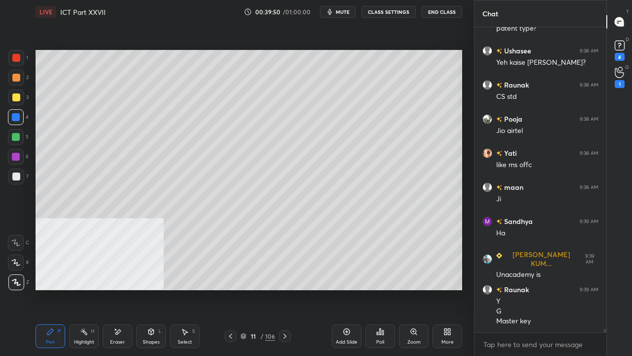
scroll to position [25505, 0]
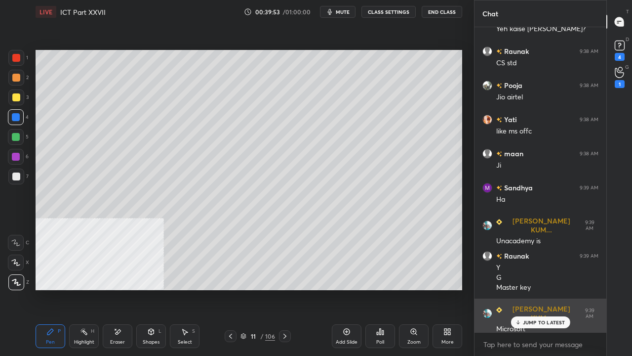
click at [539, 289] on p "JUMP TO LATEST" at bounding box center [544, 322] width 42 height 6
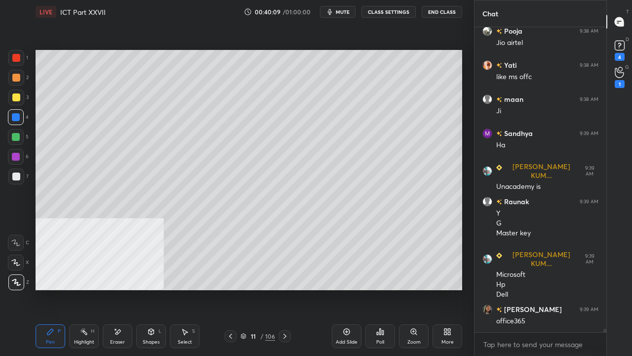
scroll to position [25583, 0]
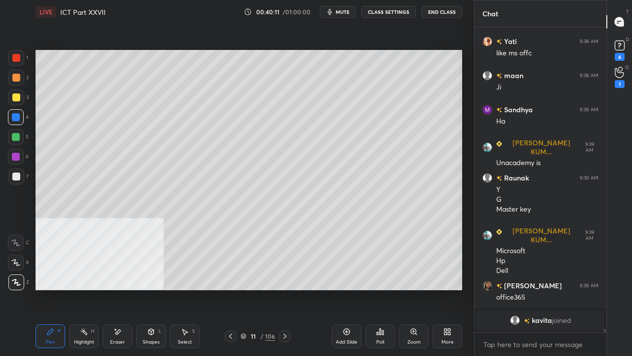
click at [14, 177] on div at bounding box center [16, 176] width 8 height 8
click at [15, 177] on div at bounding box center [16, 176] width 8 height 8
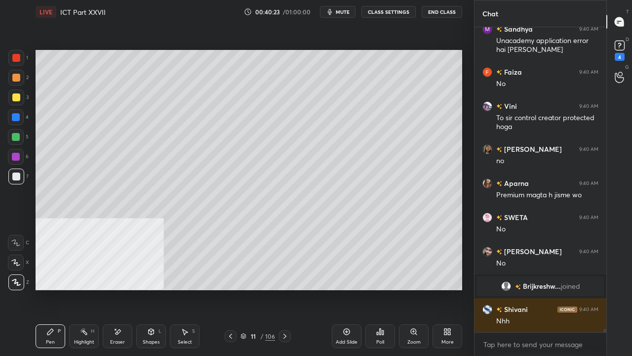
scroll to position [25805, 0]
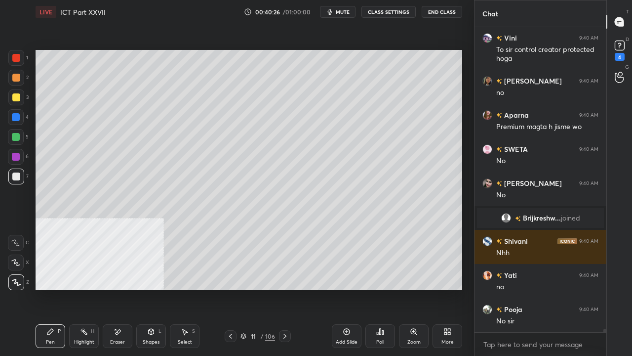
click at [14, 98] on div at bounding box center [16, 97] width 8 height 8
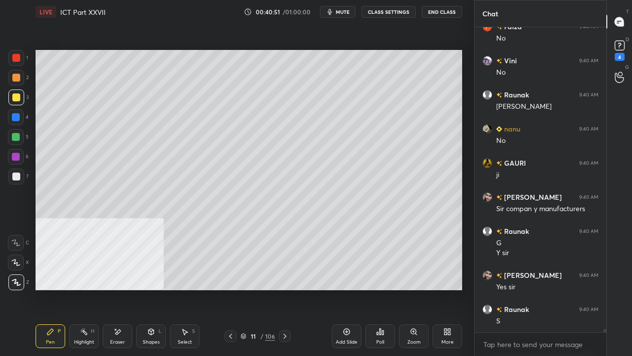
scroll to position [26189, 0]
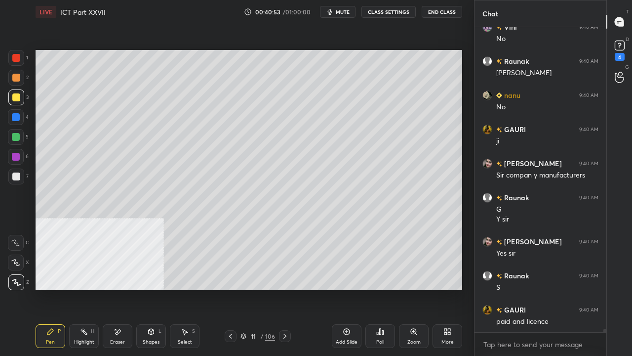
click at [15, 57] on div at bounding box center [16, 58] width 8 height 8
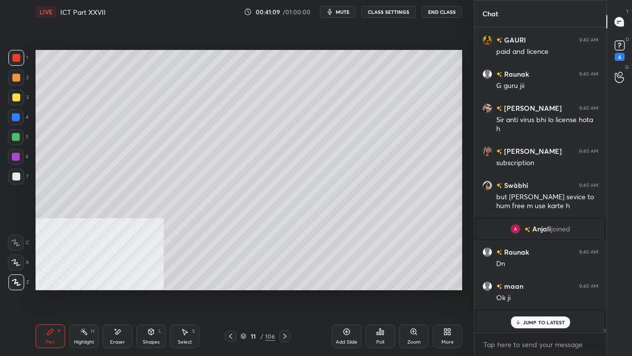
scroll to position [26527, 0]
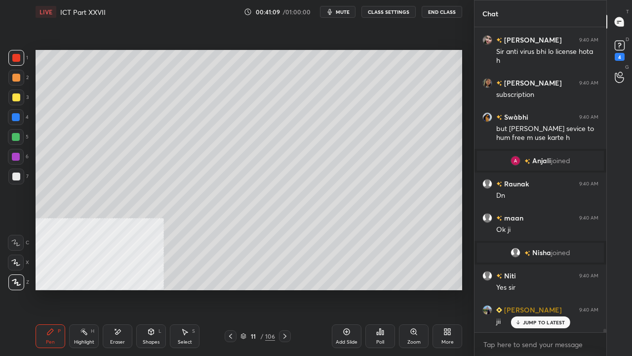
drag, startPoint x: 15, startPoint y: 118, endPoint x: 26, endPoint y: 109, distance: 14.0
click at [16, 117] on div at bounding box center [16, 117] width 8 height 8
click at [334, 11] on icon "button" at bounding box center [330, 12] width 8 height 8
drag, startPoint x: 335, startPoint y: 9, endPoint x: 323, endPoint y: 23, distance: 18.5
click at [335, 9] on span "unmute" at bounding box center [341, 11] width 21 height 7
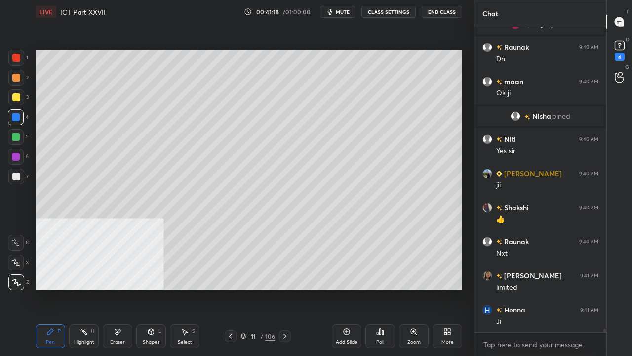
scroll to position [26698, 0]
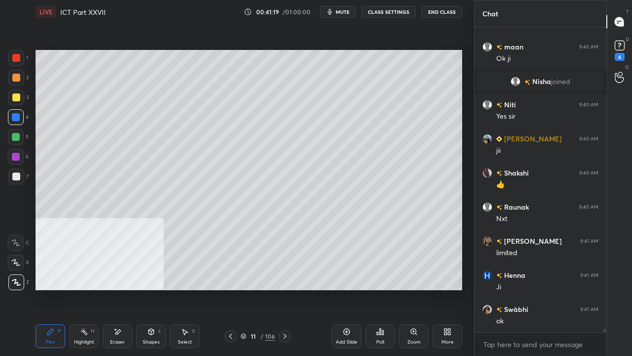
click at [446, 289] on icon at bounding box center [446, 333] width 2 height 2
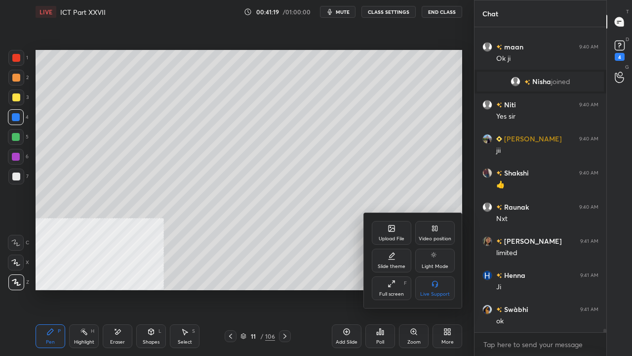
click at [440, 231] on div "Video position" at bounding box center [435, 233] width 40 height 24
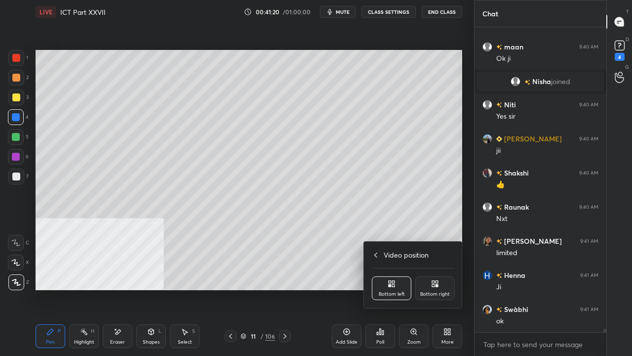
click at [441, 287] on div "Bottom right" at bounding box center [435, 288] width 40 height 24
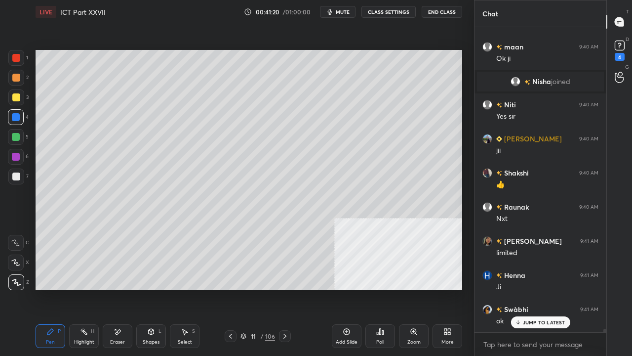
scroll to position [26731, 0]
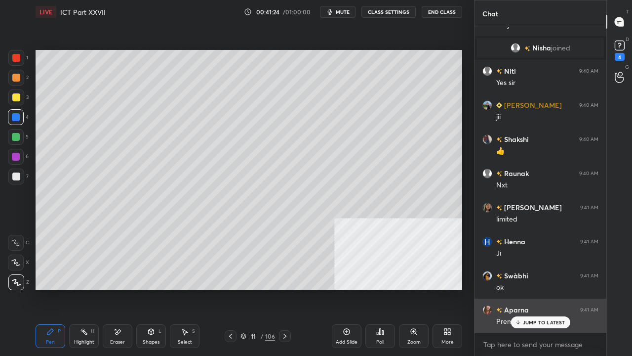
drag, startPoint x: 540, startPoint y: 320, endPoint x: 522, endPoint y: 314, distance: 18.7
click at [539, 289] on p "JUMP TO LATEST" at bounding box center [544, 322] width 42 height 6
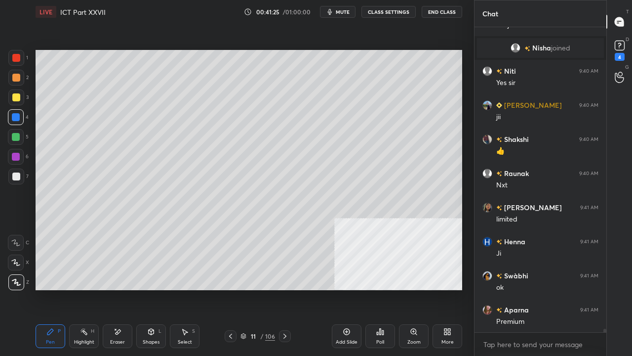
click at [255, 289] on div "11" at bounding box center [254, 336] width 10 height 6
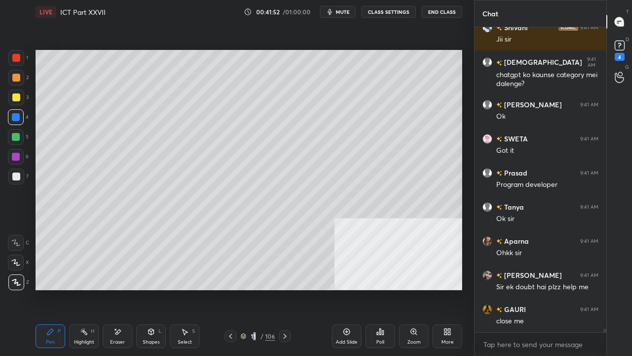
scroll to position [27208, 0]
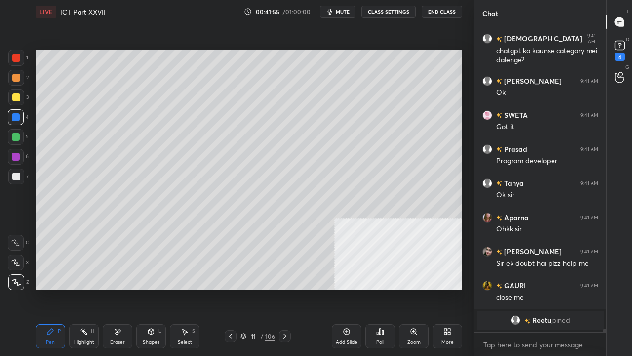
click at [259, 289] on div "11 / 106" at bounding box center [258, 335] width 35 height 9
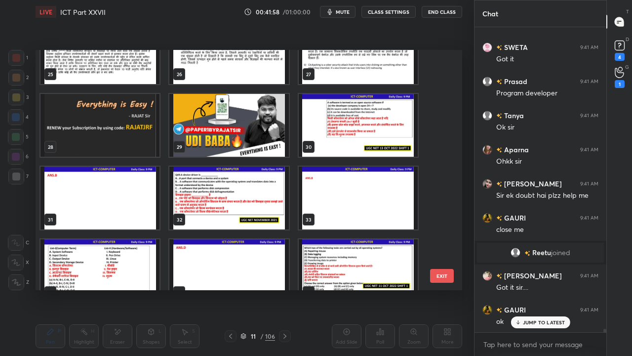
click at [250, 195] on img "grid" at bounding box center [228, 197] width 119 height 63
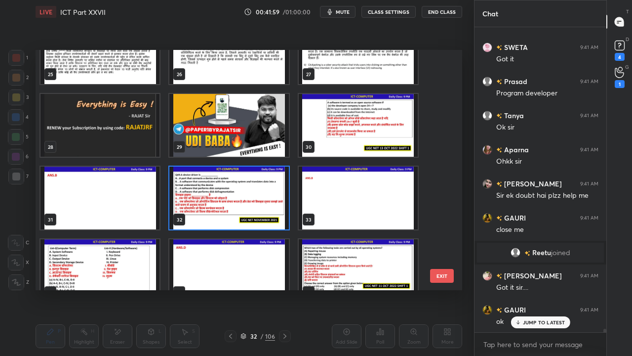
click at [250, 195] on img "grid" at bounding box center [228, 197] width 119 height 63
click at [249, 195] on img "grid" at bounding box center [228, 197] width 119 height 63
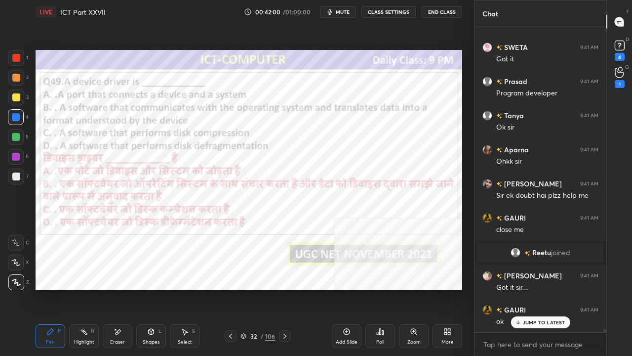
click at [230, 289] on icon at bounding box center [231, 336] width 8 height 8
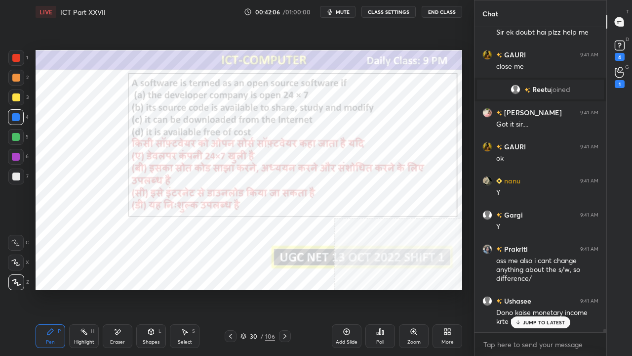
drag, startPoint x: 250, startPoint y: 336, endPoint x: 254, endPoint y: 322, distance: 14.4
click at [250, 289] on div "30" at bounding box center [254, 336] width 10 height 6
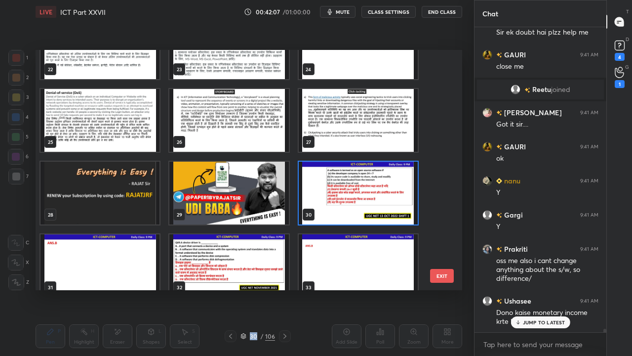
click at [359, 183] on img "grid" at bounding box center [358, 193] width 119 height 63
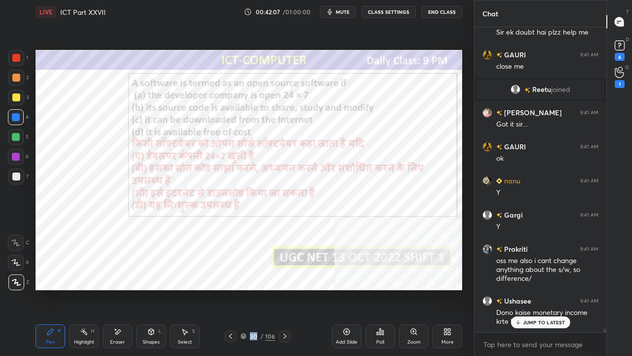
click at [359, 183] on img "grid" at bounding box center [358, 193] width 119 height 63
click at [379, 289] on div "Poll" at bounding box center [380, 341] width 8 height 5
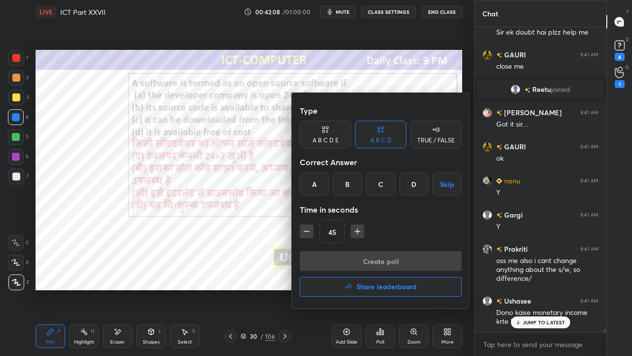
click at [350, 185] on div "B" at bounding box center [347, 184] width 29 height 24
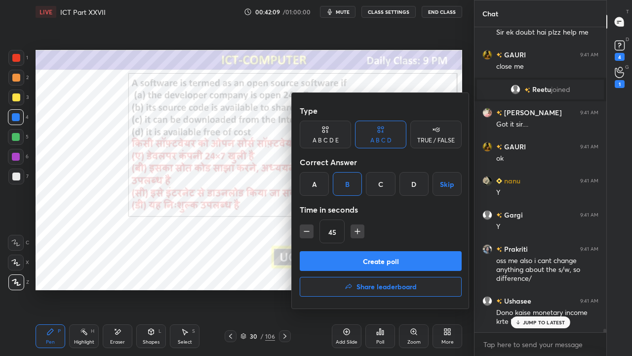
drag, startPoint x: 304, startPoint y: 229, endPoint x: 309, endPoint y: 246, distance: 17.7
click at [304, 229] on icon "button" at bounding box center [307, 231] width 10 height 10
type input "30"
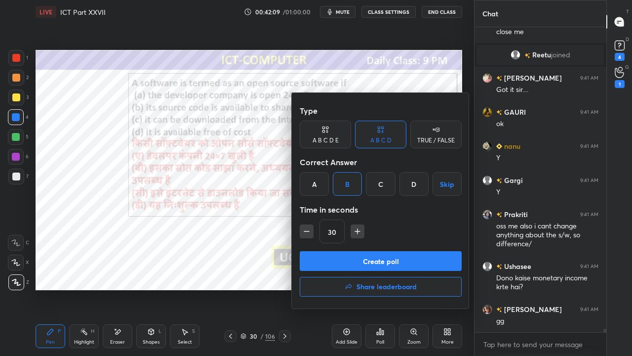
click at [316, 256] on button "Create poll" at bounding box center [381, 261] width 162 height 20
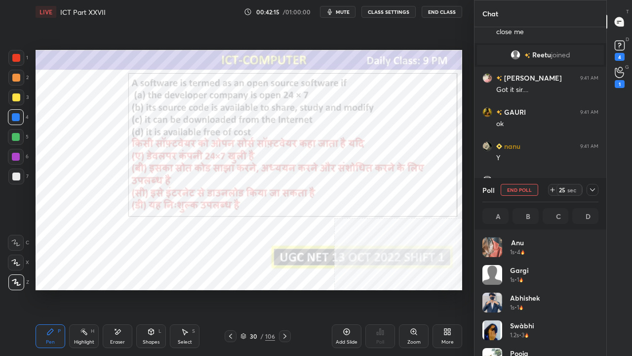
click at [594, 188] on icon at bounding box center [593, 190] width 8 height 8
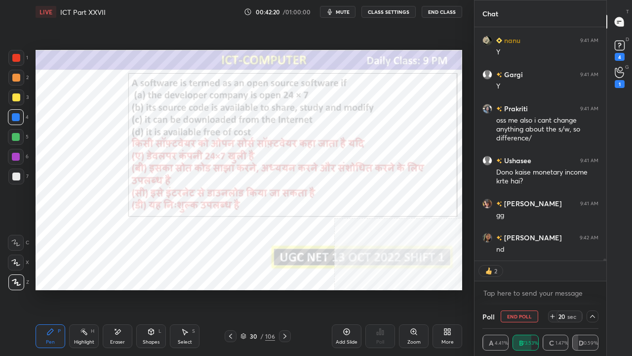
click at [18, 51] on div at bounding box center [16, 58] width 16 height 16
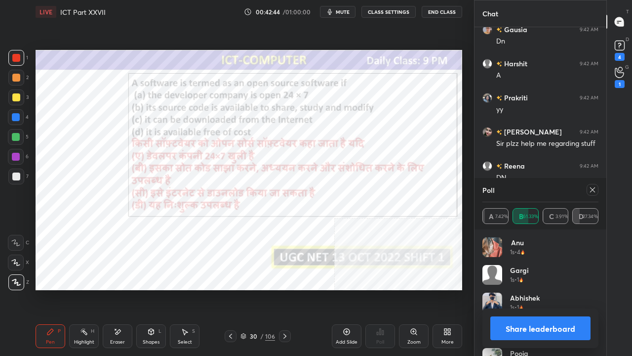
click at [597, 192] on div at bounding box center [593, 190] width 12 height 12
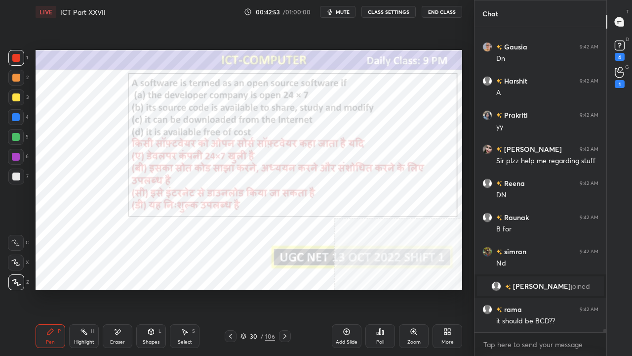
click at [348, 8] on span "mute" at bounding box center [343, 11] width 14 height 7
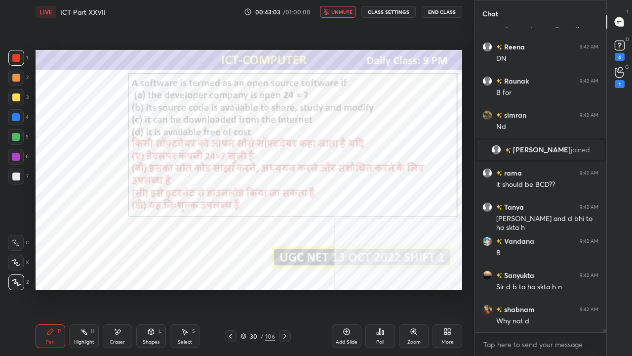
drag, startPoint x: 344, startPoint y: 11, endPoint x: 329, endPoint y: 28, distance: 23.1
click at [344, 12] on span "unmute" at bounding box center [341, 11] width 21 height 7
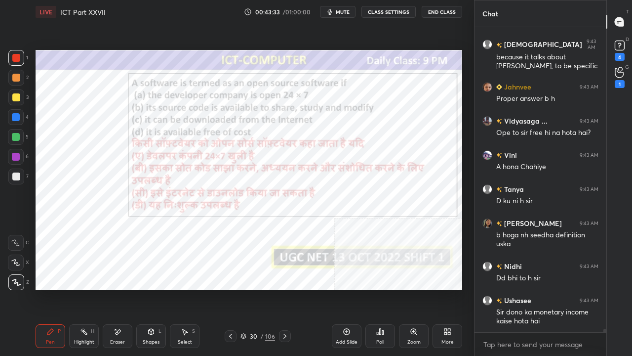
click at [354, 11] on button "mute" at bounding box center [338, 12] width 36 height 12
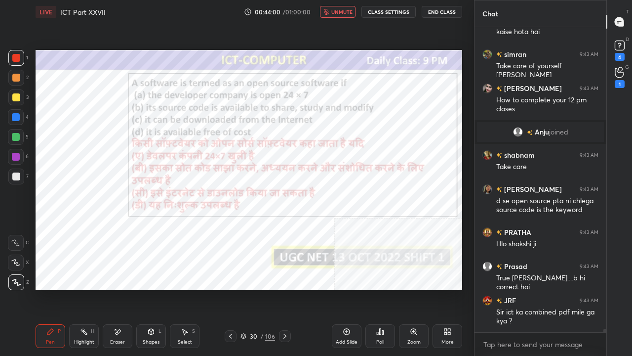
click at [333, 9] on span "unmute" at bounding box center [341, 11] width 21 height 7
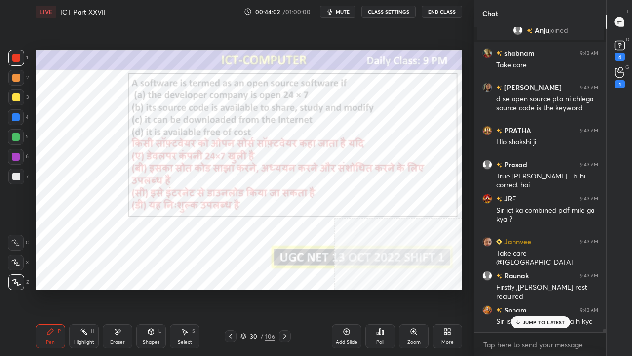
click at [536, 289] on p "JUMP TO LATEST" at bounding box center [544, 322] width 42 height 6
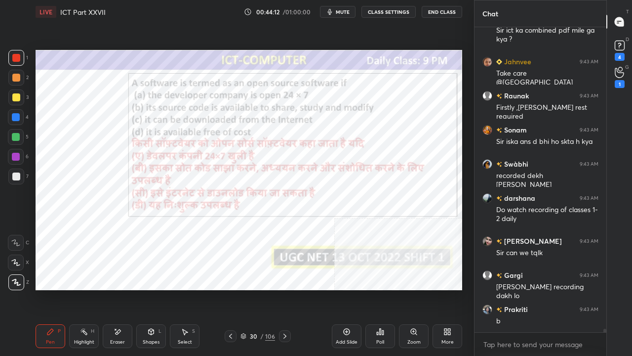
click at [14, 117] on div at bounding box center [16, 117] width 8 height 8
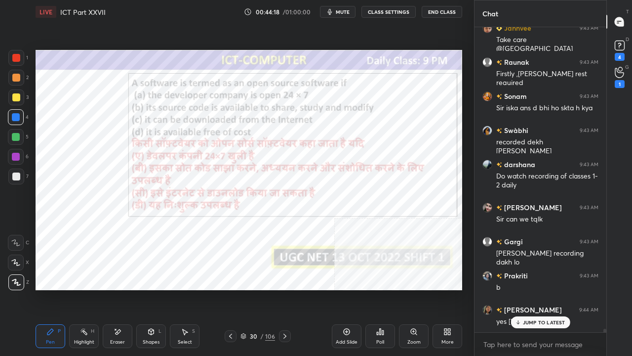
drag, startPoint x: 531, startPoint y: 321, endPoint x: 481, endPoint y: 314, distance: 50.3
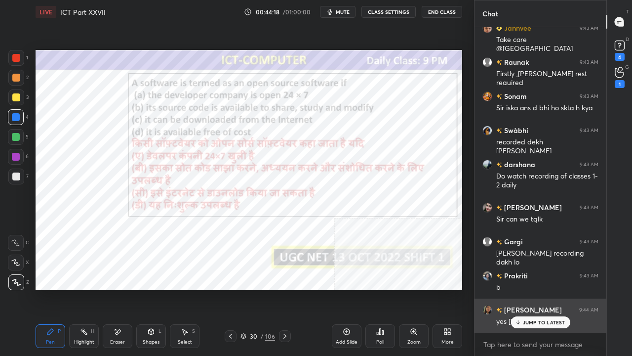
click at [531, 289] on p "JUMP TO LATEST" at bounding box center [544, 322] width 42 height 6
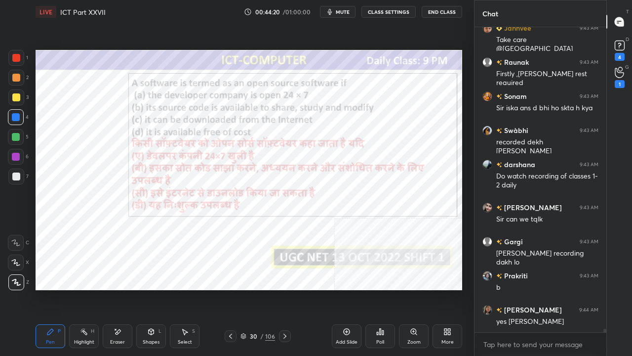
scroll to position [28383, 0]
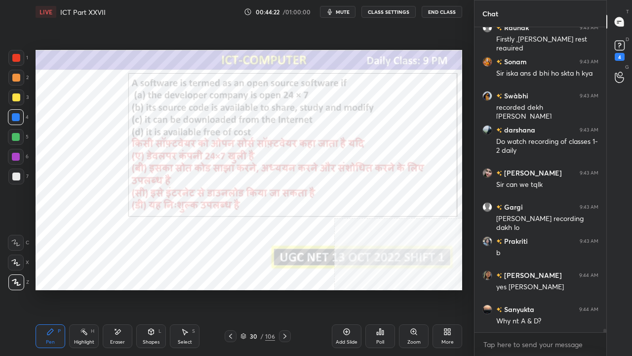
click at [19, 56] on div at bounding box center [16, 58] width 8 height 8
click at [19, 55] on div at bounding box center [16, 58] width 8 height 8
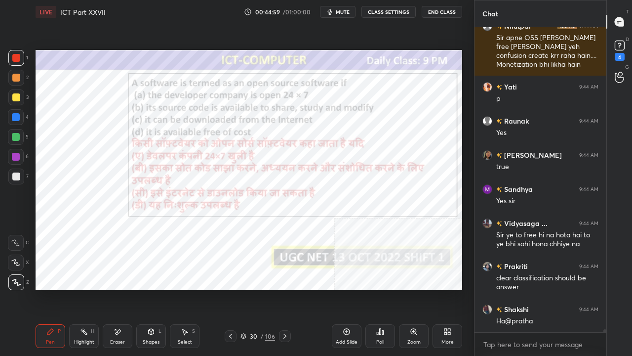
scroll to position [28819, 0]
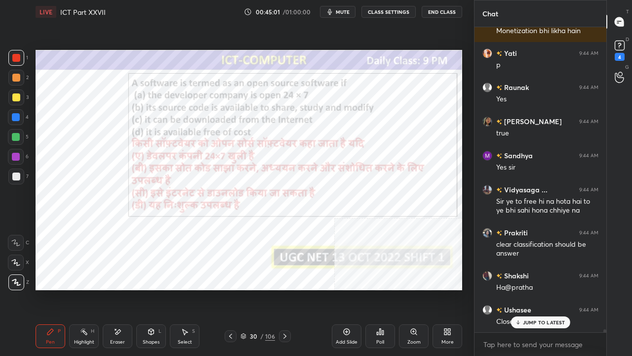
click at [14, 119] on div at bounding box center [16, 117] width 8 height 8
click at [13, 58] on div at bounding box center [16, 58] width 8 height 8
click at [522, 289] on div "JUMP TO LATEST" at bounding box center [540, 322] width 59 height 12
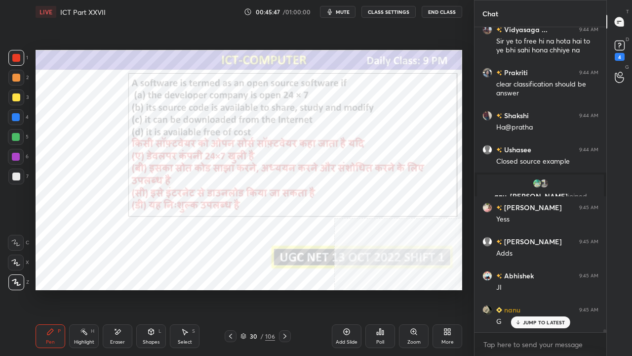
scroll to position [28710, 0]
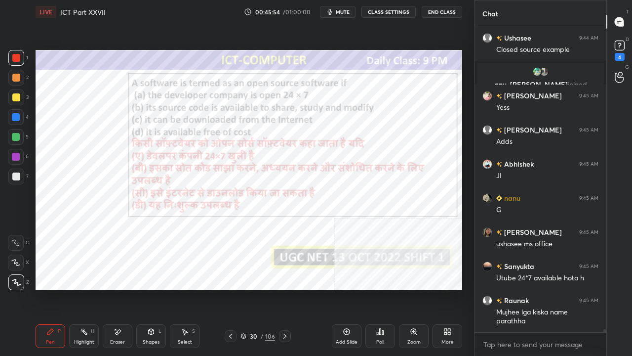
click at [19, 116] on div at bounding box center [16, 117] width 8 height 8
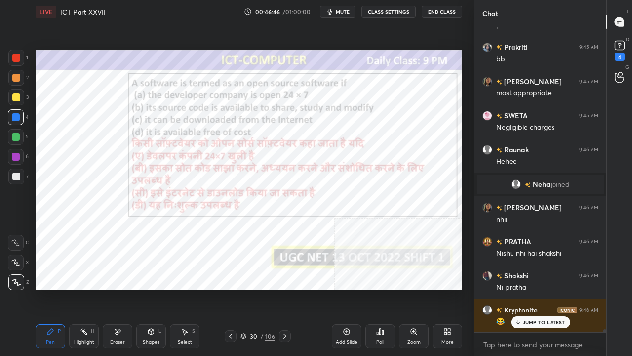
scroll to position [29088, 0]
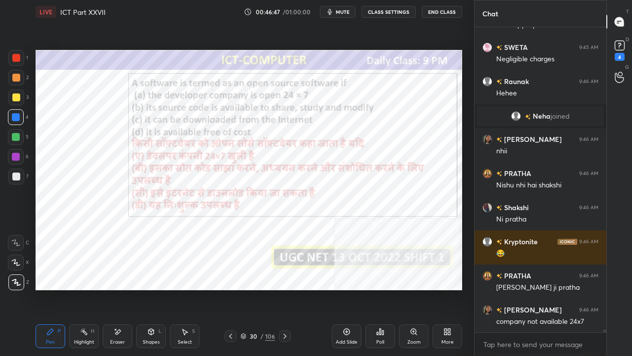
click at [16, 59] on div at bounding box center [16, 58] width 8 height 8
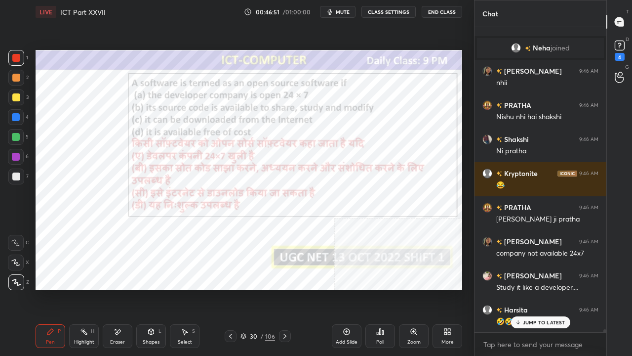
scroll to position [29191, 0]
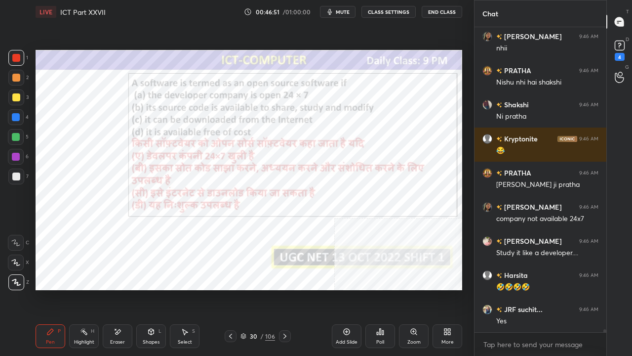
click at [253, 289] on div "30" at bounding box center [254, 336] width 10 height 6
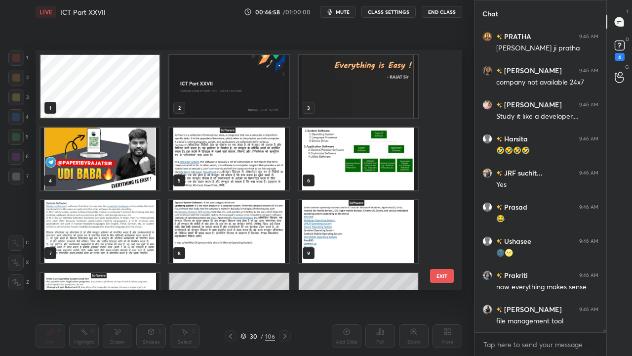
scroll to position [29361, 0]
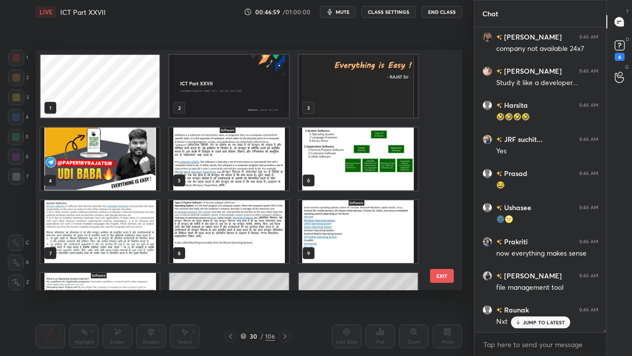
click at [281, 85] on img "grid" at bounding box center [228, 86] width 119 height 63
click at [283, 85] on img "grid" at bounding box center [228, 86] width 119 height 63
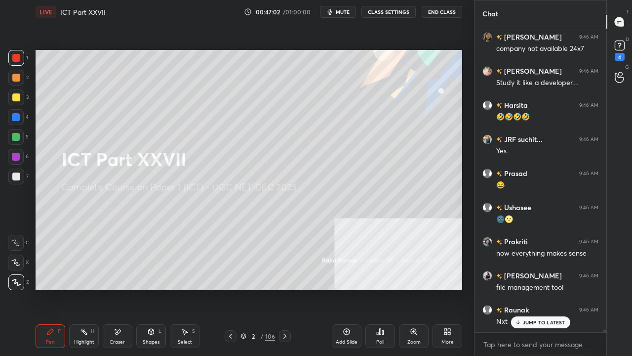
scroll to position [29395, 0]
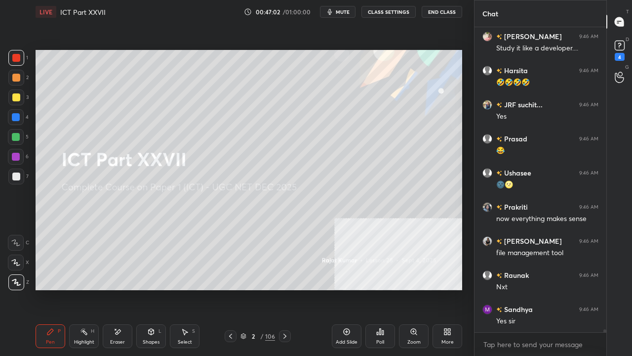
click at [347, 289] on div "Add Slide" at bounding box center [347, 336] width 30 height 24
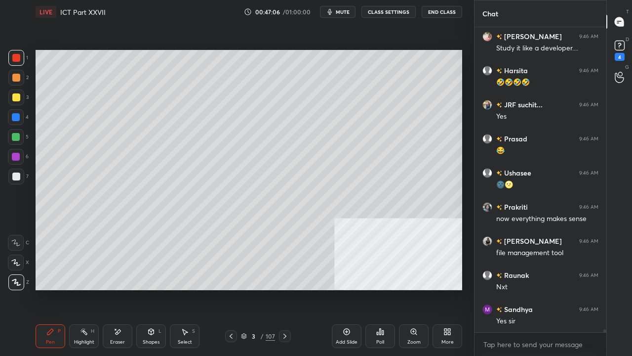
drag, startPoint x: 18, startPoint y: 95, endPoint x: 35, endPoint y: 94, distance: 17.3
click at [18, 95] on div at bounding box center [16, 97] width 8 height 8
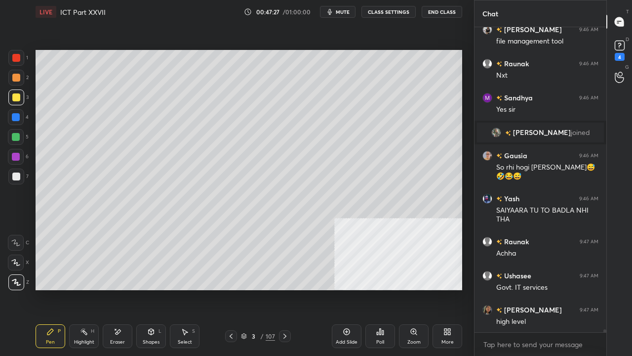
scroll to position [29390, 0]
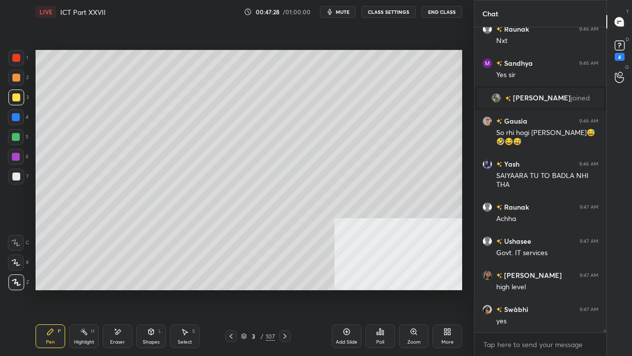
drag, startPoint x: 156, startPoint y: 336, endPoint x: 159, endPoint y: 328, distance: 8.4
click at [156, 289] on div "Shapes L" at bounding box center [151, 336] width 30 height 24
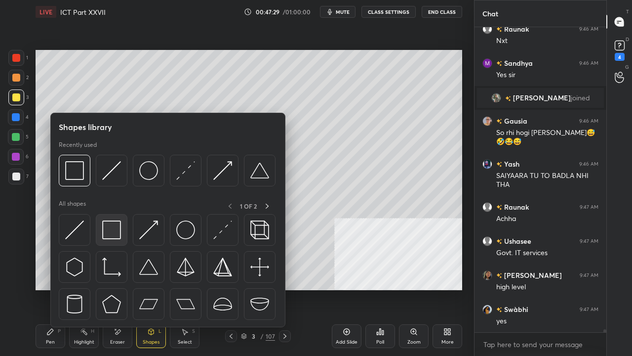
scroll to position [29424, 0]
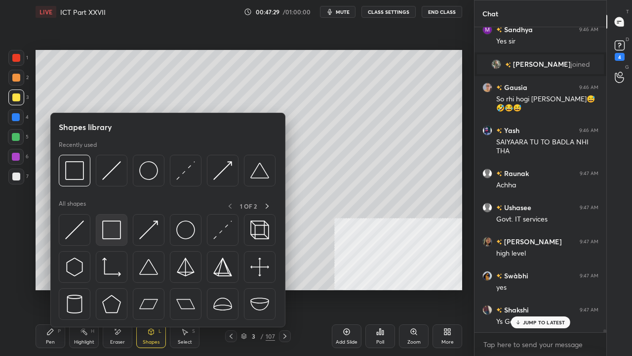
click at [109, 225] on img at bounding box center [111, 229] width 19 height 19
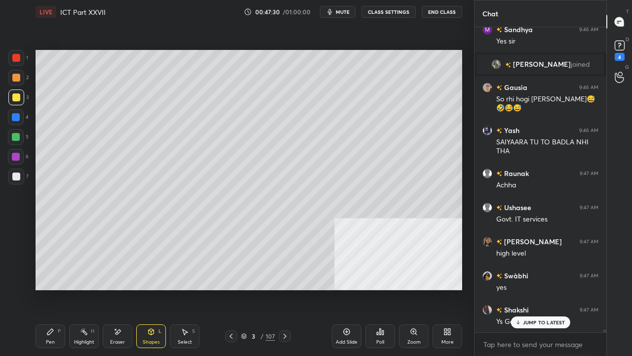
drag, startPoint x: 16, startPoint y: 117, endPoint x: 32, endPoint y: 109, distance: 17.7
click at [16, 116] on div at bounding box center [16, 117] width 8 height 8
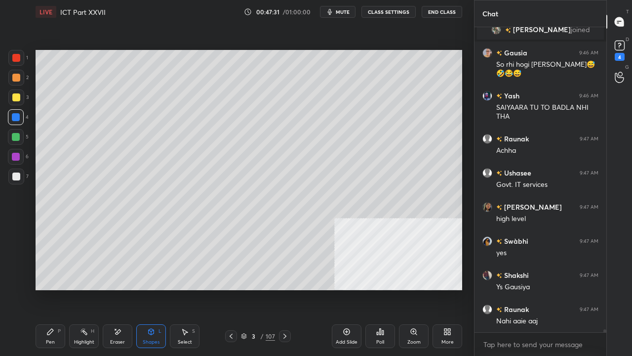
click at [295, 82] on div "Setting up your live class Poll for secs No correct answer Start poll" at bounding box center [249, 170] width 435 height 292
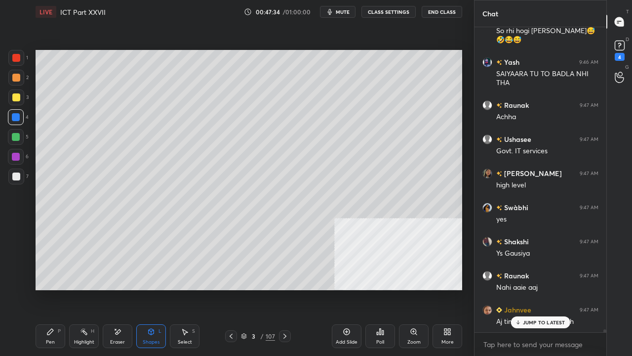
drag, startPoint x: 56, startPoint y: 335, endPoint x: 59, endPoint y: 292, distance: 42.6
click at [56, 289] on div "Pen P" at bounding box center [51, 336] width 30 height 24
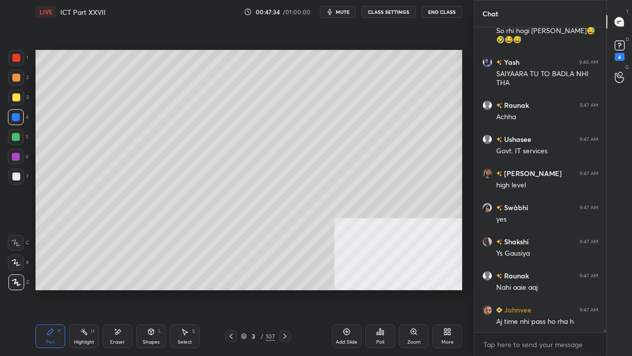
scroll to position [29527, 0]
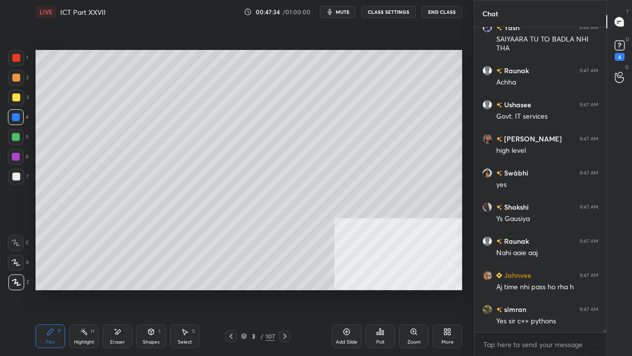
click at [18, 178] on div at bounding box center [16, 176] width 8 height 8
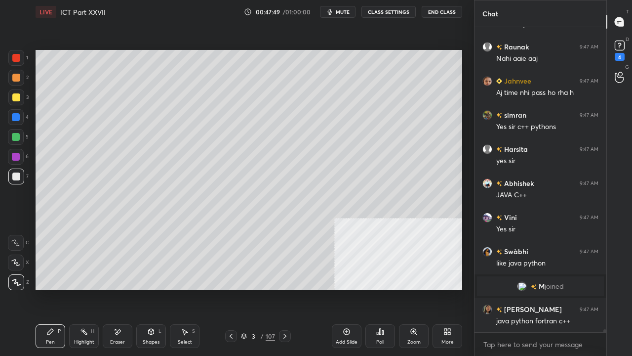
scroll to position [29600, 0]
click at [19, 118] on div at bounding box center [16, 117] width 8 height 8
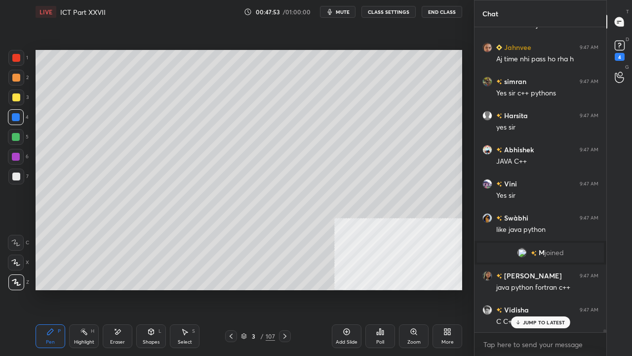
click at [19, 134] on div at bounding box center [16, 137] width 8 height 8
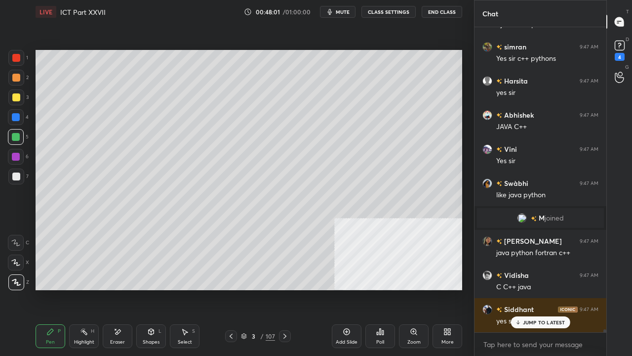
scroll to position [29702, 0]
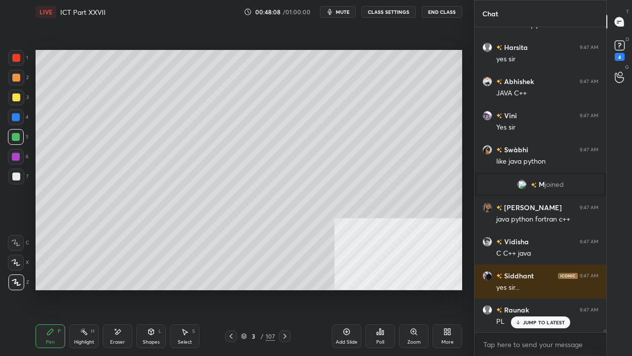
click at [16, 116] on div at bounding box center [16, 117] width 8 height 8
click at [13, 156] on div at bounding box center [16, 157] width 8 height 8
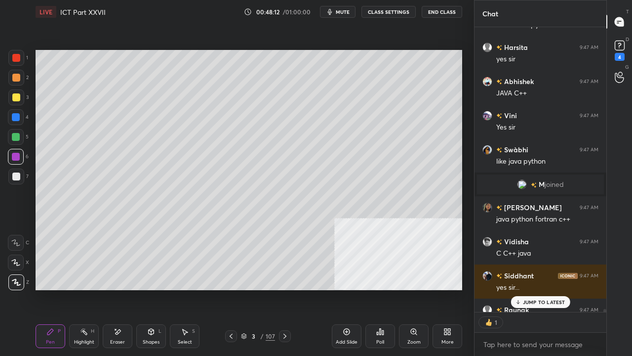
scroll to position [3, 3]
click at [15, 56] on div at bounding box center [16, 58] width 8 height 8
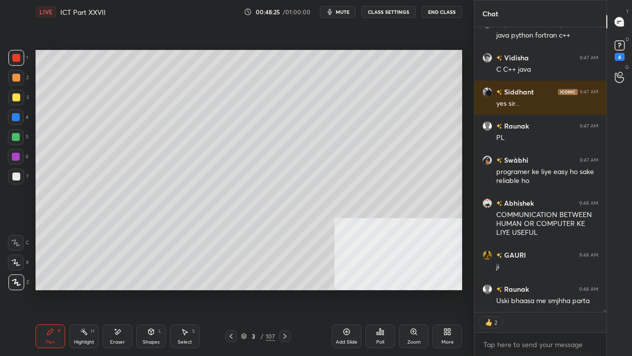
scroll to position [29928, 0]
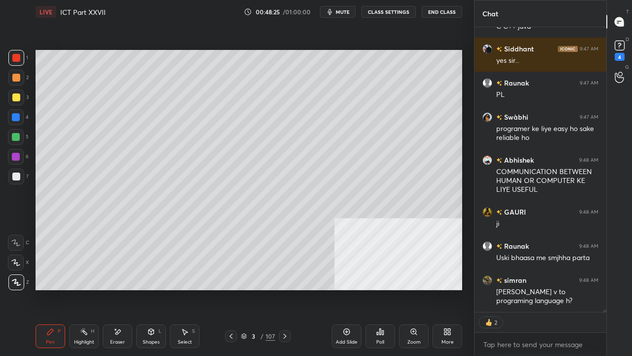
click at [14, 98] on div at bounding box center [16, 97] width 8 height 8
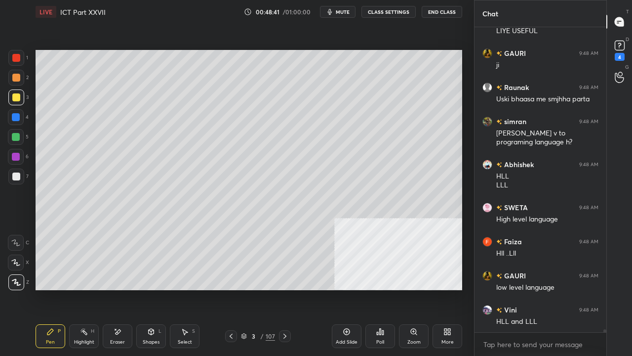
scroll to position [30122, 0]
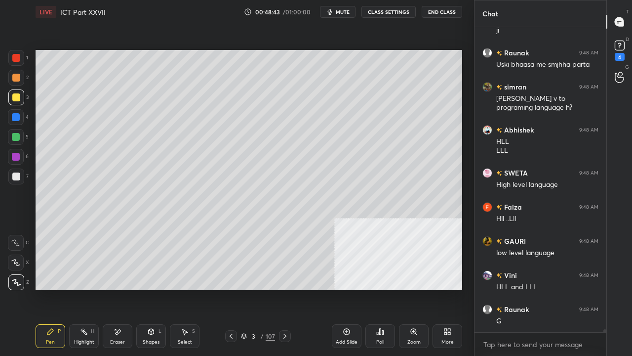
click at [19, 115] on div at bounding box center [16, 117] width 8 height 8
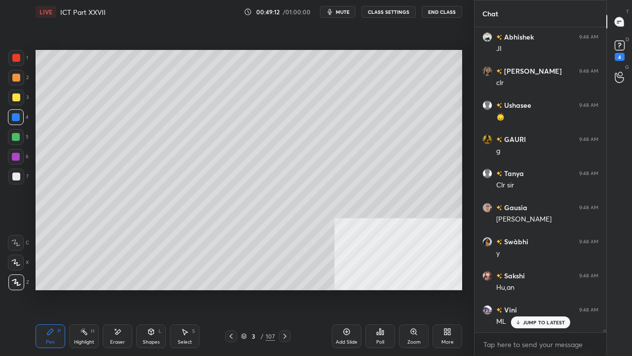
scroll to position [30531, 0]
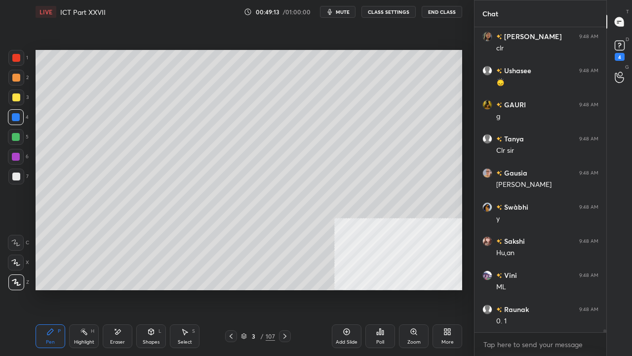
click at [115, 289] on icon at bounding box center [118, 332] width 8 height 8
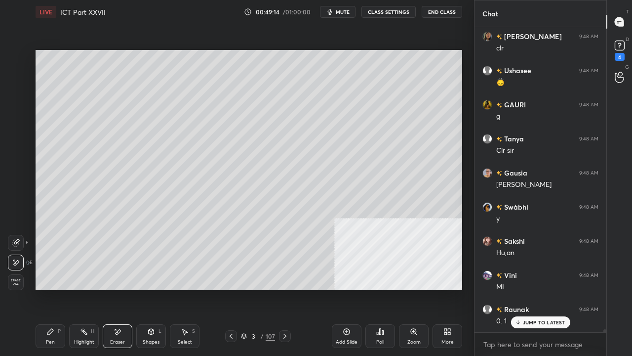
scroll to position [30564, 0]
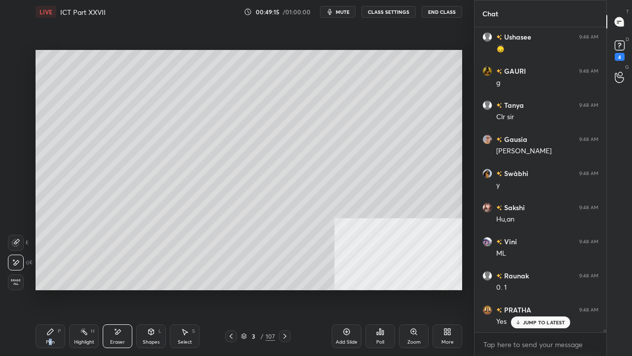
drag, startPoint x: 50, startPoint y: 342, endPoint x: 78, endPoint y: 302, distance: 48.2
click at [53, 289] on div "Pen" at bounding box center [50, 341] width 9 height 5
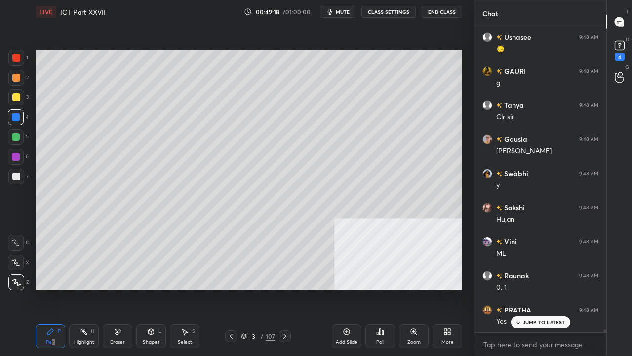
scroll to position [30588, 0]
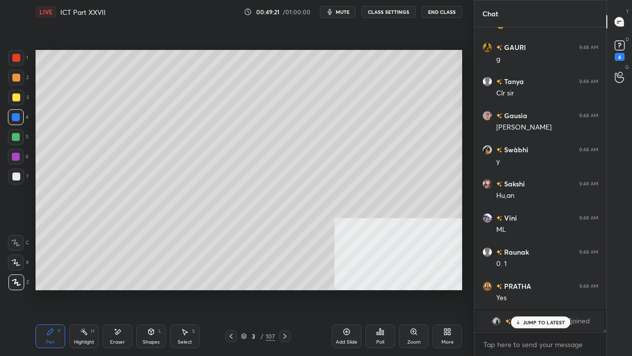
click at [14, 172] on div at bounding box center [16, 176] width 8 height 8
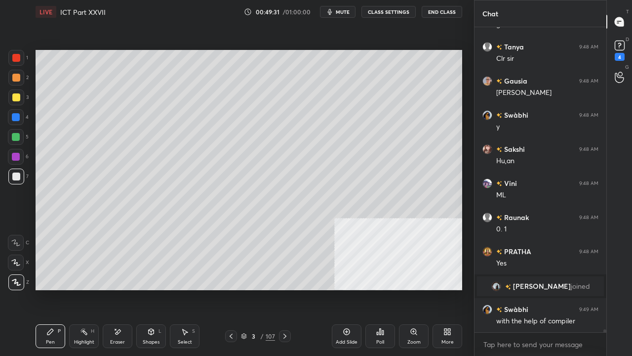
scroll to position [30632, 0]
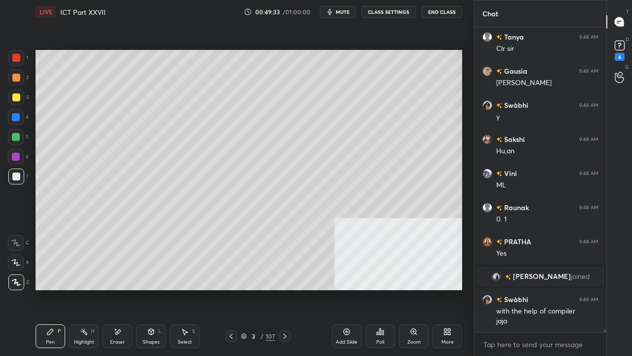
drag, startPoint x: 15, startPoint y: 94, endPoint x: 25, endPoint y: 110, distance: 19.1
click at [15, 95] on div at bounding box center [16, 97] width 8 height 8
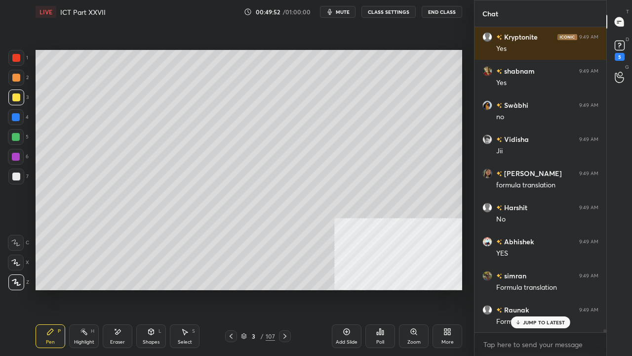
scroll to position [30844, 0]
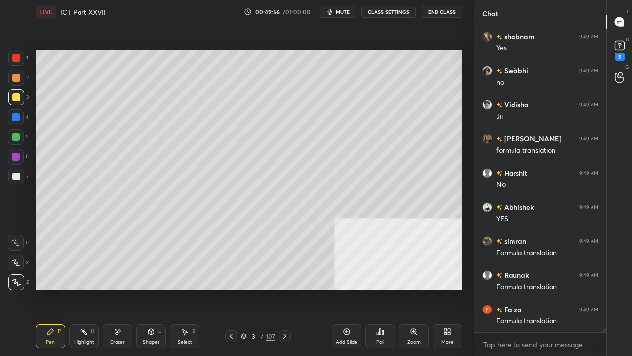
click at [16, 119] on div at bounding box center [16, 117] width 8 height 8
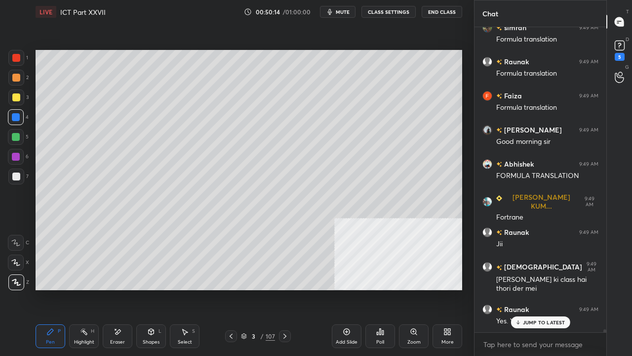
scroll to position [31091, 0]
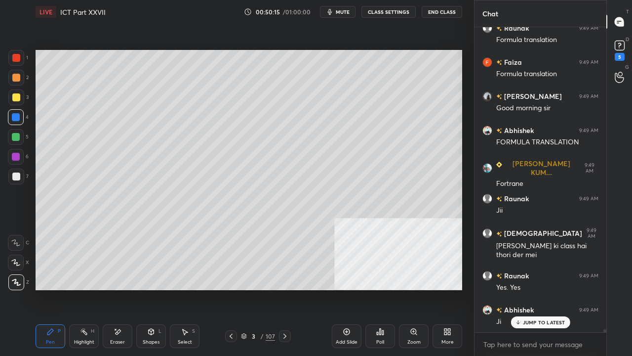
click at [17, 178] on div at bounding box center [16, 176] width 8 height 8
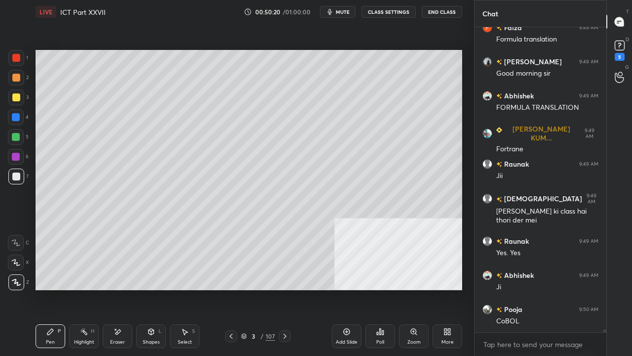
click at [15, 179] on div at bounding box center [16, 176] width 8 height 8
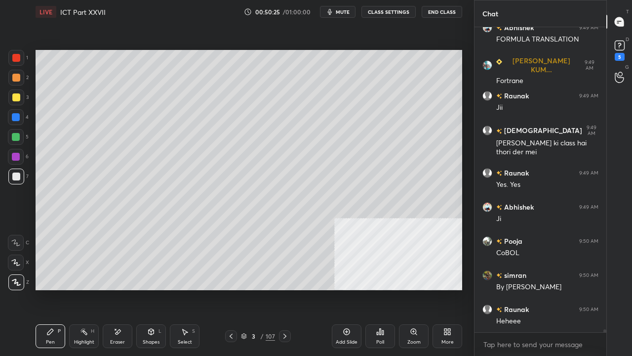
scroll to position [31227, 0]
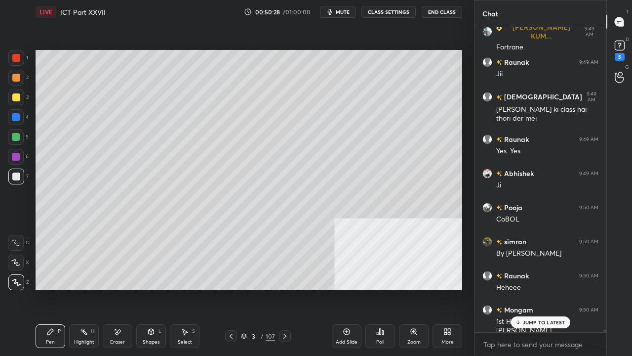
click at [541, 289] on p "JUMP TO LATEST" at bounding box center [544, 322] width 42 height 6
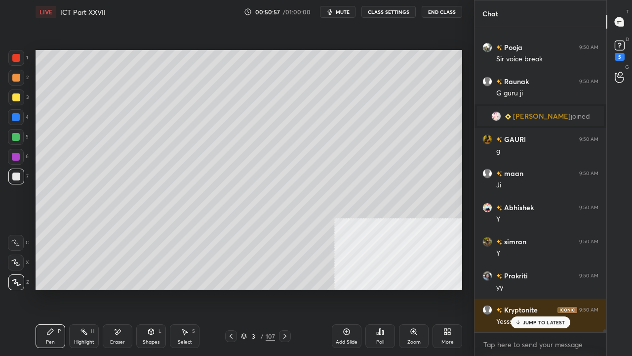
scroll to position [31337, 0]
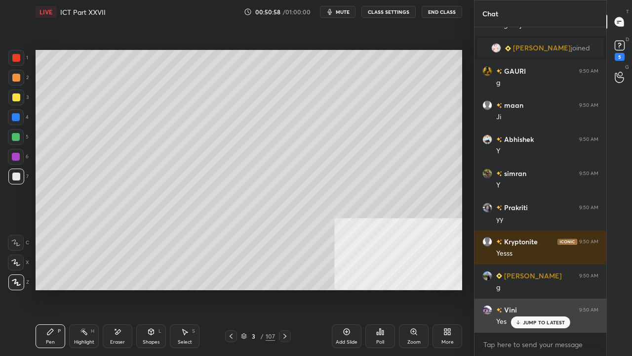
click at [552, 289] on p "JUMP TO LATEST" at bounding box center [544, 322] width 42 height 6
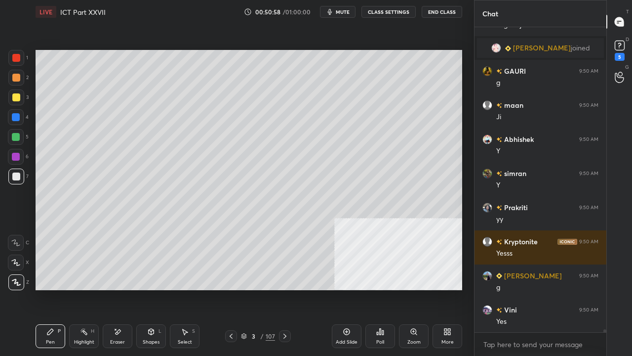
scroll to position [31405, 0]
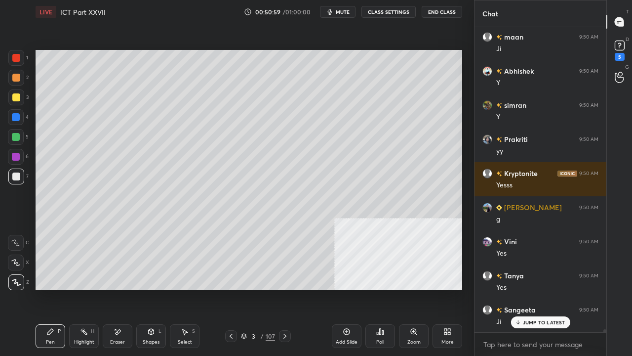
drag, startPoint x: 16, startPoint y: 100, endPoint x: 25, endPoint y: 102, distance: 9.0
click at [16, 99] on div at bounding box center [16, 97] width 8 height 8
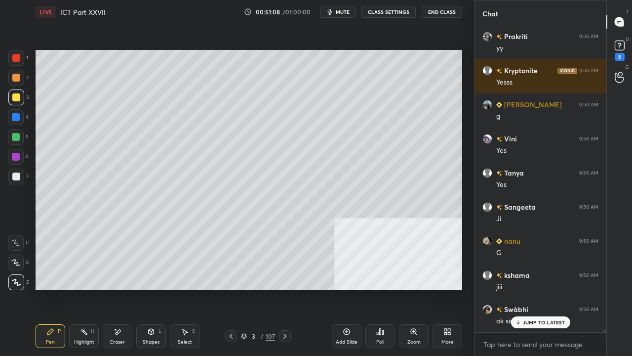
scroll to position [31541, 0]
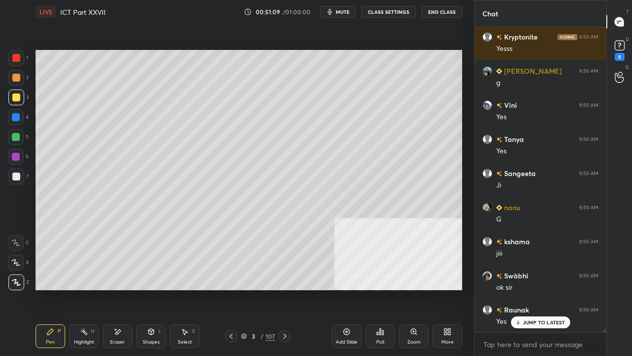
click at [20, 173] on div at bounding box center [16, 176] width 16 height 16
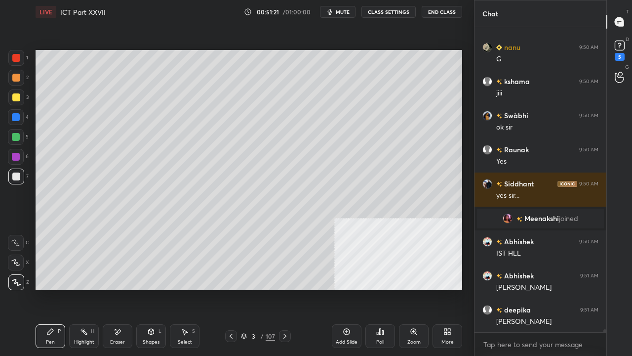
scroll to position [31577, 0]
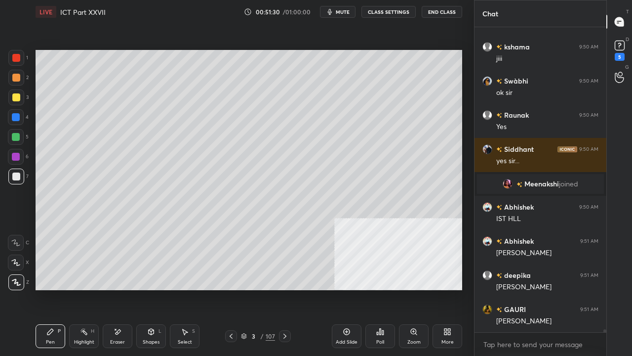
click at [18, 56] on div at bounding box center [16, 58] width 8 height 8
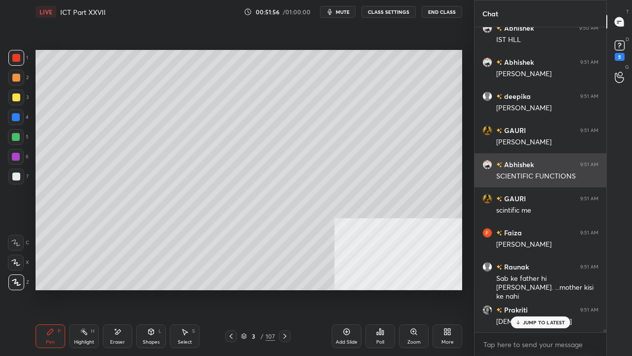
scroll to position [31790, 0]
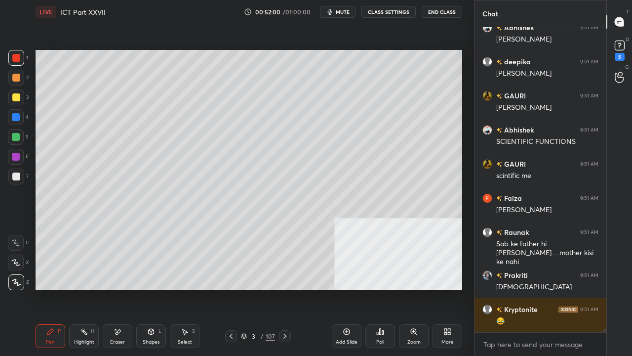
click at [230, 289] on icon at bounding box center [231, 336] width 8 height 8
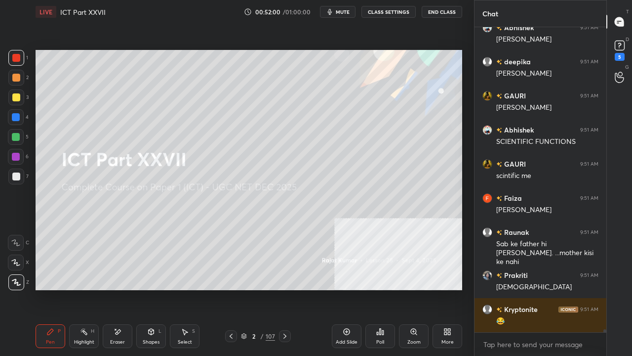
scroll to position [31842, 0]
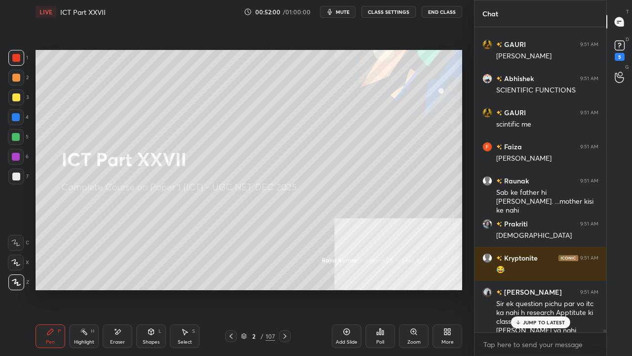
click at [344, 289] on icon at bounding box center [347, 332] width 8 height 8
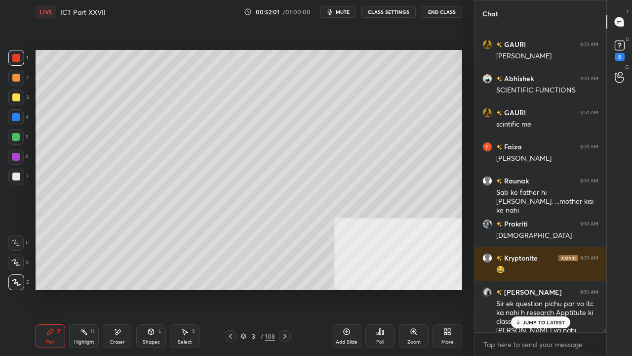
scroll to position [31978, 0]
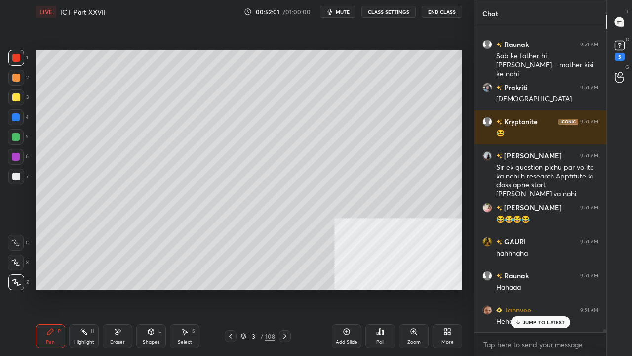
click at [531, 289] on p "JUMP TO LATEST" at bounding box center [544, 322] width 42 height 6
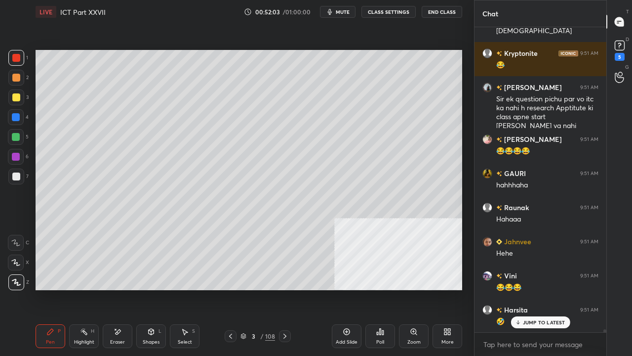
scroll to position [32081, 0]
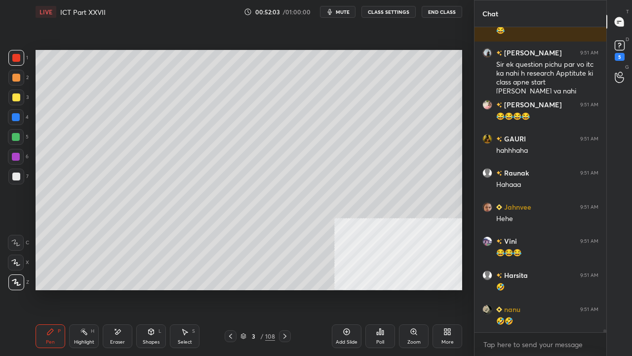
click at [17, 119] on div at bounding box center [16, 117] width 16 height 16
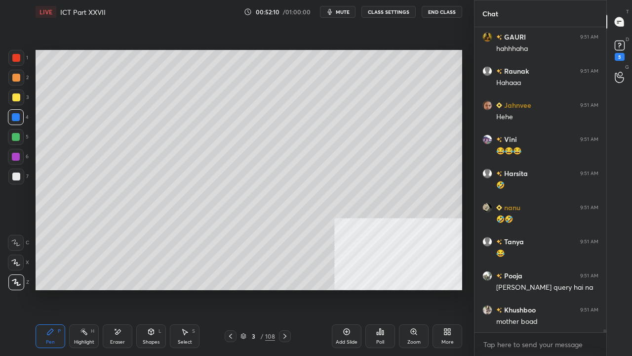
scroll to position [32217, 0]
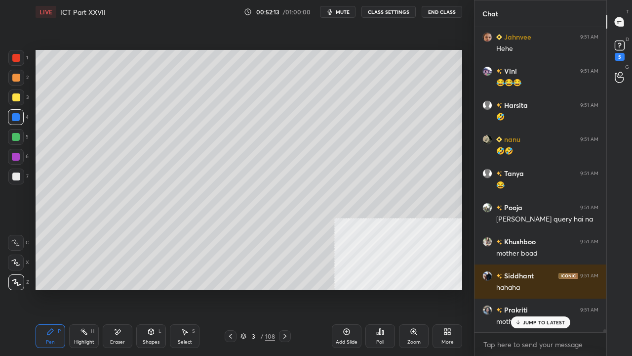
click at [14, 100] on div at bounding box center [16, 97] width 8 height 8
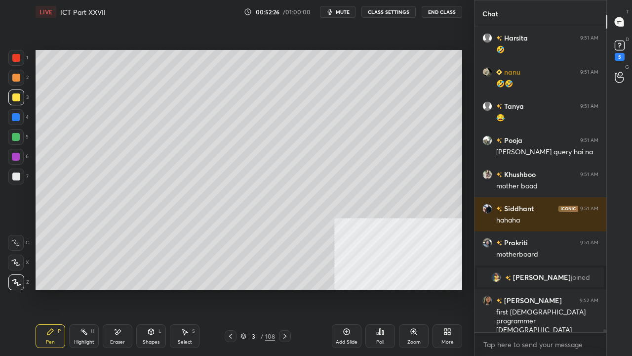
scroll to position [32342, 0]
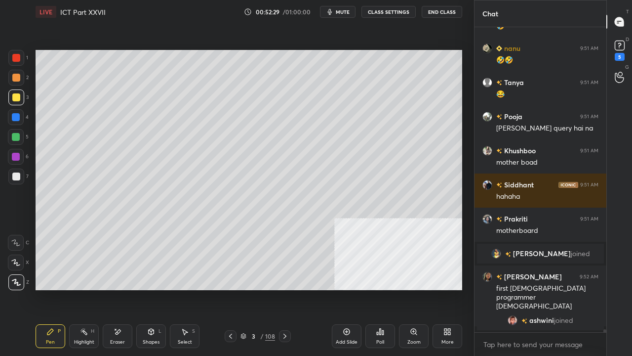
click at [19, 177] on div at bounding box center [16, 176] width 8 height 8
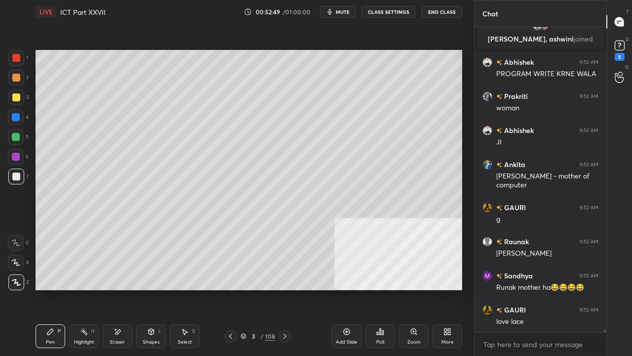
scroll to position [32455, 0]
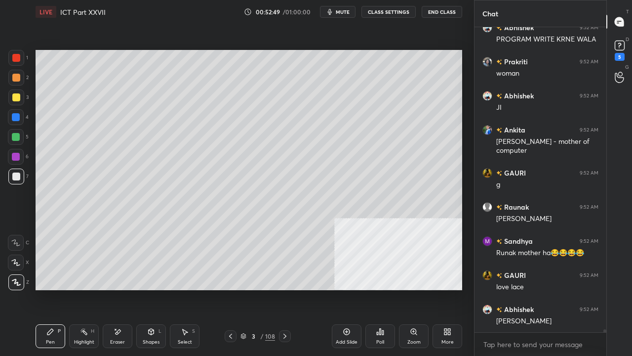
drag, startPoint x: 16, startPoint y: 96, endPoint x: 22, endPoint y: 100, distance: 7.3
click at [16, 96] on div at bounding box center [16, 97] width 8 height 8
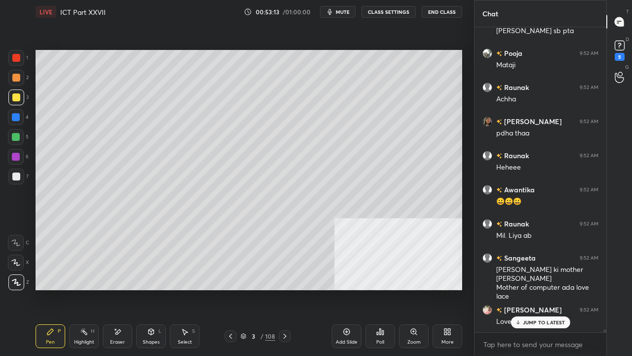
scroll to position [32871, 0]
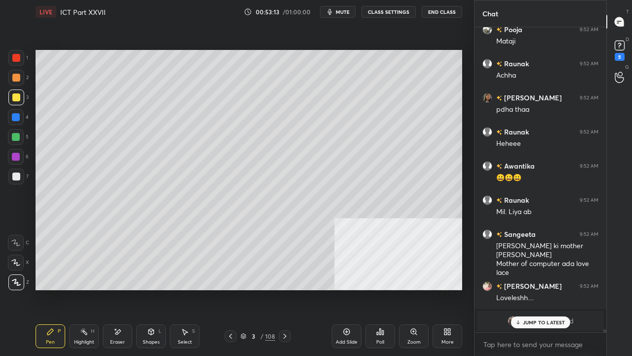
drag, startPoint x: 18, startPoint y: 51, endPoint x: 29, endPoint y: 63, distance: 16.4
click at [18, 52] on div at bounding box center [16, 58] width 16 height 16
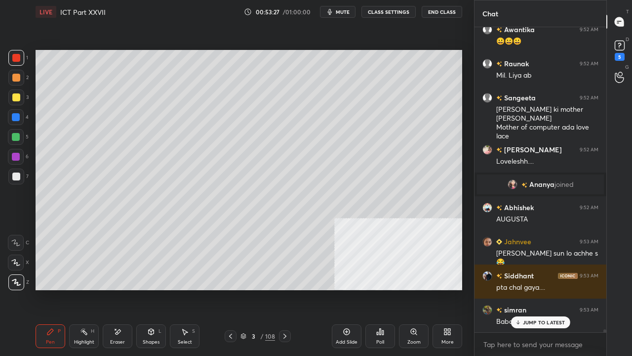
scroll to position [33042, 0]
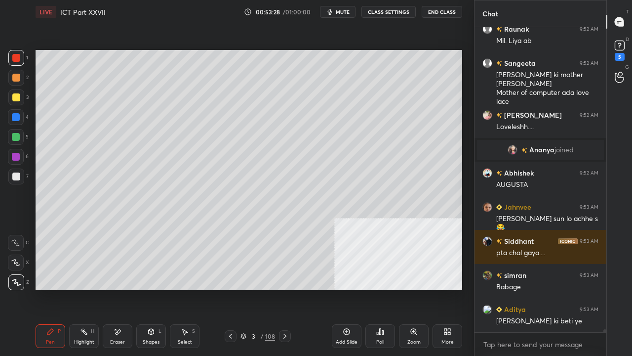
drag, startPoint x: 342, startPoint y: 14, endPoint x: 325, endPoint y: 30, distance: 23.1
click at [341, 14] on span "mute" at bounding box center [343, 11] width 14 height 7
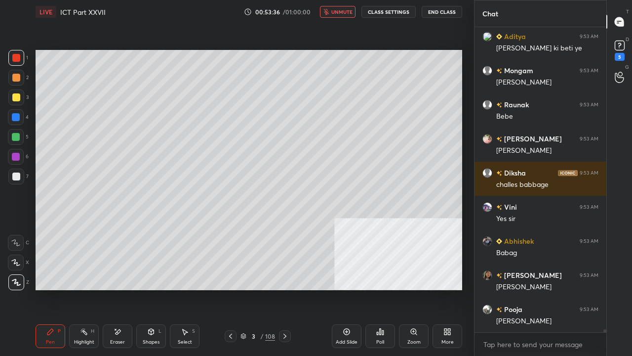
scroll to position [33349, 0]
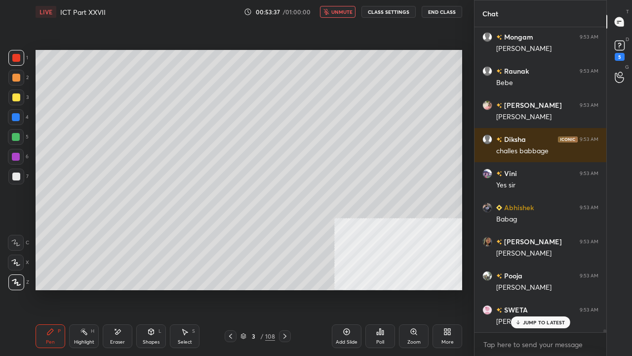
click at [337, 11] on span "unmute" at bounding box center [341, 11] width 21 height 7
drag, startPoint x: 17, startPoint y: 96, endPoint x: 23, endPoint y: 96, distance: 5.9
click at [17, 96] on div at bounding box center [16, 97] width 8 height 8
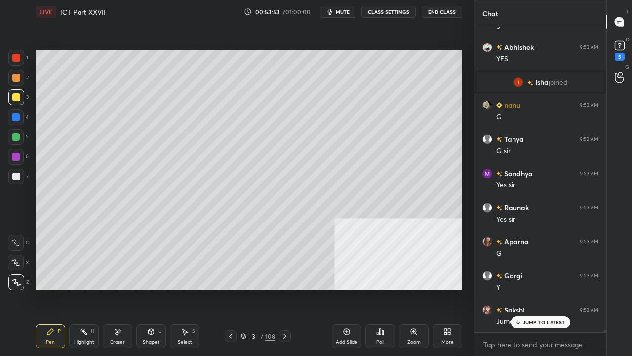
scroll to position [282, 129]
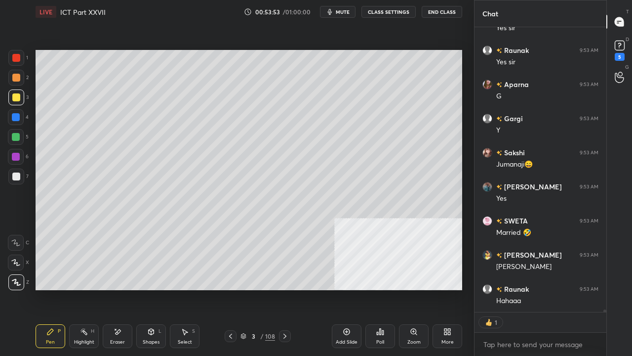
click at [285, 289] on icon at bounding box center [285, 336] width 8 height 8
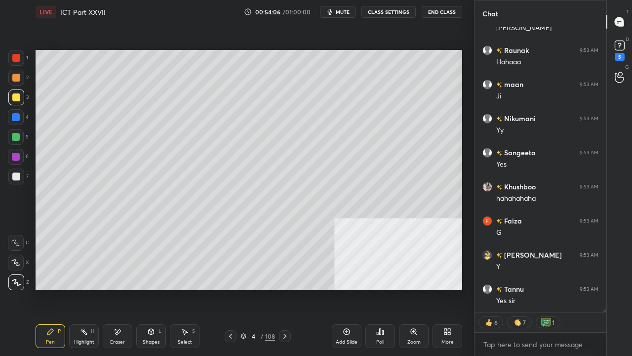
click at [22, 178] on div at bounding box center [16, 176] width 16 height 16
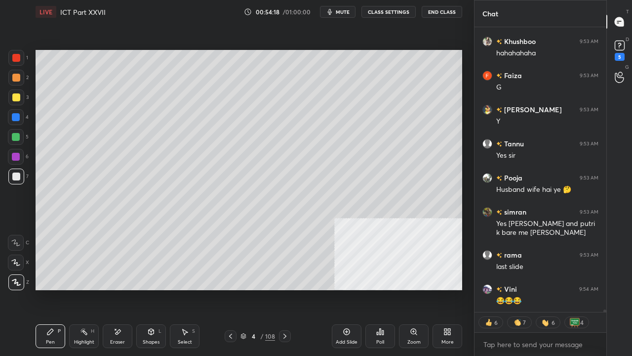
click at [232, 289] on icon at bounding box center [231, 336] width 8 height 8
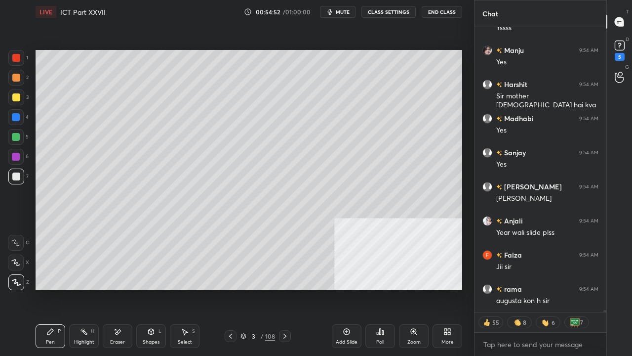
click at [18, 55] on div at bounding box center [16, 58] width 8 height 8
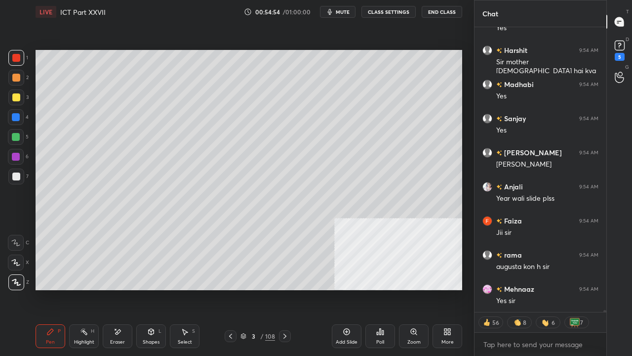
click at [231, 289] on icon at bounding box center [231, 336] width 8 height 8
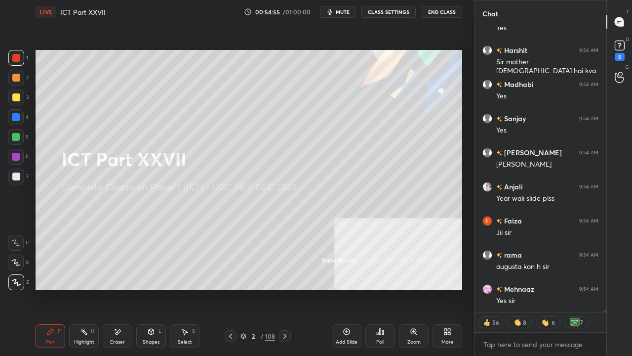
scroll to position [36341, 0]
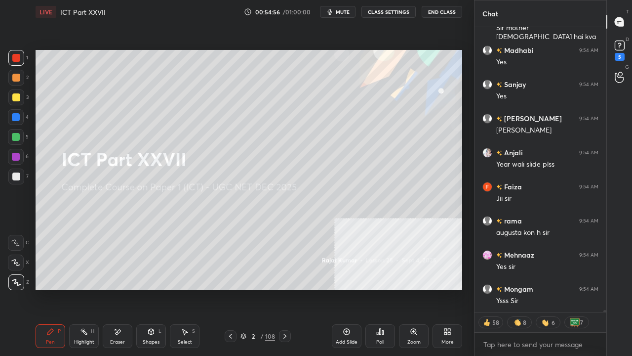
click at [285, 289] on icon at bounding box center [285, 336] width 8 height 8
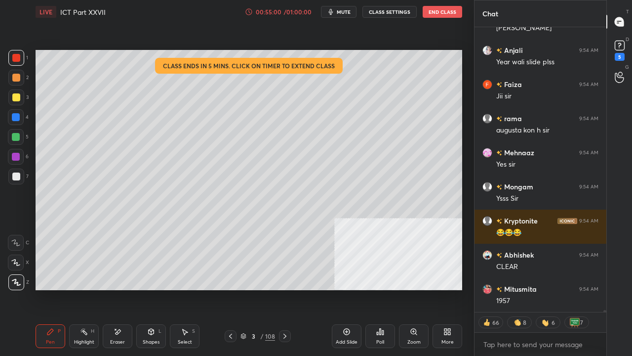
scroll to position [36477, 0]
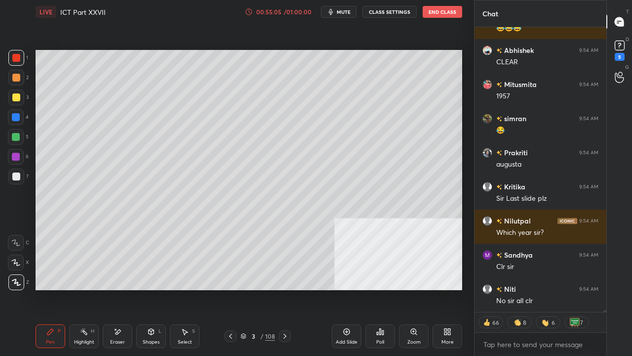
click at [339, 12] on span "mute" at bounding box center [344, 11] width 14 height 7
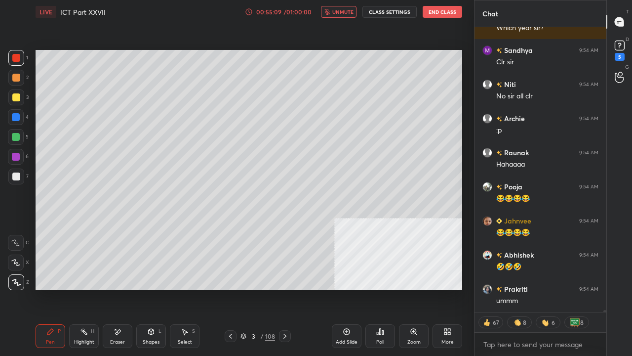
click at [342, 13] on span "unmute" at bounding box center [342, 11] width 21 height 7
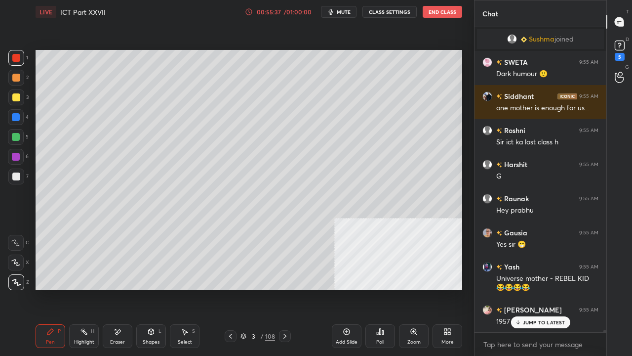
click at [15, 175] on div at bounding box center [16, 176] width 8 height 8
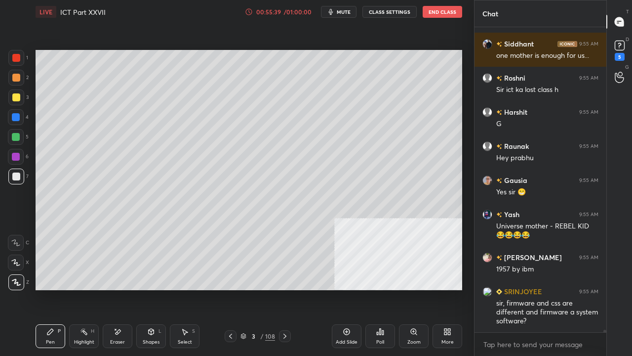
click at [232, 289] on icon at bounding box center [231, 336] width 8 height 8
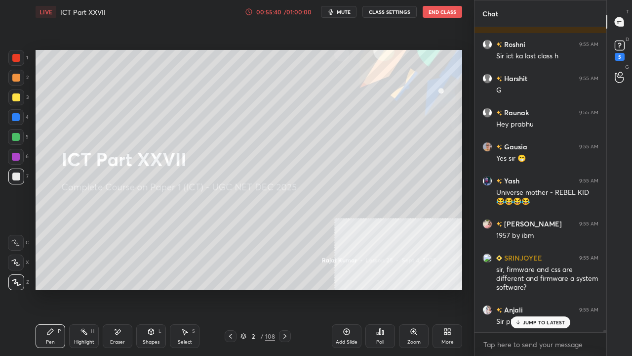
click at [287, 289] on icon at bounding box center [285, 336] width 8 height 8
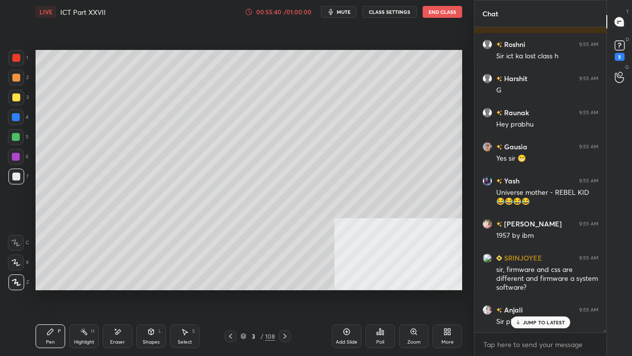
click at [287, 289] on icon at bounding box center [285, 336] width 8 height 8
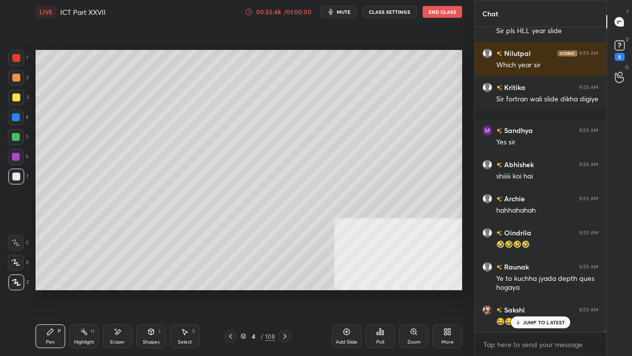
click at [285, 289] on icon at bounding box center [285, 336] width 8 height 8
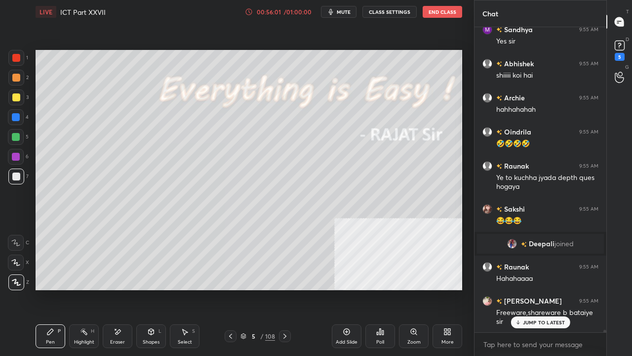
click at [16, 100] on div at bounding box center [16, 97] width 8 height 8
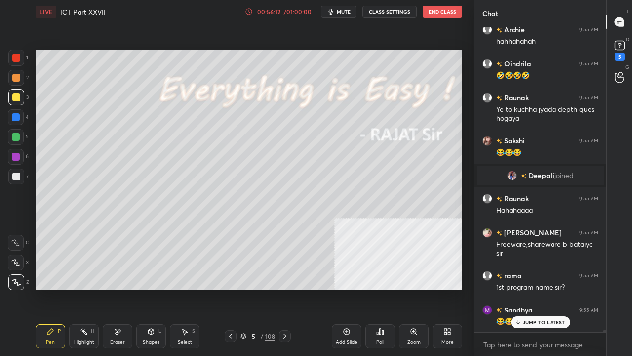
click at [14, 55] on div at bounding box center [16, 58] width 8 height 8
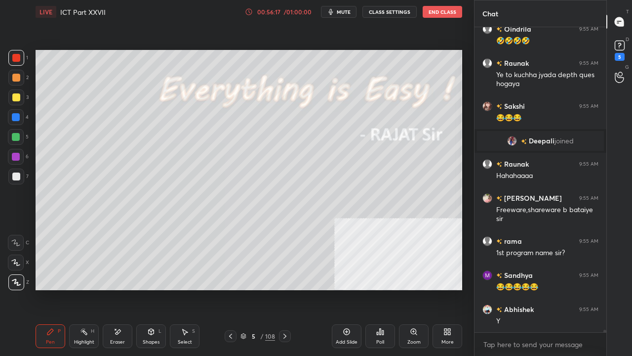
scroll to position [38246, 0]
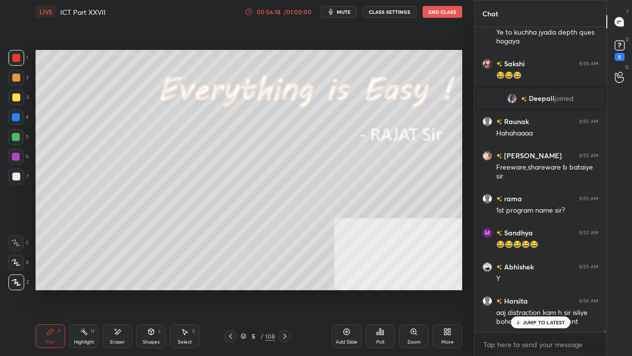
click at [543, 289] on p "JUMP TO LATEST" at bounding box center [544, 322] width 42 height 6
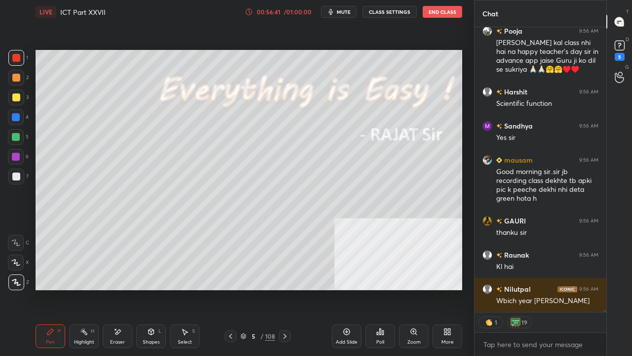
scroll to position [38712, 0]
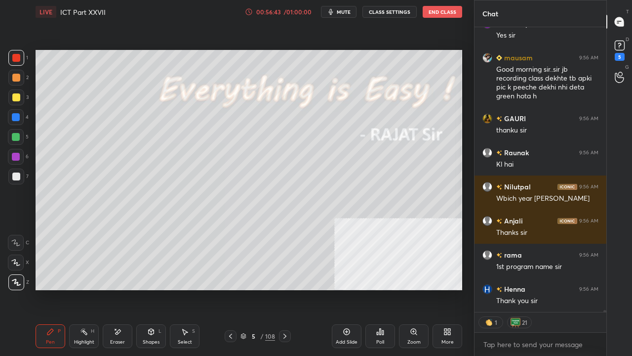
click at [286, 289] on icon at bounding box center [285, 336] width 8 height 8
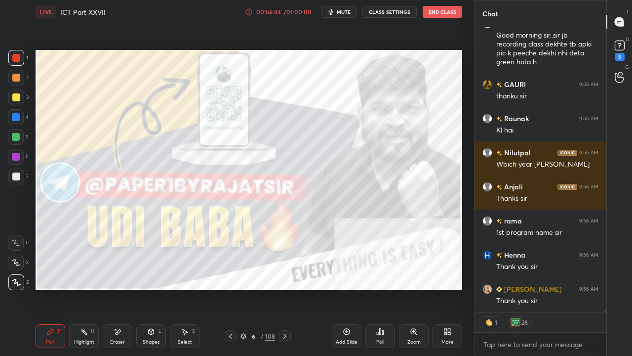
click at [283, 289] on icon at bounding box center [285, 336] width 8 height 8
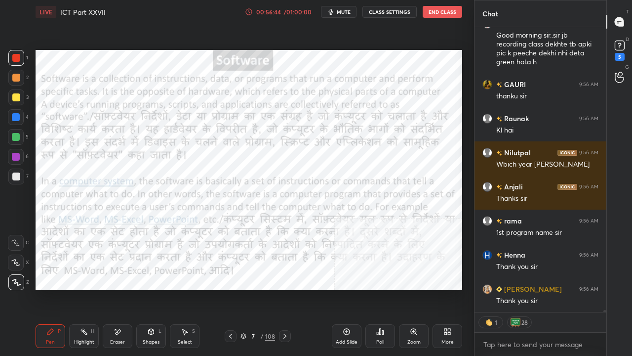
scroll to position [38883, 0]
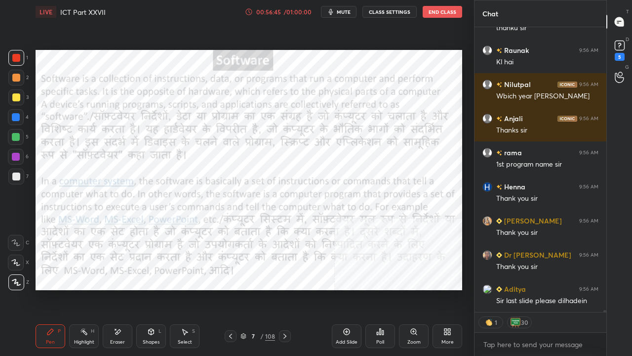
click at [233, 289] on icon at bounding box center [231, 336] width 8 height 8
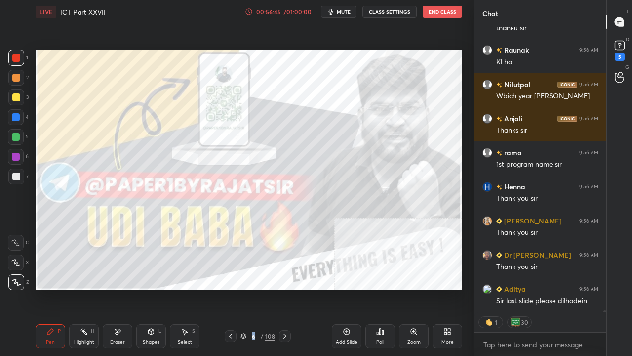
click at [233, 289] on icon at bounding box center [231, 336] width 8 height 8
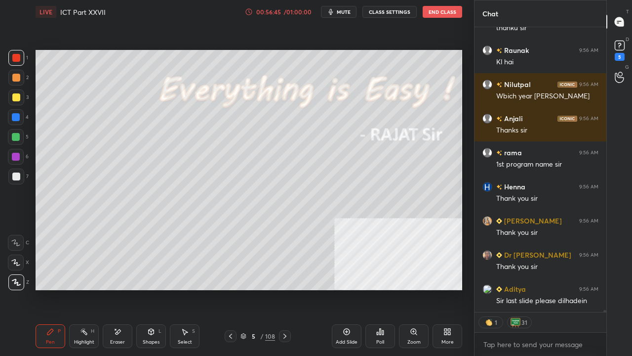
scroll to position [38926, 0]
click at [233, 289] on icon at bounding box center [231, 336] width 8 height 8
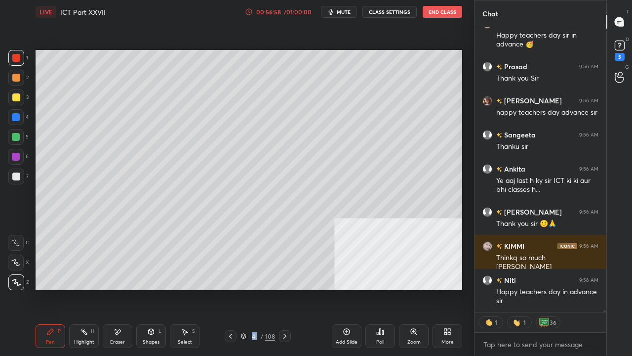
scroll to position [39464, 0]
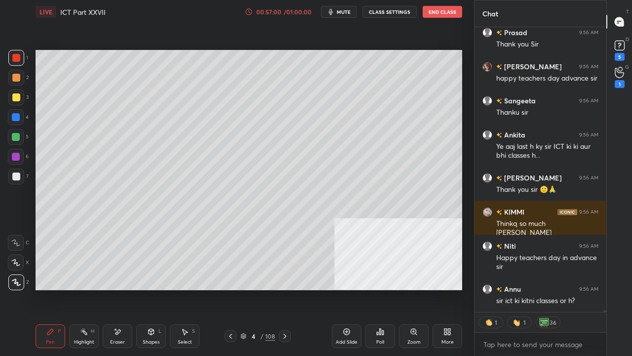
drag, startPoint x: 344, startPoint y: 332, endPoint x: 335, endPoint y: 325, distance: 11.6
click at [344, 289] on icon at bounding box center [347, 332] width 6 height 6
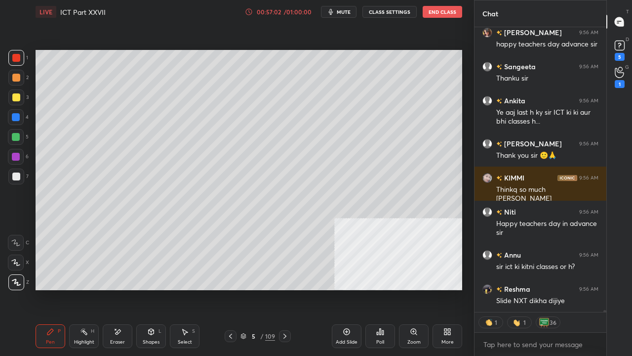
scroll to position [39532, 0]
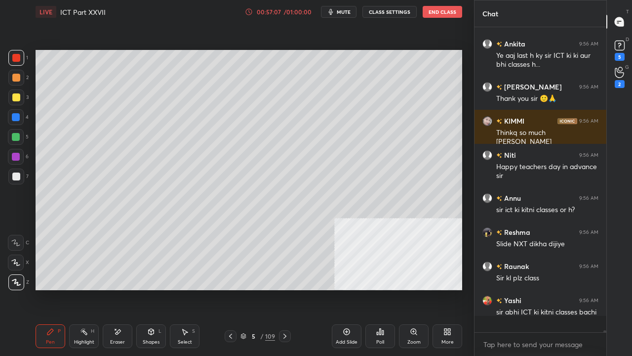
click at [15, 53] on div at bounding box center [16, 58] width 16 height 16
click at [232, 289] on icon at bounding box center [231, 336] width 8 height 8
click at [257, 289] on div "4" at bounding box center [254, 336] width 10 height 6
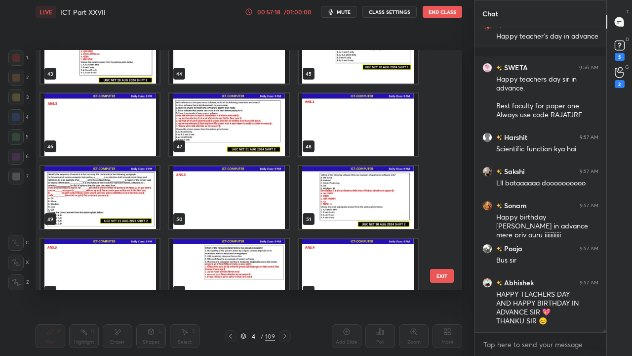
type textarea "x"
click at [108, 198] on img "grid" at bounding box center [100, 197] width 119 height 63
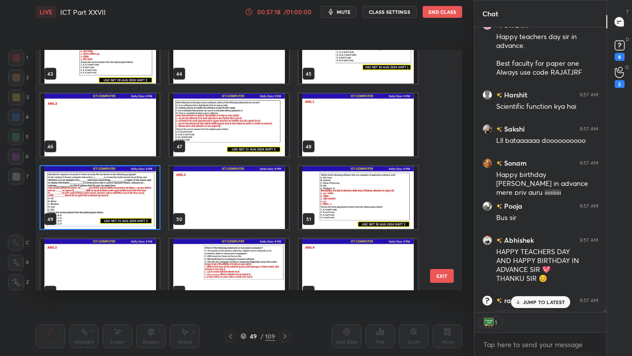
click at [108, 197] on img "grid" at bounding box center [100, 197] width 119 height 63
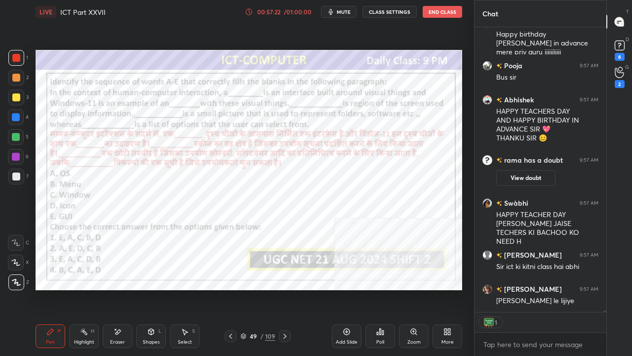
drag, startPoint x: 257, startPoint y: 337, endPoint x: 280, endPoint y: 293, distance: 49.5
click at [257, 289] on div "49" at bounding box center [254, 336] width 10 height 6
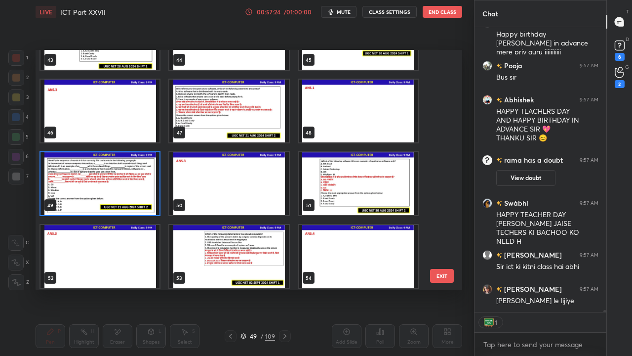
click at [145, 179] on img "grid" at bounding box center [100, 183] width 119 height 63
click at [146, 178] on img "grid" at bounding box center [100, 183] width 119 height 63
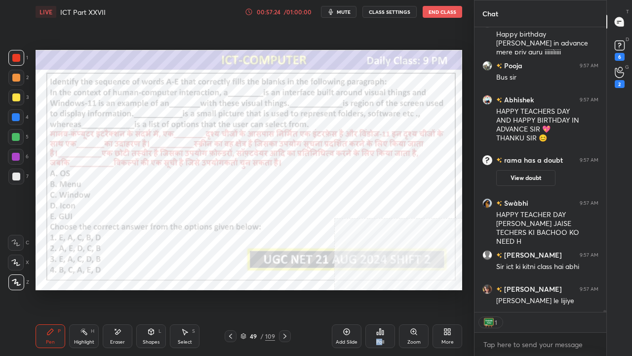
click at [381, 289] on div "Poll" at bounding box center [381, 336] width 30 height 24
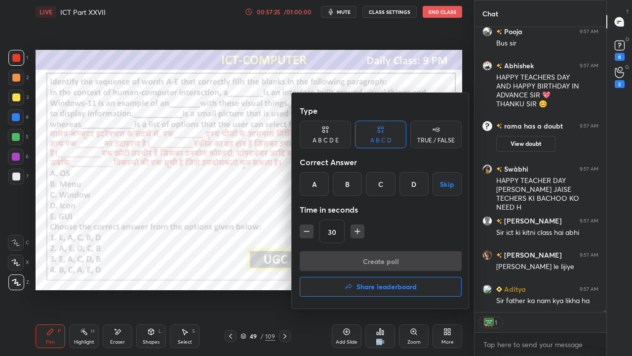
click at [380, 181] on div "C" at bounding box center [380, 184] width 29 height 24
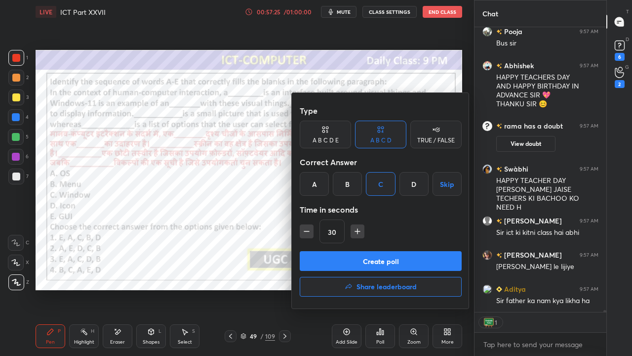
click at [358, 229] on icon "button" at bounding box center [358, 231] width 10 height 10
click at [359, 229] on icon "button" at bounding box center [358, 231] width 10 height 10
type input "75"
click at [357, 265] on button "Create poll" at bounding box center [381, 261] width 162 height 20
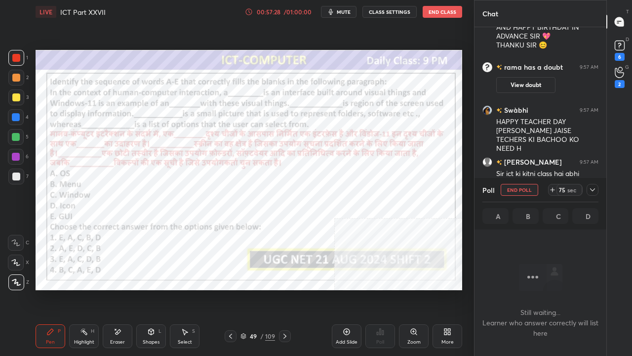
click at [592, 189] on icon at bounding box center [593, 190] width 8 height 8
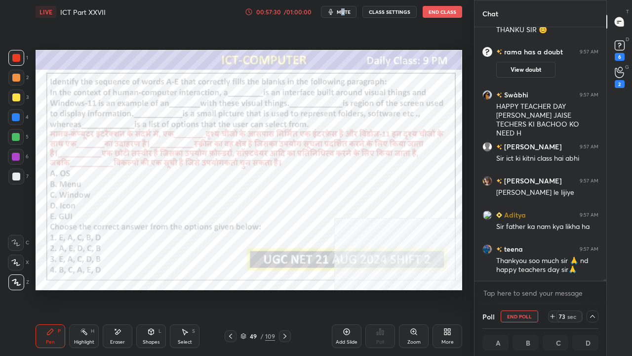
click at [345, 11] on span "mute" at bounding box center [344, 11] width 14 height 7
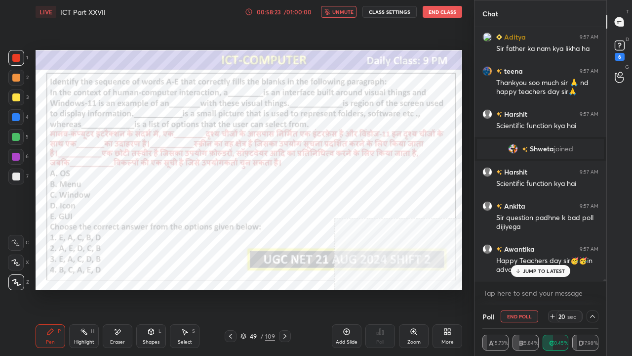
drag, startPoint x: 338, startPoint y: 13, endPoint x: 324, endPoint y: 26, distance: 18.9
click at [338, 12] on span "unmute" at bounding box center [342, 11] width 21 height 7
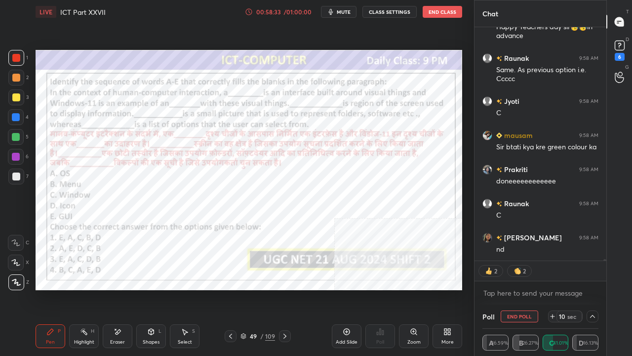
scroll to position [38350, 0]
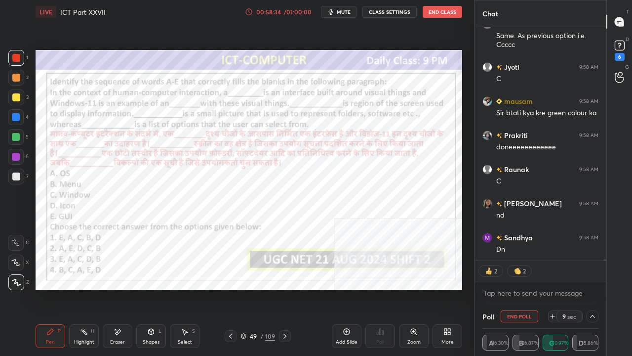
click at [16, 154] on div at bounding box center [16, 157] width 8 height 8
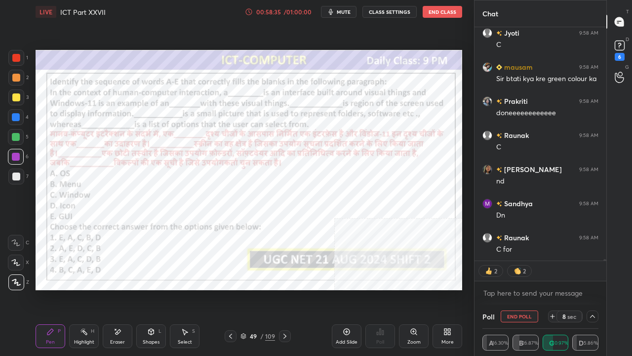
drag, startPoint x: 17, startPoint y: 117, endPoint x: 20, endPoint y: 111, distance: 6.9
click at [17, 116] on div at bounding box center [16, 117] width 8 height 8
click at [15, 58] on div at bounding box center [16, 58] width 8 height 8
click at [12, 156] on div at bounding box center [16, 157] width 8 height 8
click at [15, 115] on div at bounding box center [16, 117] width 8 height 8
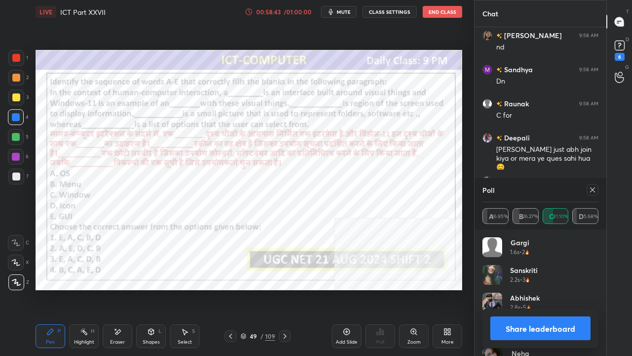
scroll to position [38552, 0]
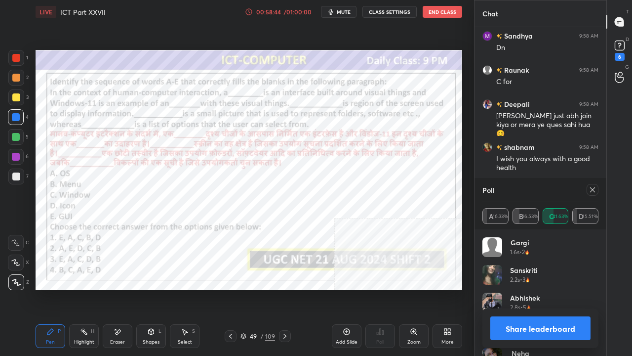
click at [597, 189] on div at bounding box center [593, 190] width 12 height 12
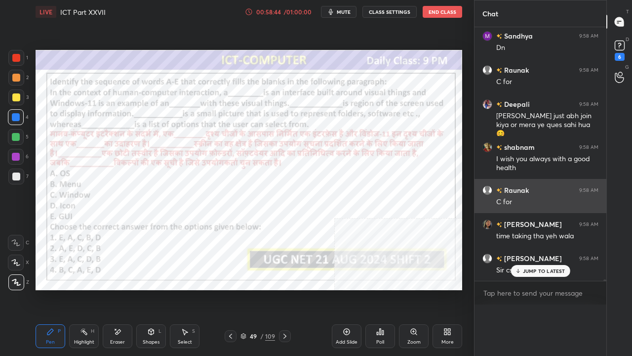
scroll to position [0, 3]
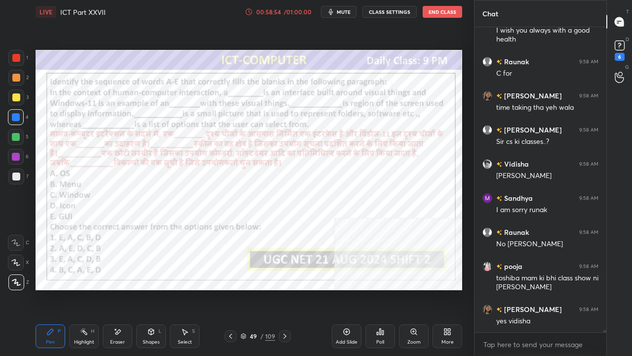
click at [255, 289] on div "49" at bounding box center [254, 336] width 10 height 6
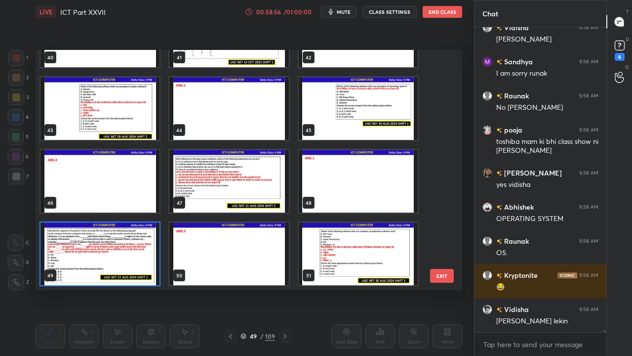
click at [134, 256] on img "grid" at bounding box center [100, 253] width 119 height 63
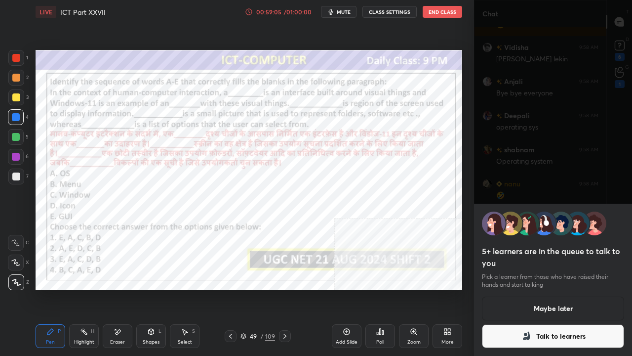
click at [531, 289] on icon at bounding box center [527, 336] width 12 height 12
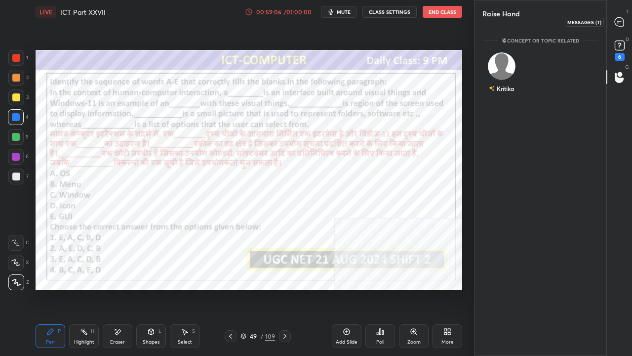
drag, startPoint x: 617, startPoint y: 21, endPoint x: 611, endPoint y: 22, distance: 6.0
click at [617, 21] on icon at bounding box center [619, 21] width 9 height 9
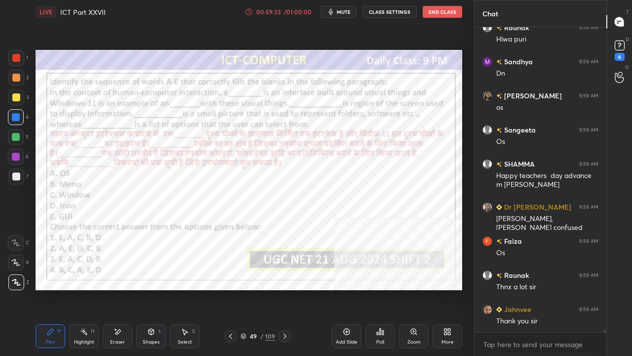
click at [260, 289] on div "/" at bounding box center [261, 336] width 3 height 6
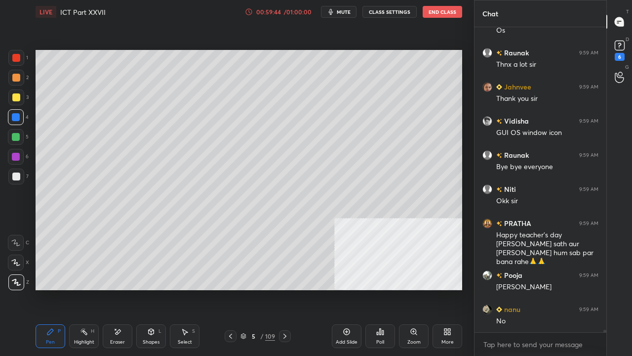
click at [14, 95] on div at bounding box center [16, 97] width 8 height 8
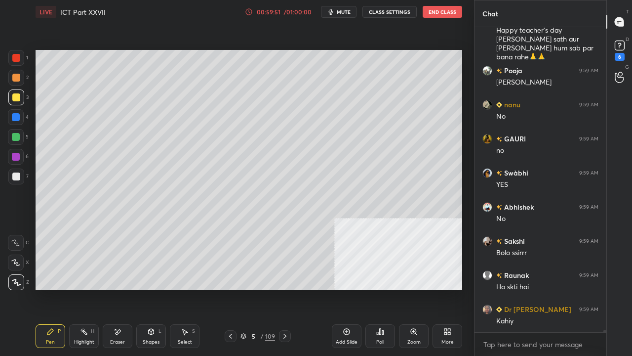
drag, startPoint x: 122, startPoint y: 338, endPoint x: 128, endPoint y: 300, distance: 38.2
click at [122, 289] on div "Eraser" at bounding box center [118, 336] width 30 height 24
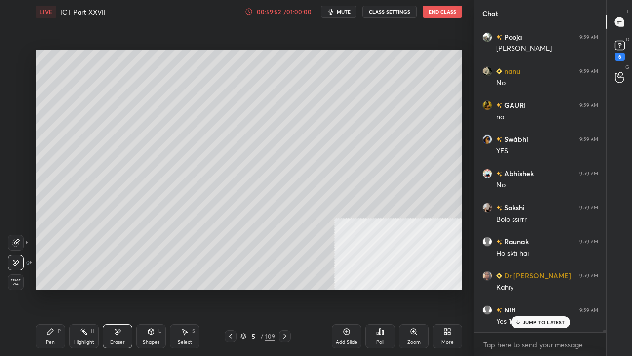
click at [50, 289] on div "Pen P" at bounding box center [51, 336] width 30 height 24
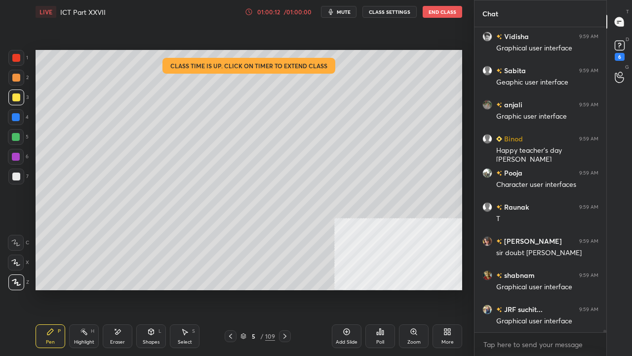
click at [19, 115] on div at bounding box center [16, 117] width 8 height 8
drag, startPoint x: 19, startPoint y: 116, endPoint x: 35, endPoint y: 112, distance: 15.7
click at [20, 116] on div at bounding box center [16, 117] width 16 height 16
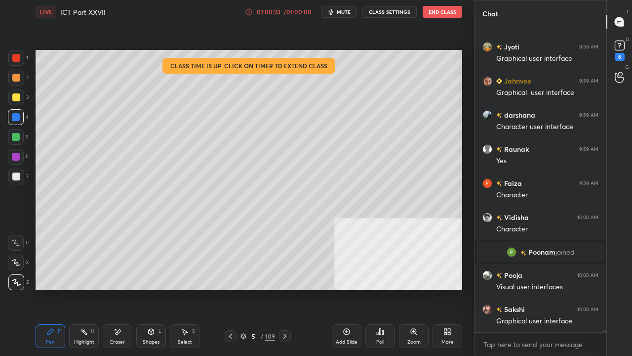
click at [281, 11] on div "01:00:23" at bounding box center [269, 12] width 28 height 6
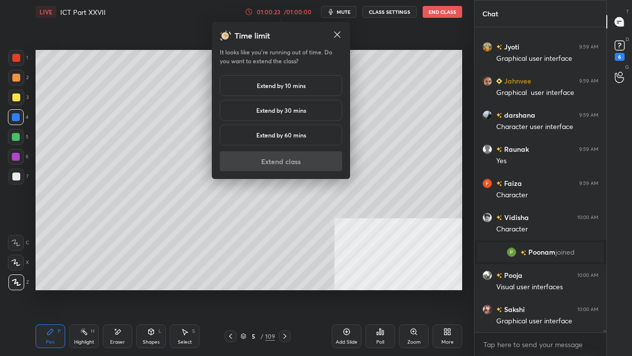
click at [281, 83] on h5 "Extend by 10 mins" at bounding box center [281, 85] width 49 height 9
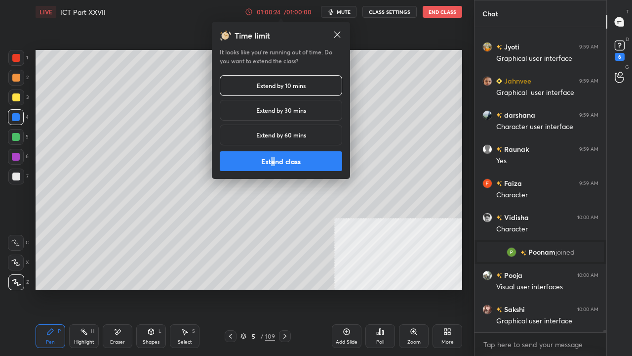
click at [274, 161] on button "Extend class" at bounding box center [281, 161] width 123 height 20
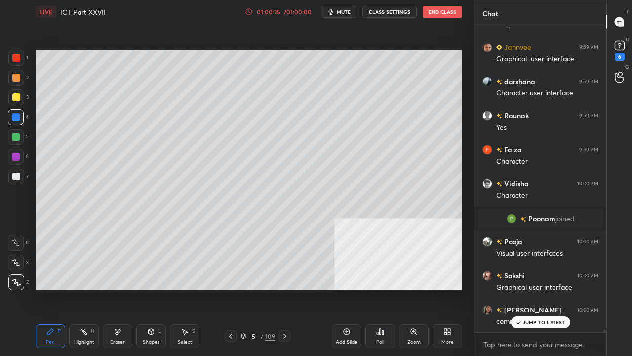
click at [15, 172] on div at bounding box center [16, 176] width 8 height 8
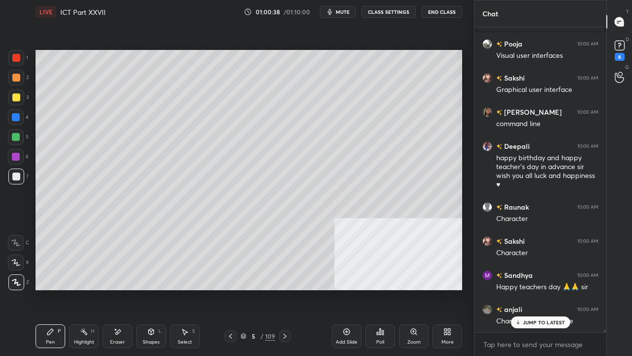
scroll to position [40815, 0]
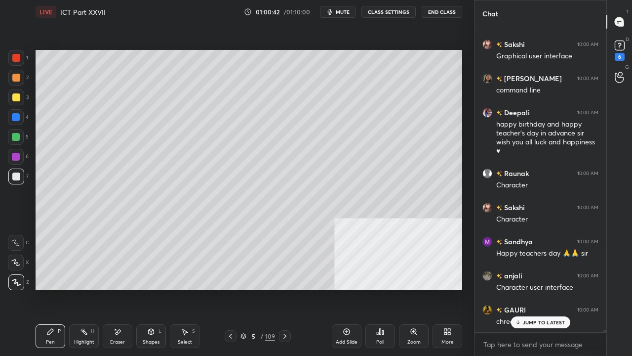
click at [17, 97] on div at bounding box center [16, 97] width 8 height 8
click at [17, 54] on div at bounding box center [16, 58] width 8 height 8
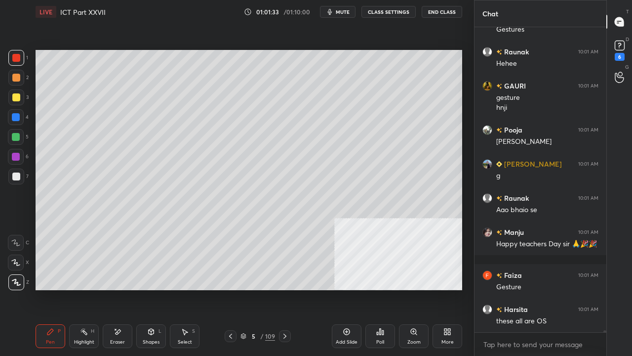
scroll to position [41608, 0]
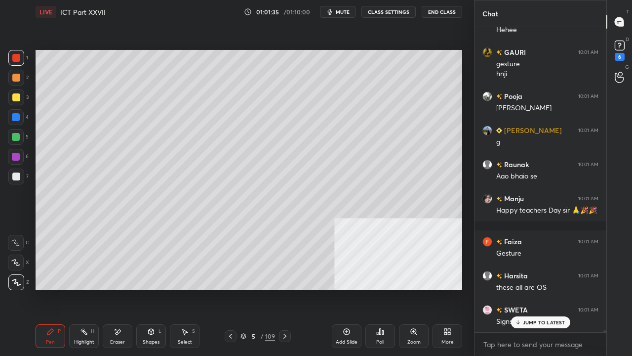
click at [20, 118] on div at bounding box center [16, 117] width 16 height 16
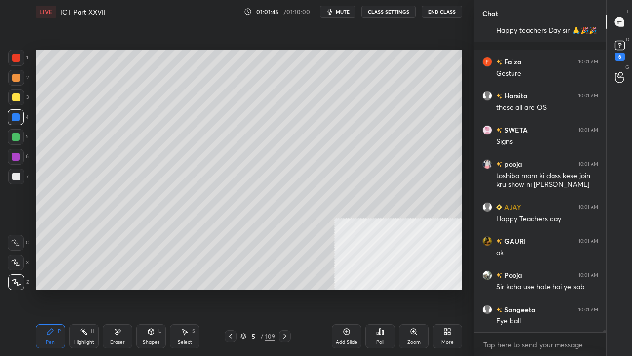
scroll to position [41856, 0]
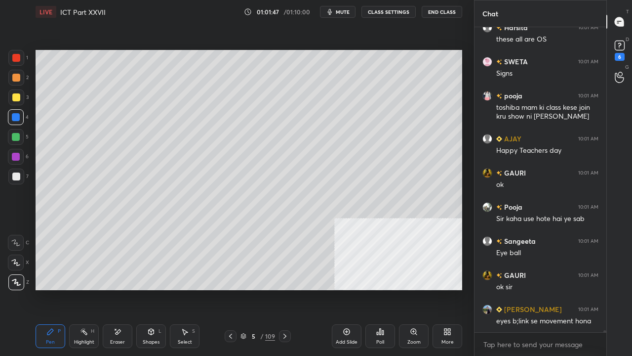
click at [19, 54] on div at bounding box center [16, 58] width 8 height 8
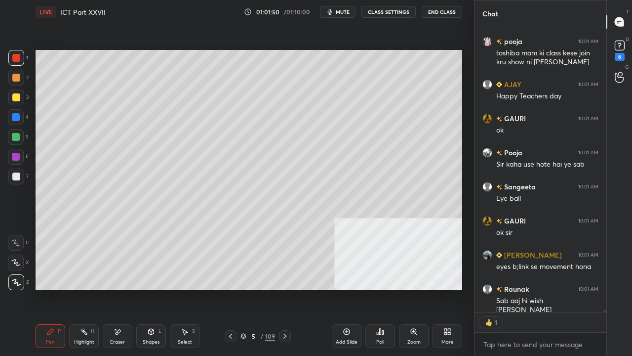
type textarea "x"
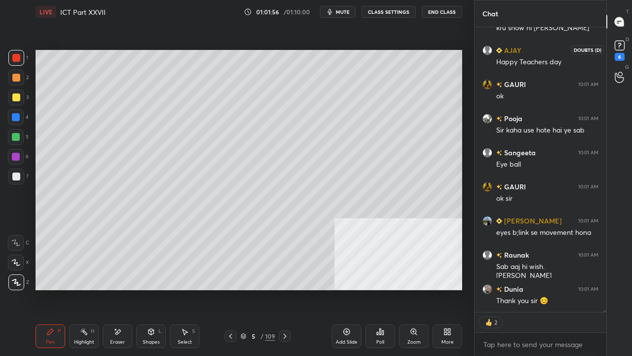
click at [626, 44] on icon at bounding box center [620, 45] width 15 height 15
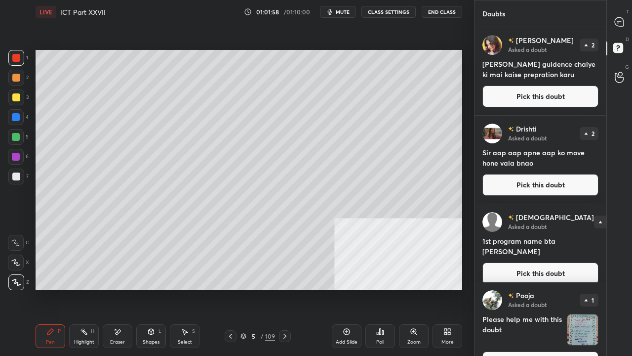
click at [444, 13] on button "End Class" at bounding box center [442, 12] width 41 height 12
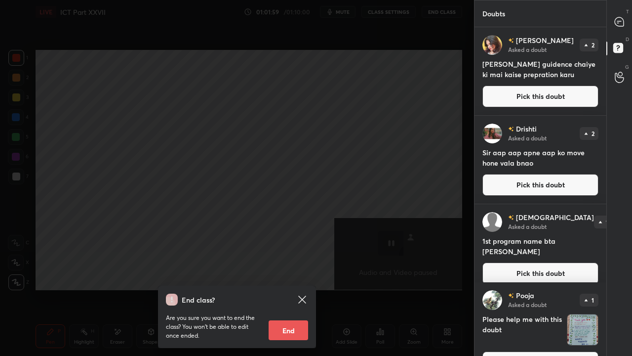
drag, startPoint x: 294, startPoint y: 330, endPoint x: 293, endPoint y: 322, distance: 8.0
click at [294, 289] on button "End" at bounding box center [289, 330] width 40 height 20
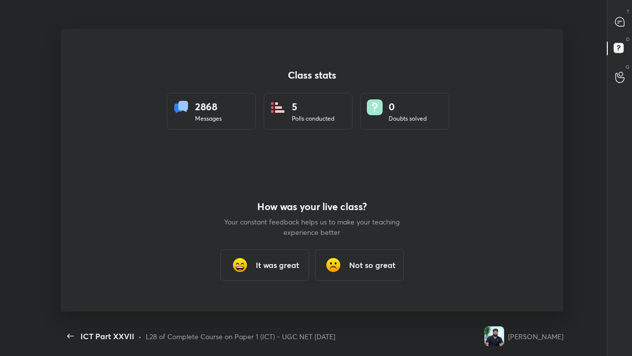
scroll to position [49111, 48803]
